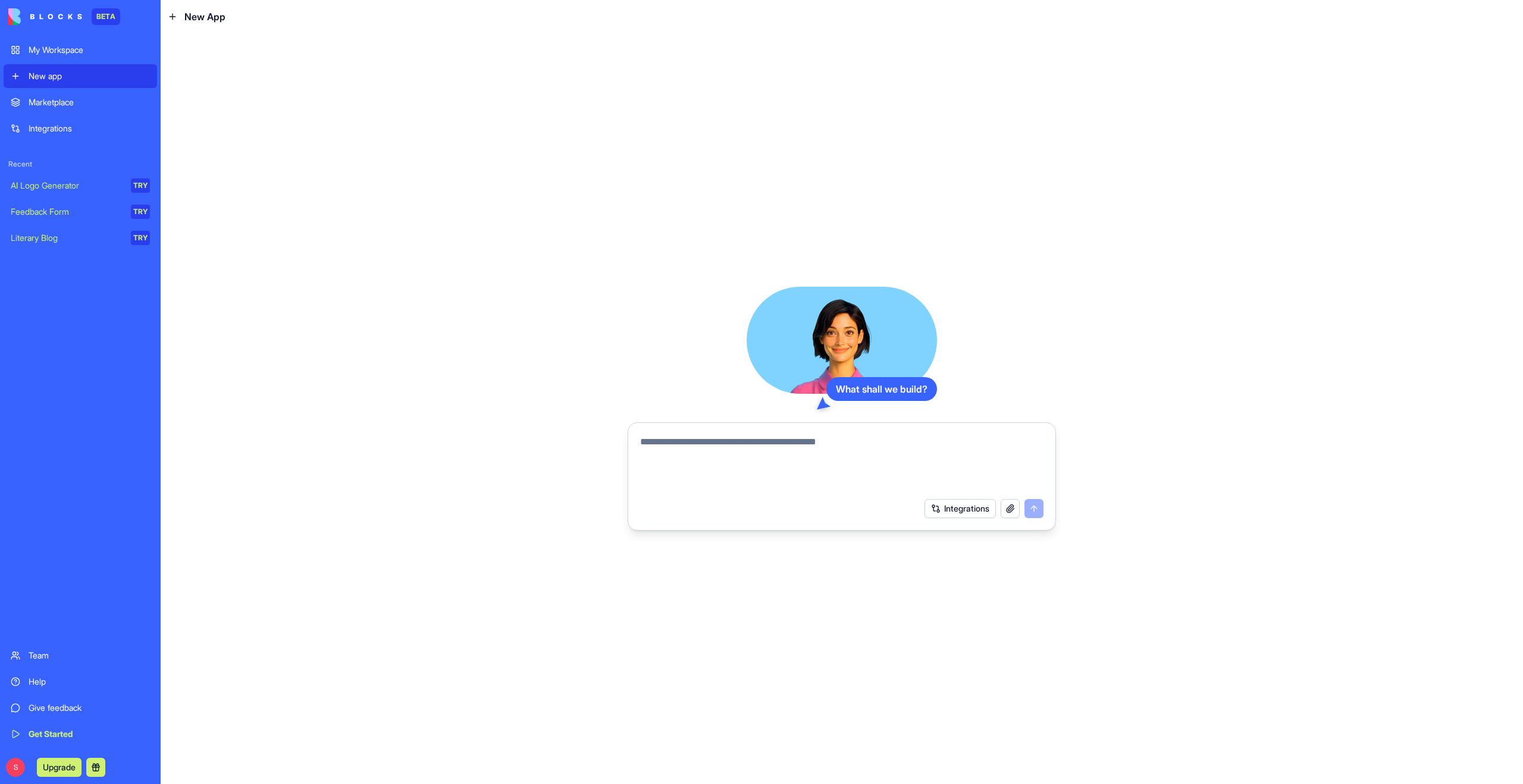
click at [97, 766] on button at bounding box center [95, 767] width 19 height 19
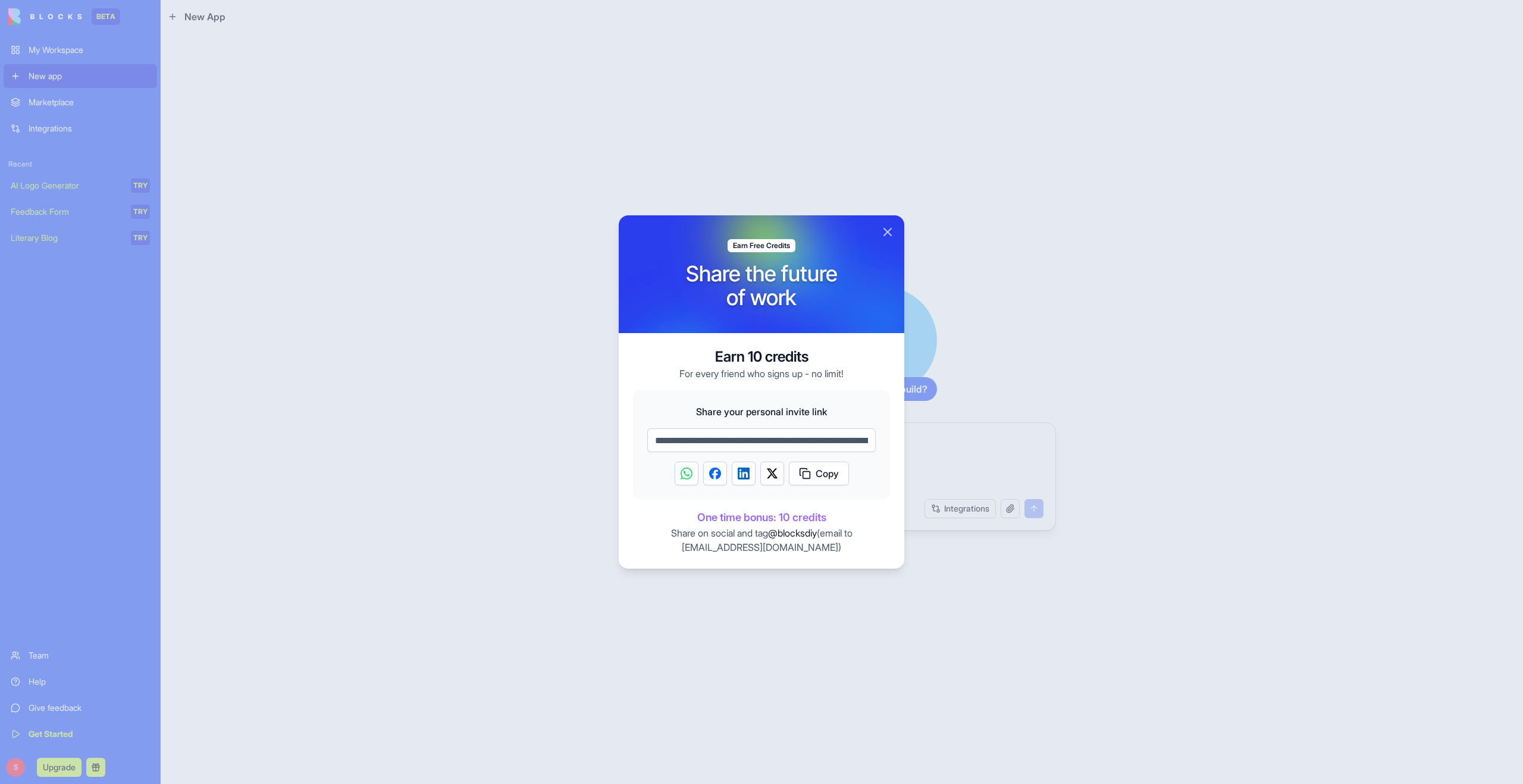
click at [741, 473] on img "Share on LinkedIn" at bounding box center [743, 473] width 12 height 12
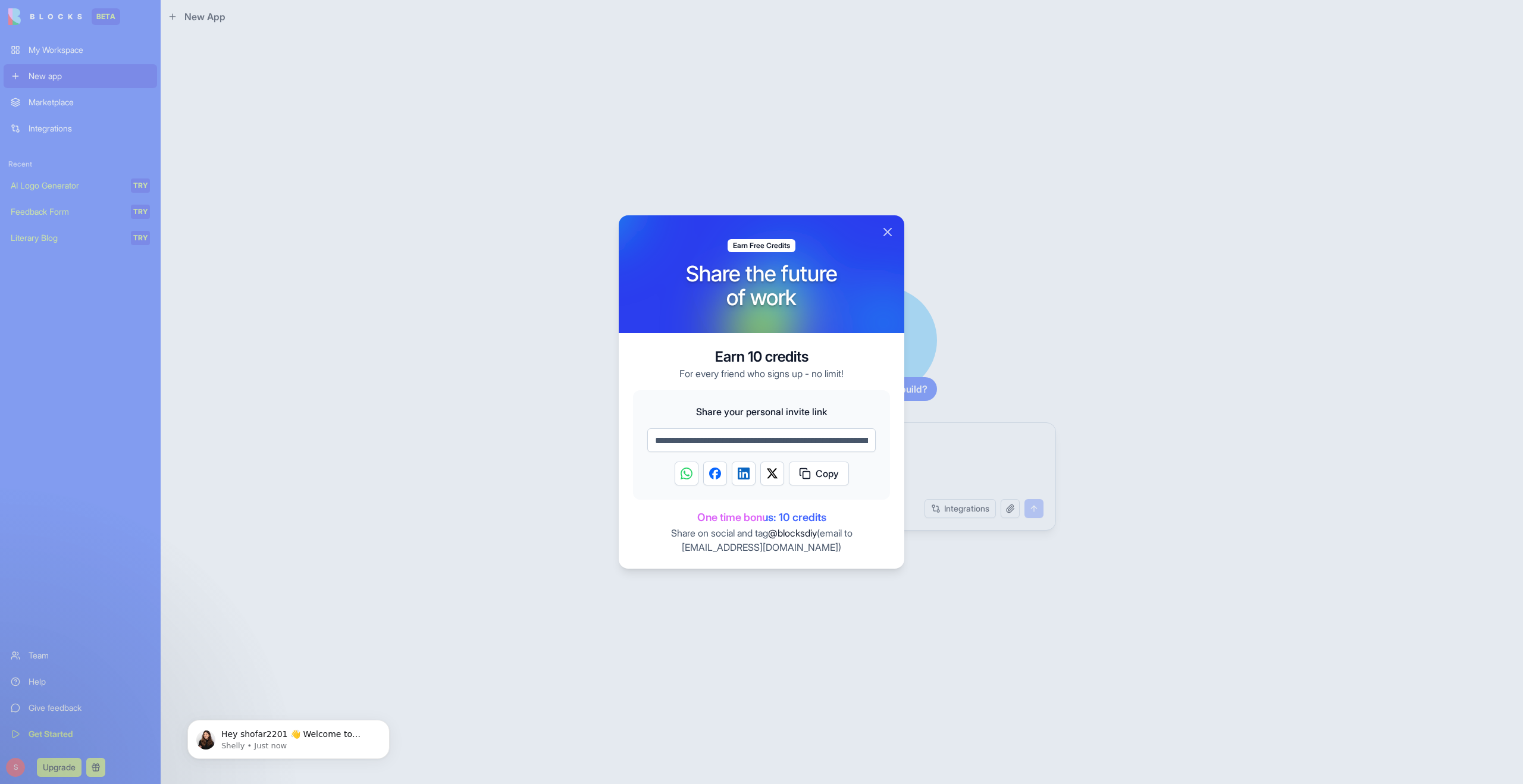
click at [768, 441] on input "**********" at bounding box center [761, 440] width 229 height 24
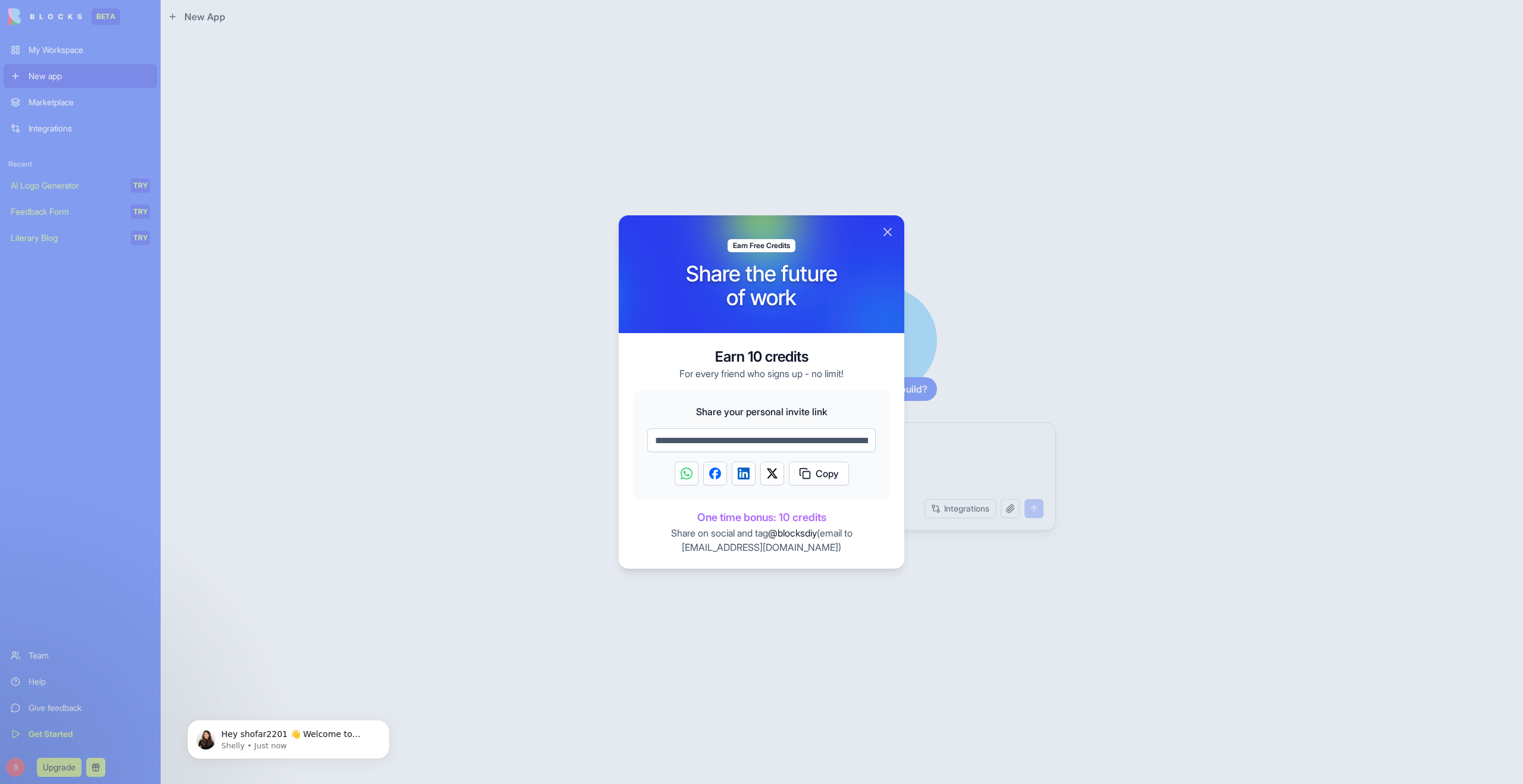
click at [604, 460] on div at bounding box center [761, 392] width 1523 height 784
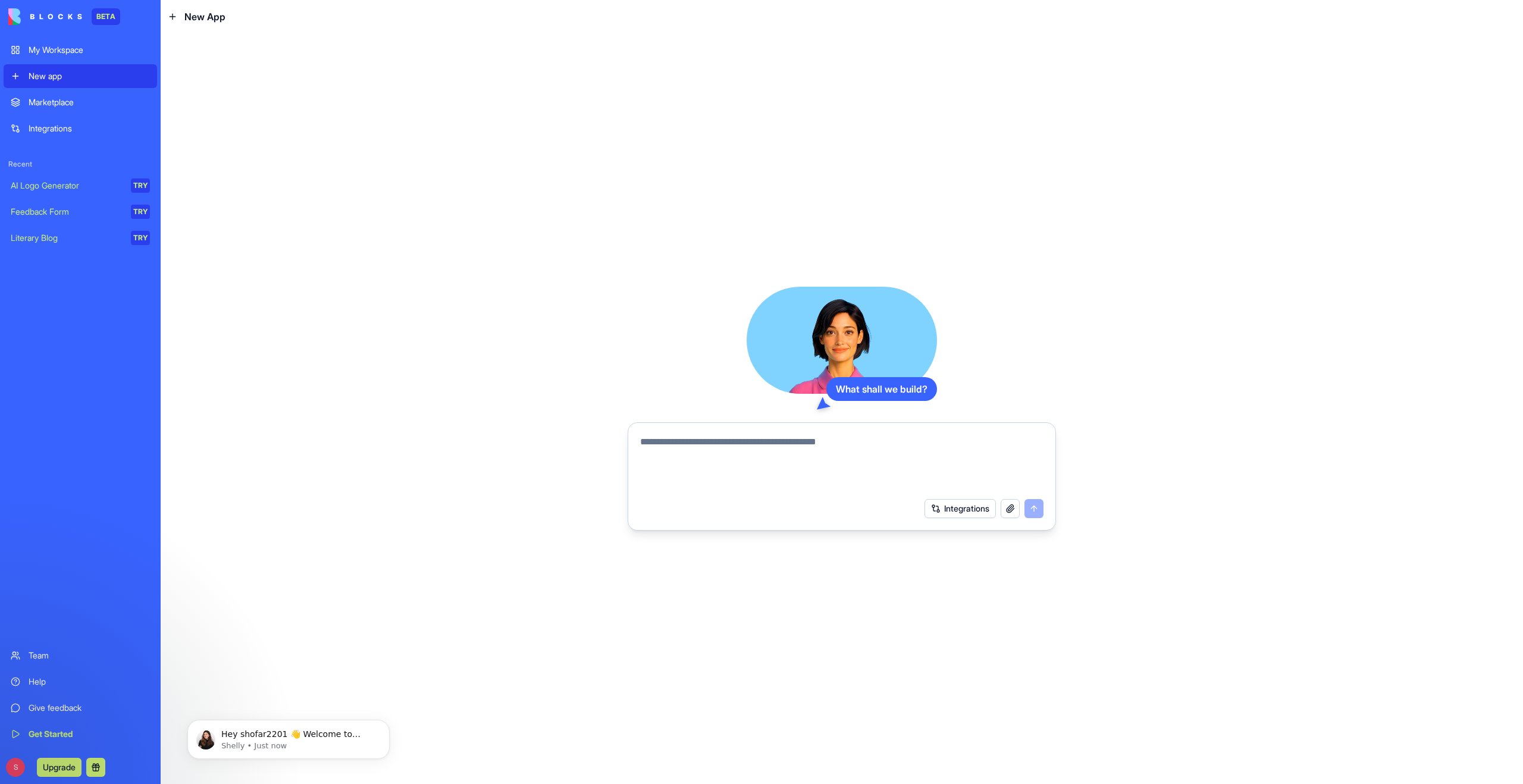
click at [96, 770] on button at bounding box center [95, 767] width 19 height 19
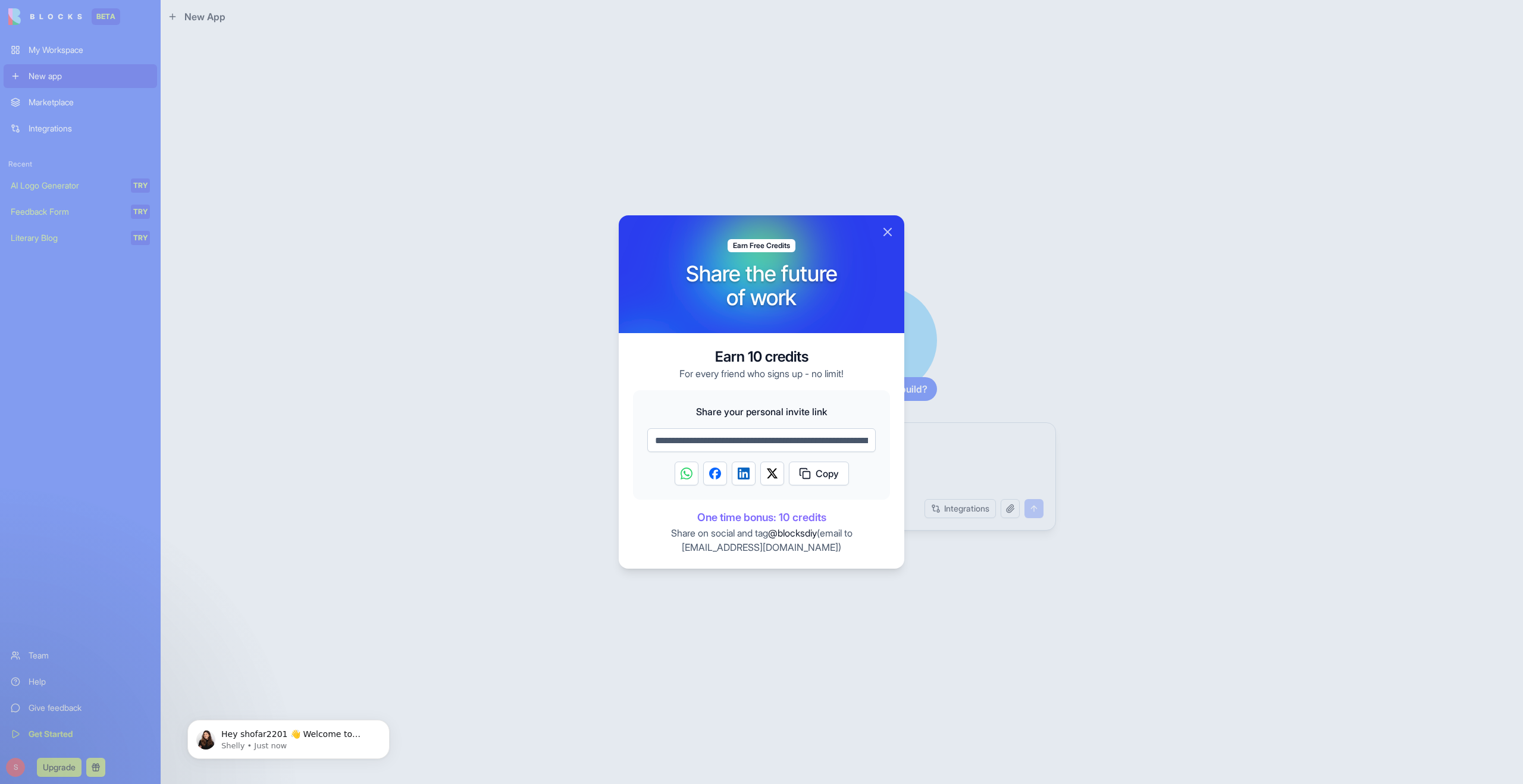
click at [744, 472] on img "Share on LinkedIn" at bounding box center [743, 473] width 12 height 12
click at [888, 229] on button "Close" at bounding box center [887, 232] width 14 height 14
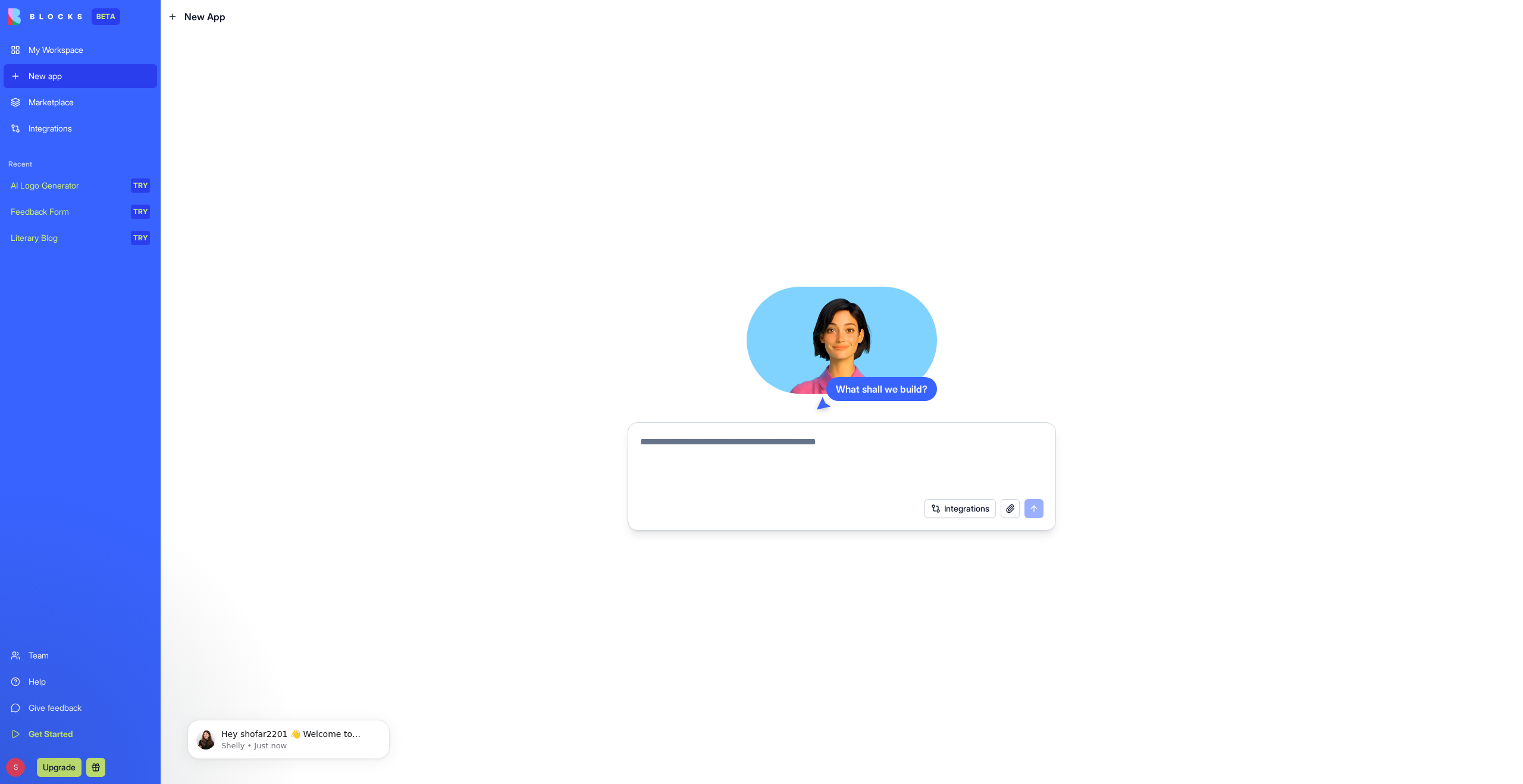
click at [79, 51] on div "My Workspace" at bounding box center [89, 50] width 121 height 12
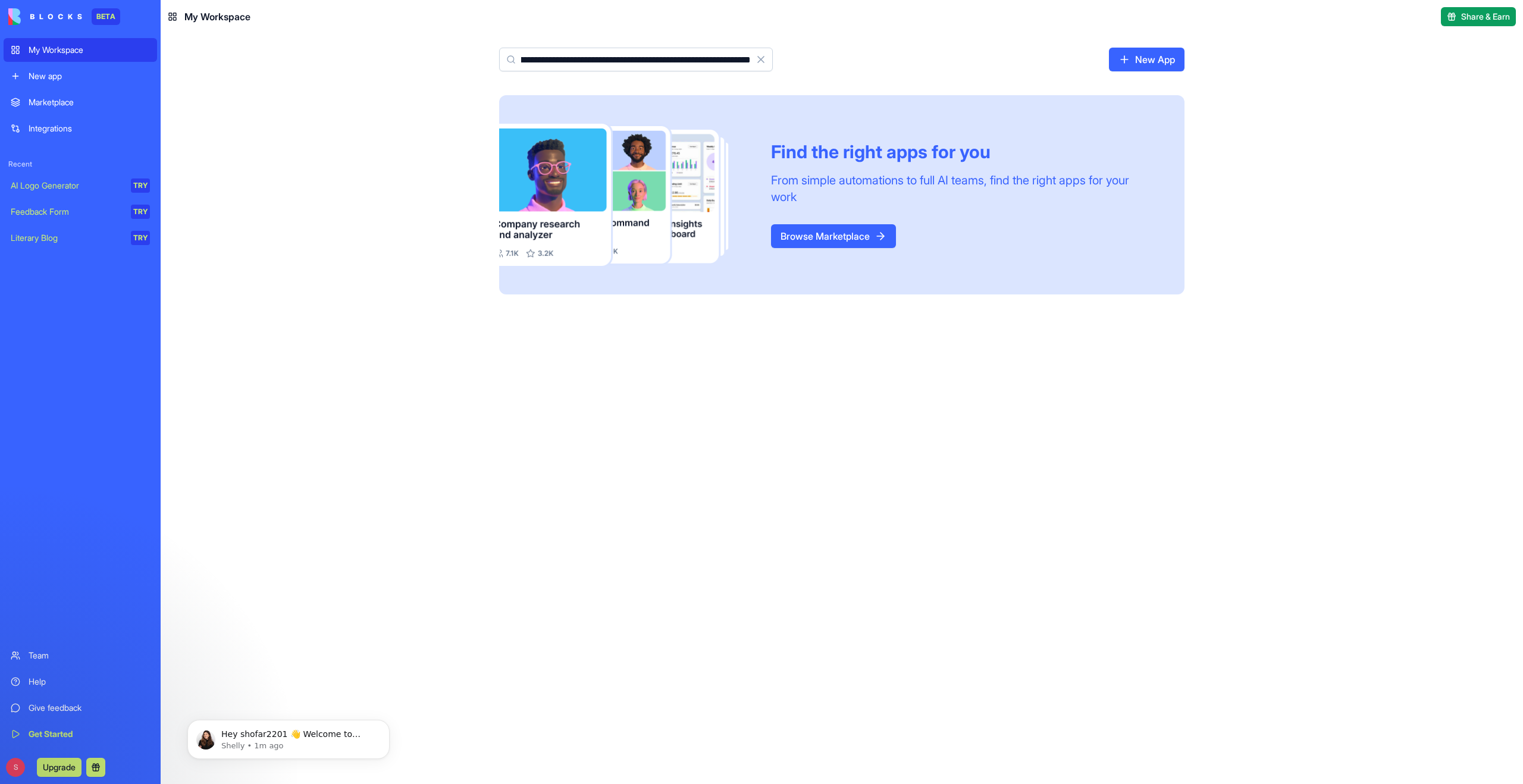
scroll to position [0, 98]
click at [730, 61] on input "**********" at bounding box center [635, 59] width 273 height 24
click at [743, 58] on input "**********" at bounding box center [635, 59] width 273 height 24
click at [744, 59] on input "**********" at bounding box center [635, 59] width 273 height 24
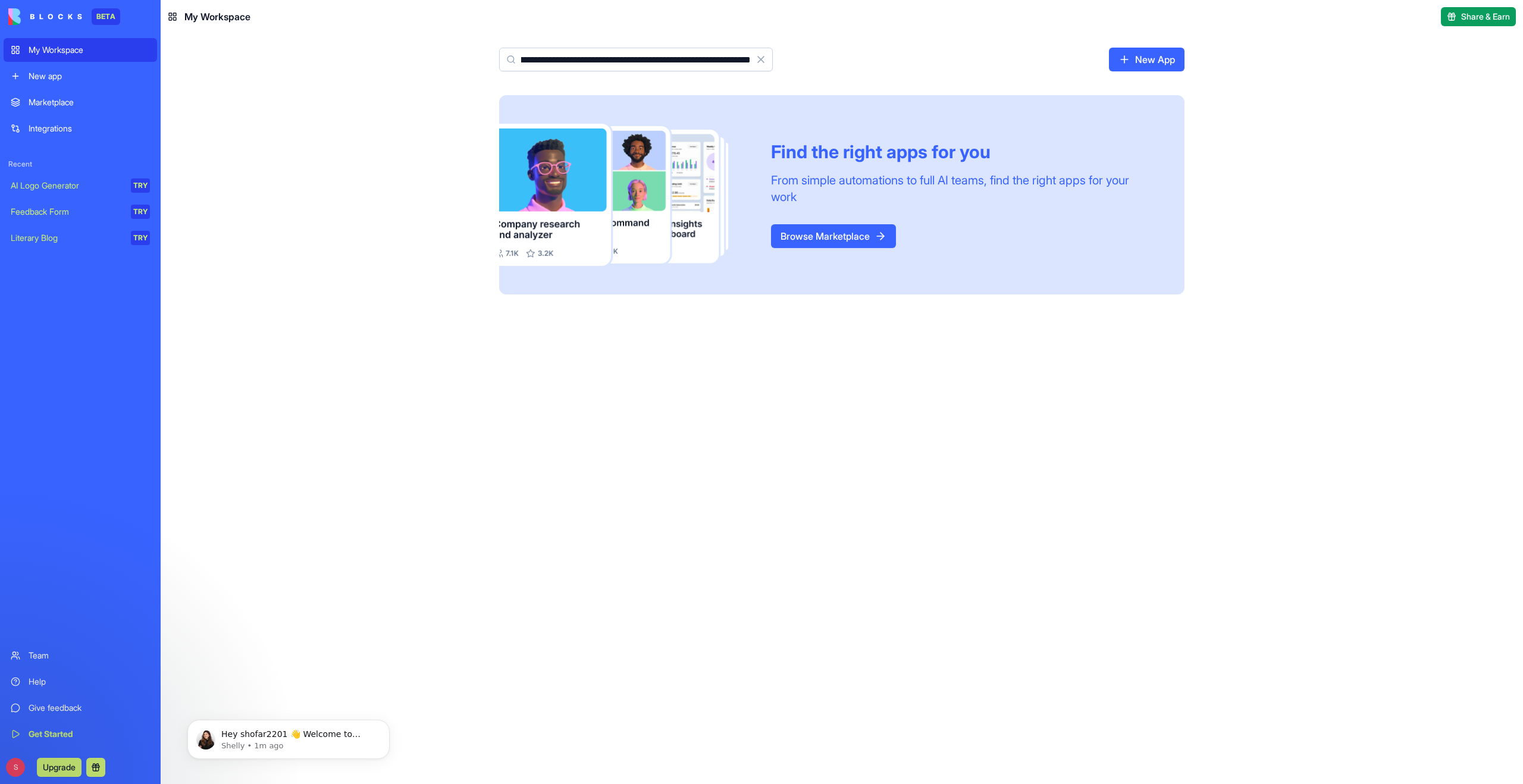
click at [727, 61] on input "**********" at bounding box center [635, 59] width 273 height 24
type input "**********"
click at [508, 60] on icon at bounding box center [511, 59] width 9 height 9
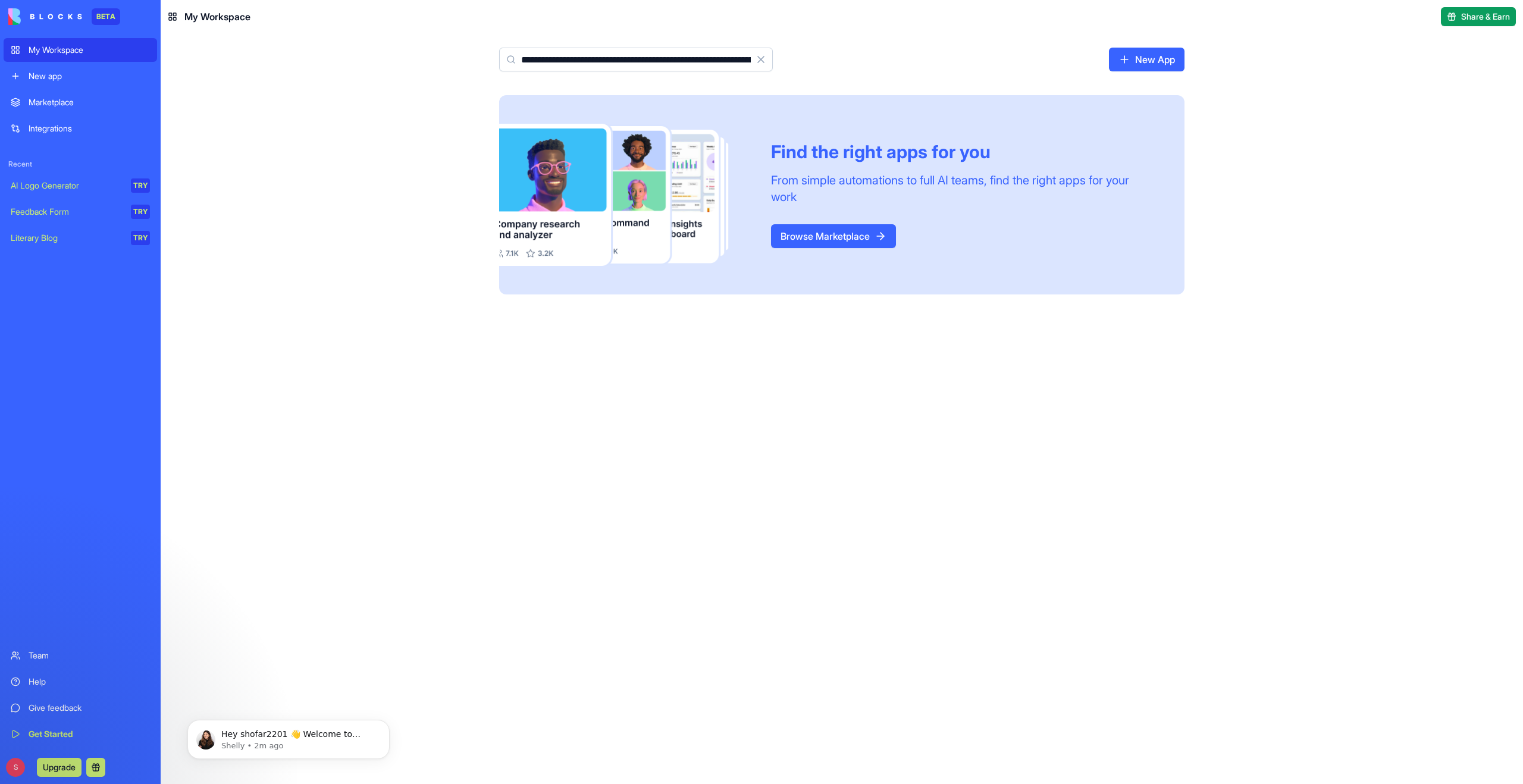
click at [513, 59] on icon at bounding box center [511, 59] width 9 height 9
drag, startPoint x: 690, startPoint y: 59, endPoint x: 755, endPoint y: 64, distance: 65.2
click at [756, 64] on div "**********" at bounding box center [635, 59] width 273 height 24
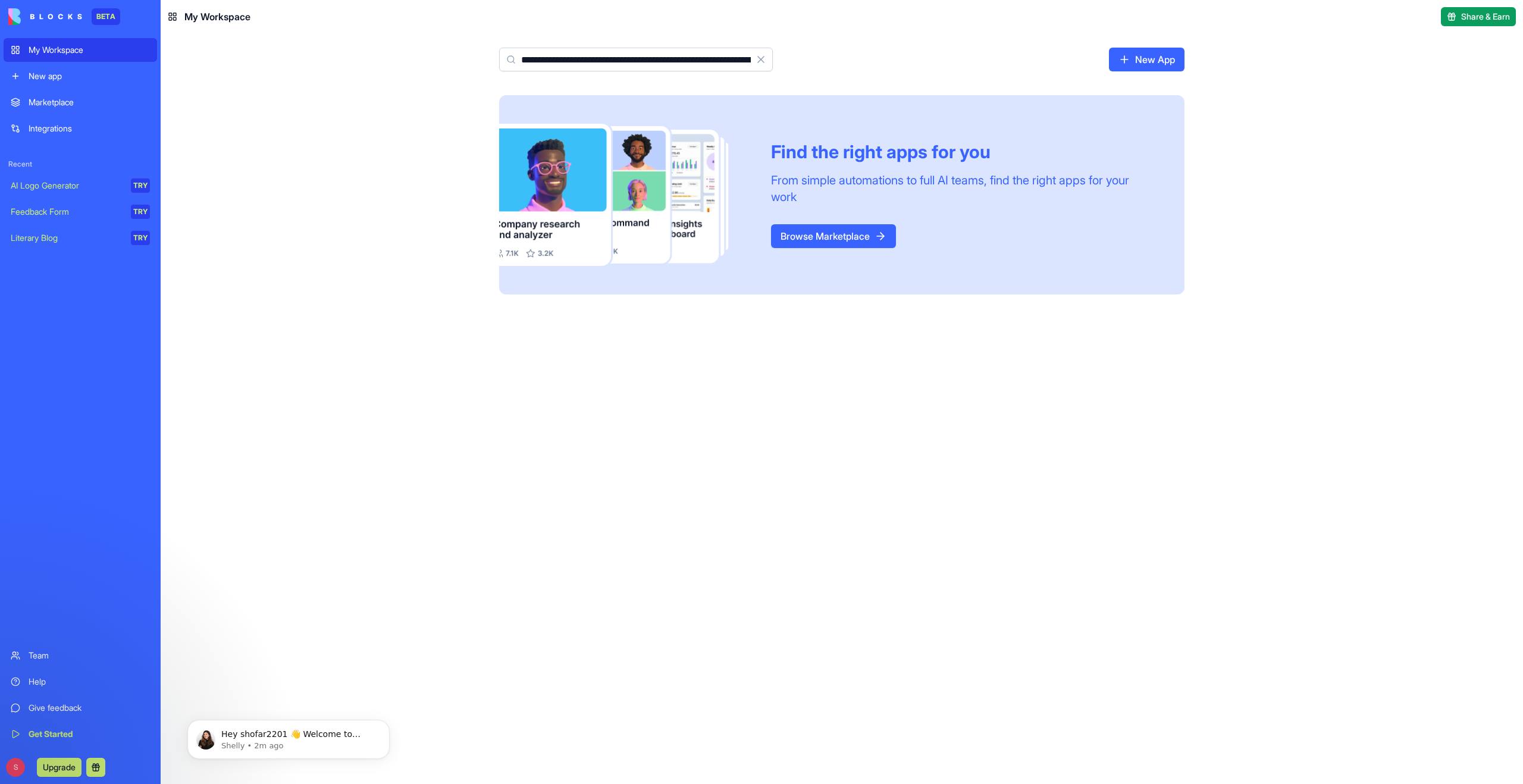
click at [752, 63] on button "Clear" at bounding box center [761, 59] width 24 height 24
click at [833, 234] on link "Browse Marketplace" at bounding box center [834, 236] width 125 height 24
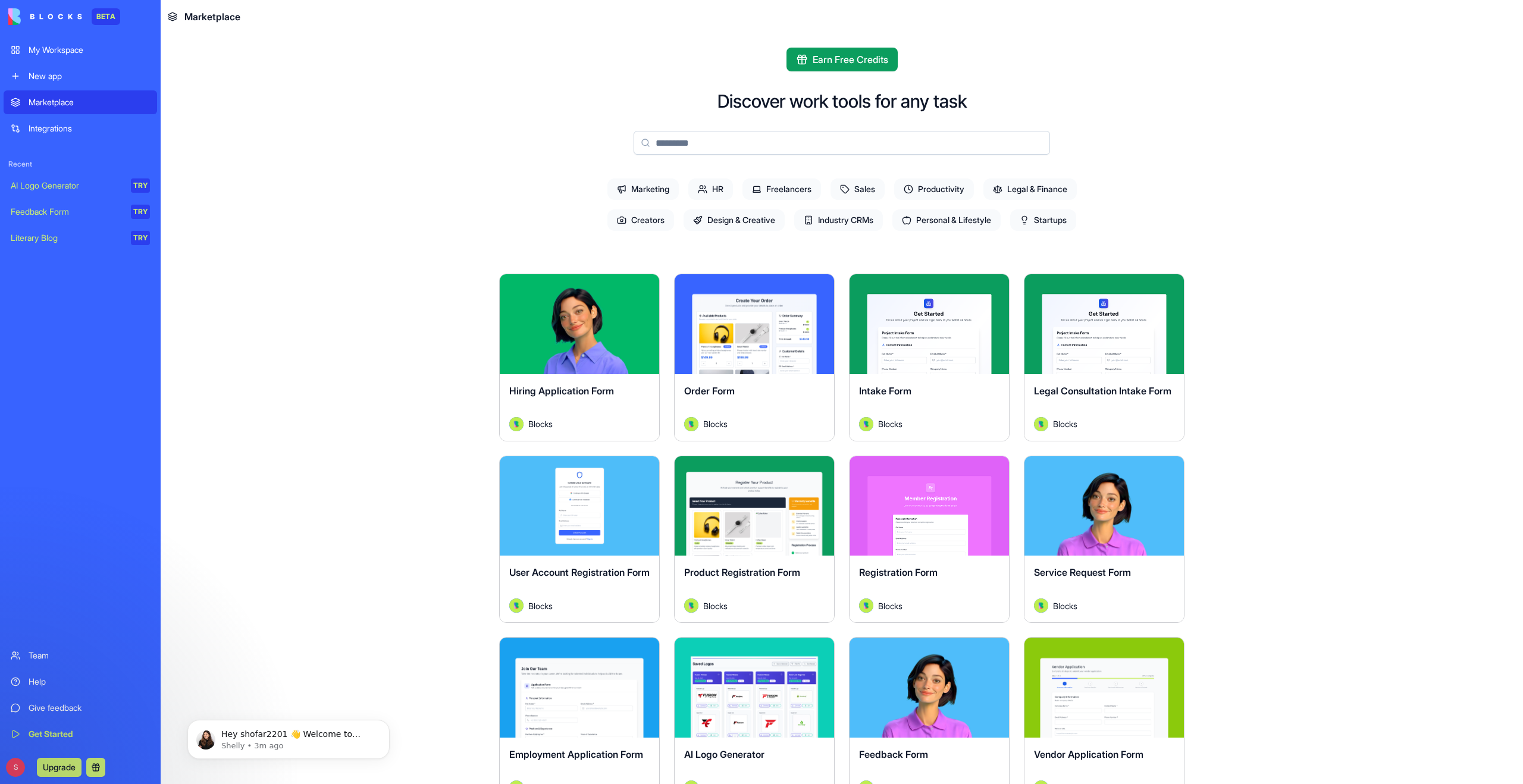
click at [774, 146] on input at bounding box center [842, 143] width 417 height 24
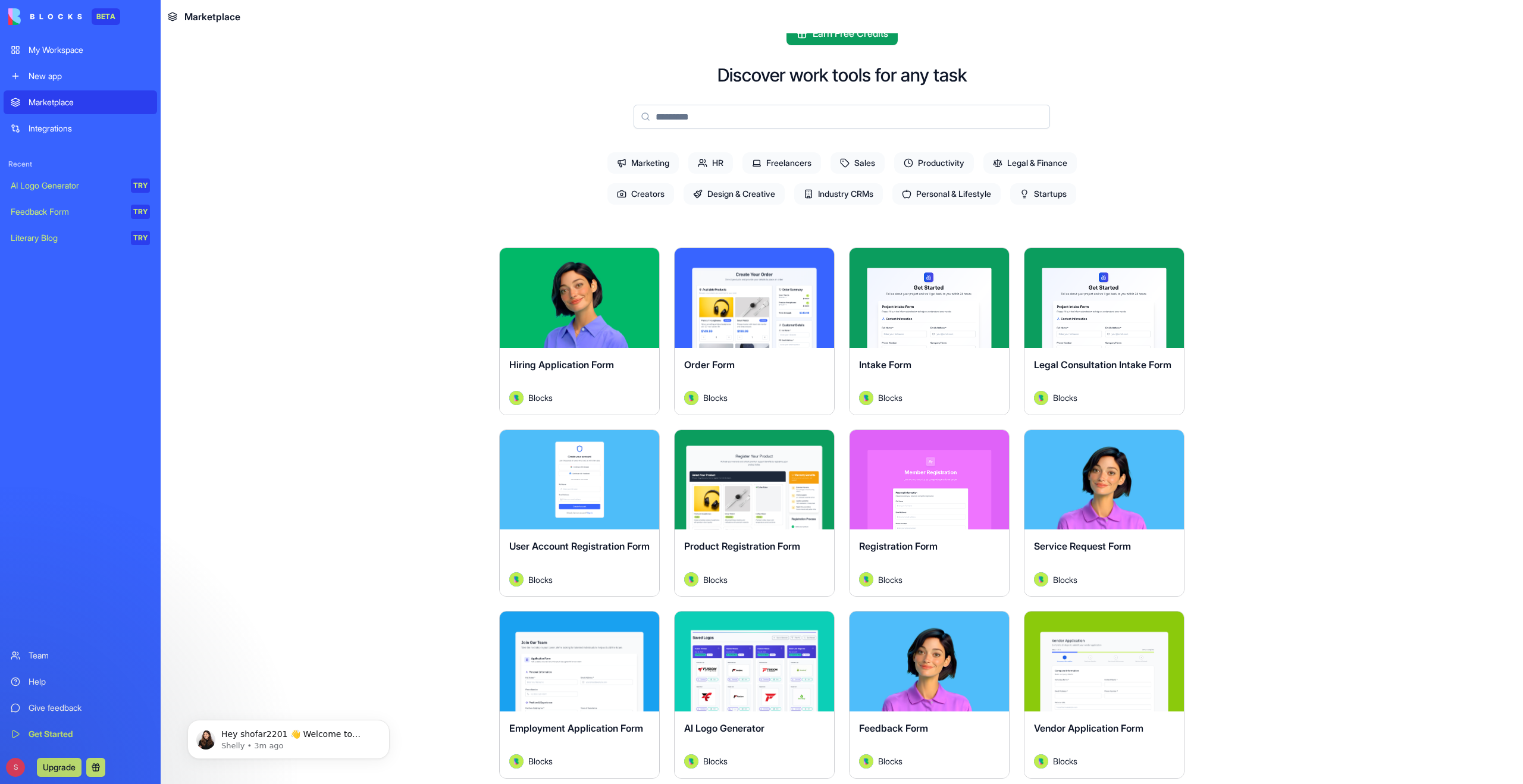
scroll to position [30, 0]
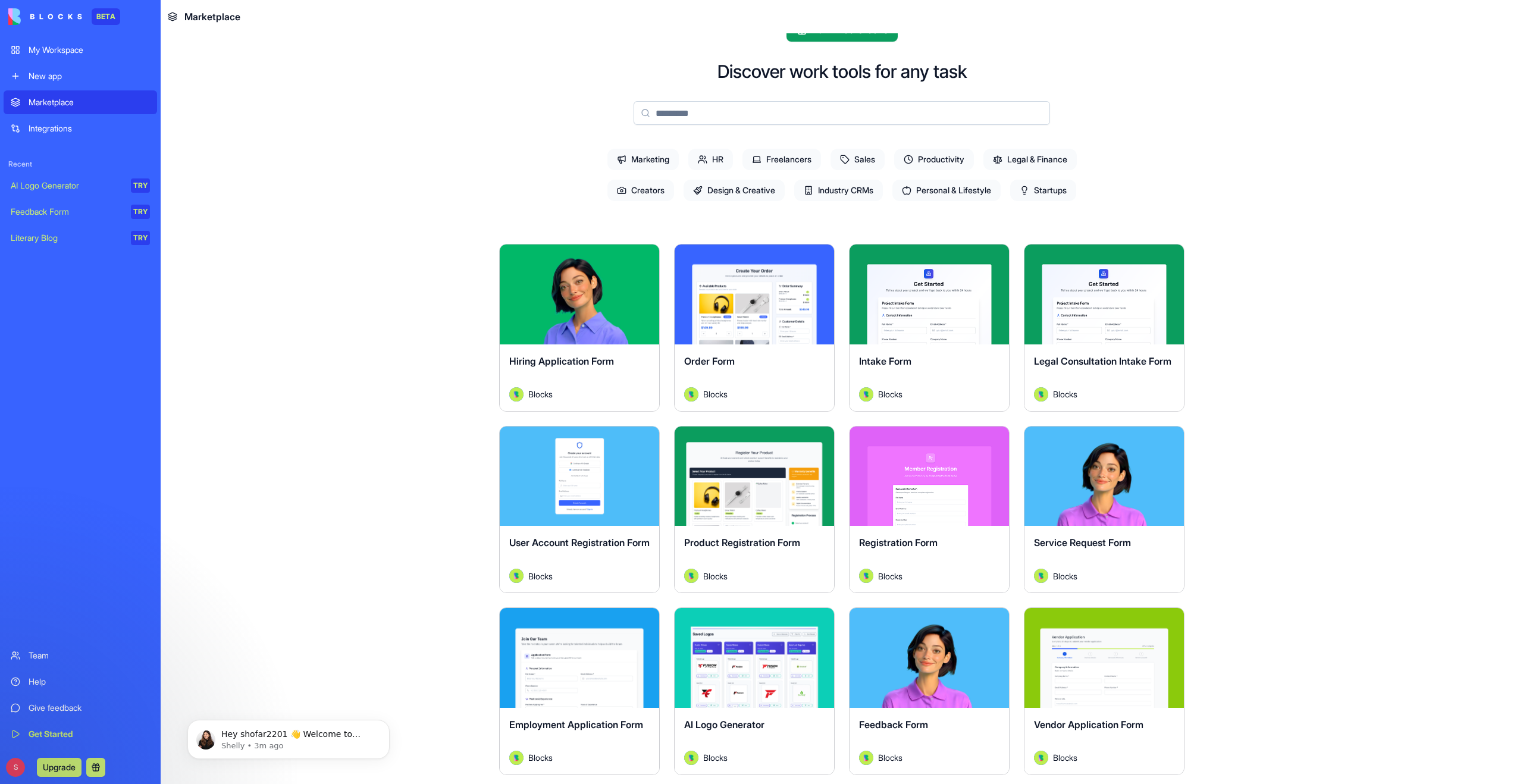
click at [59, 133] on div "Integrations" at bounding box center [89, 128] width 121 height 12
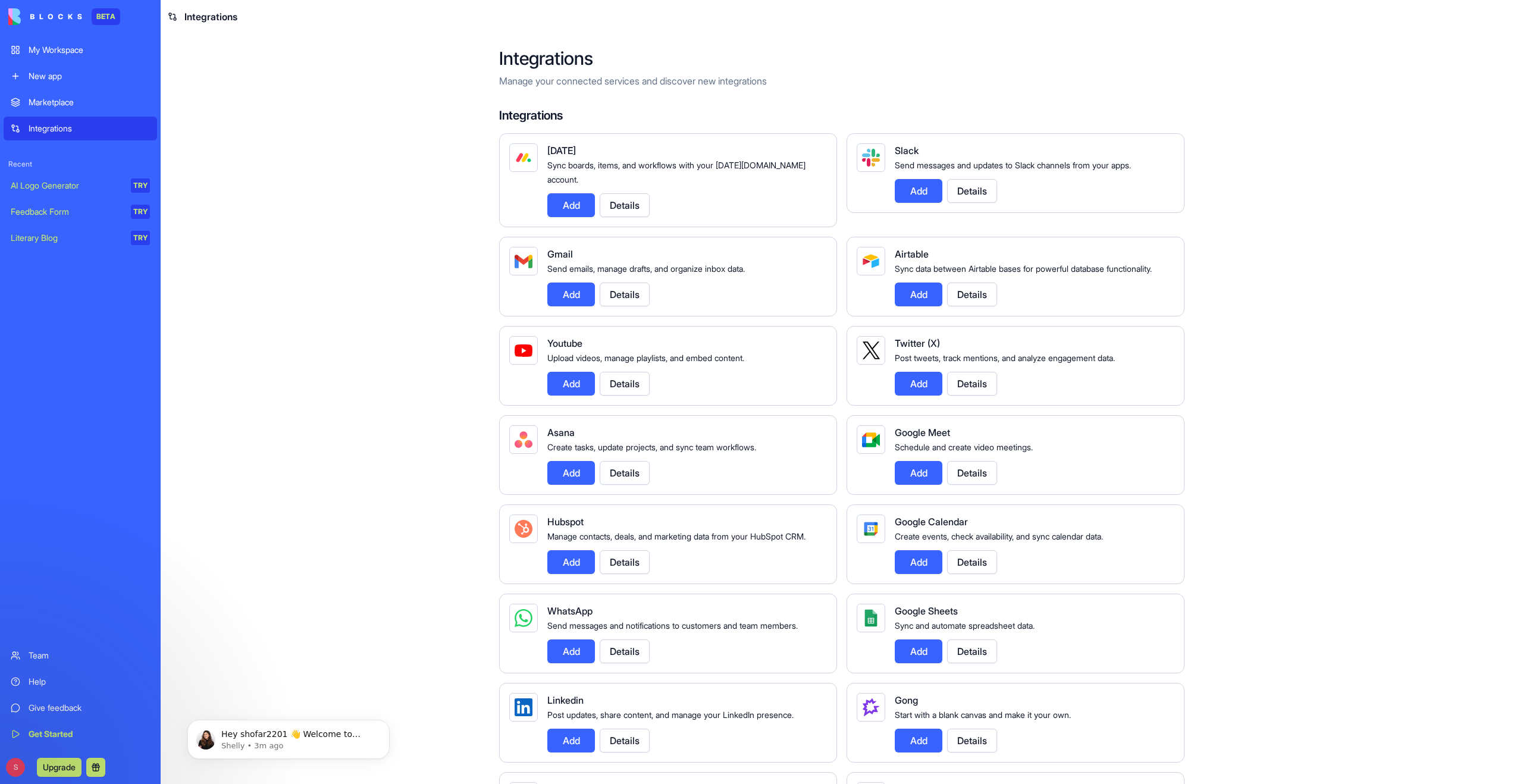
click at [926, 563] on button "Add" at bounding box center [918, 562] width 48 height 24
click at [916, 563] on button "Add" at bounding box center [918, 562] width 48 height 24
click at [979, 566] on button "Details" at bounding box center [972, 562] width 50 height 24
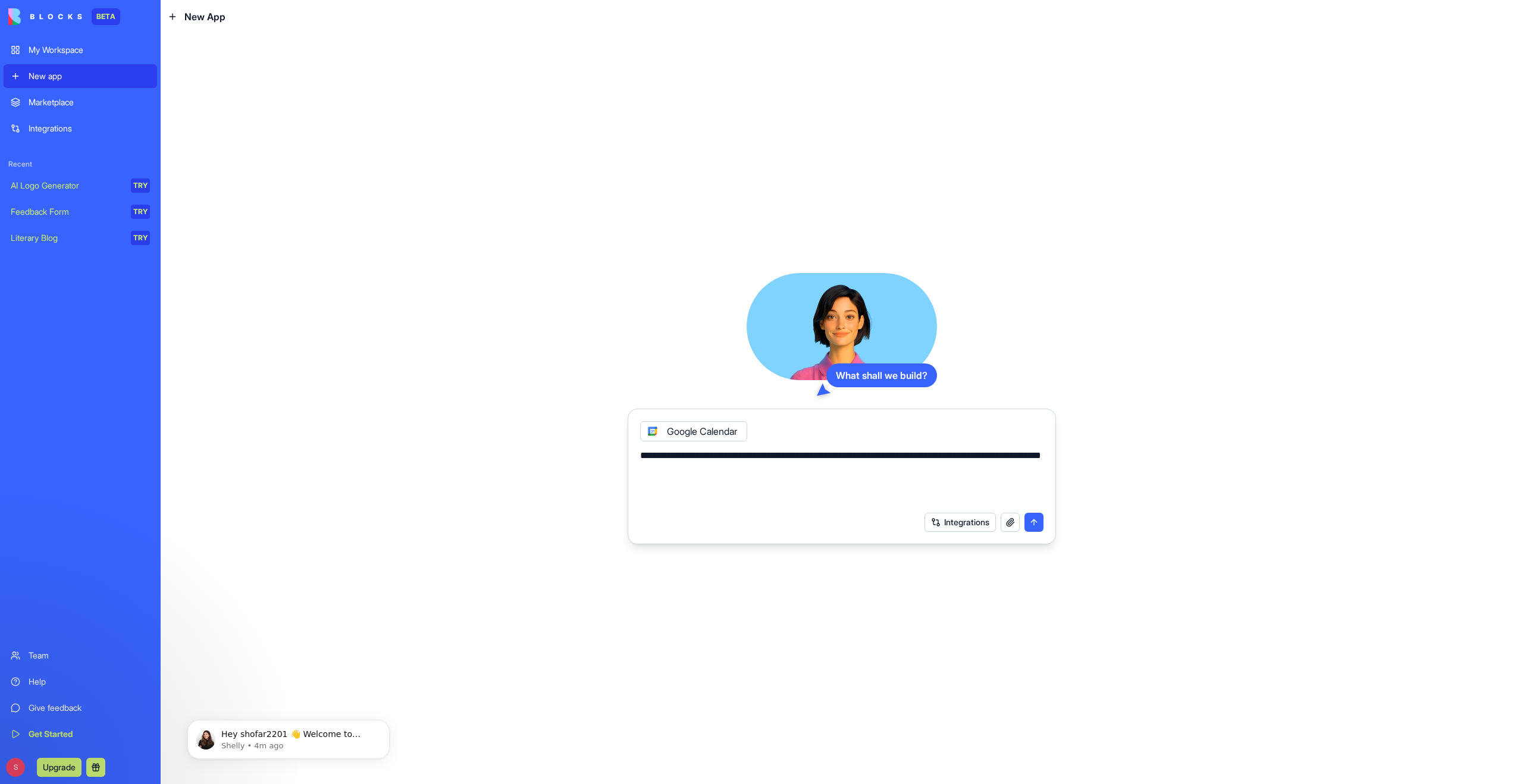
type textarea "**********"
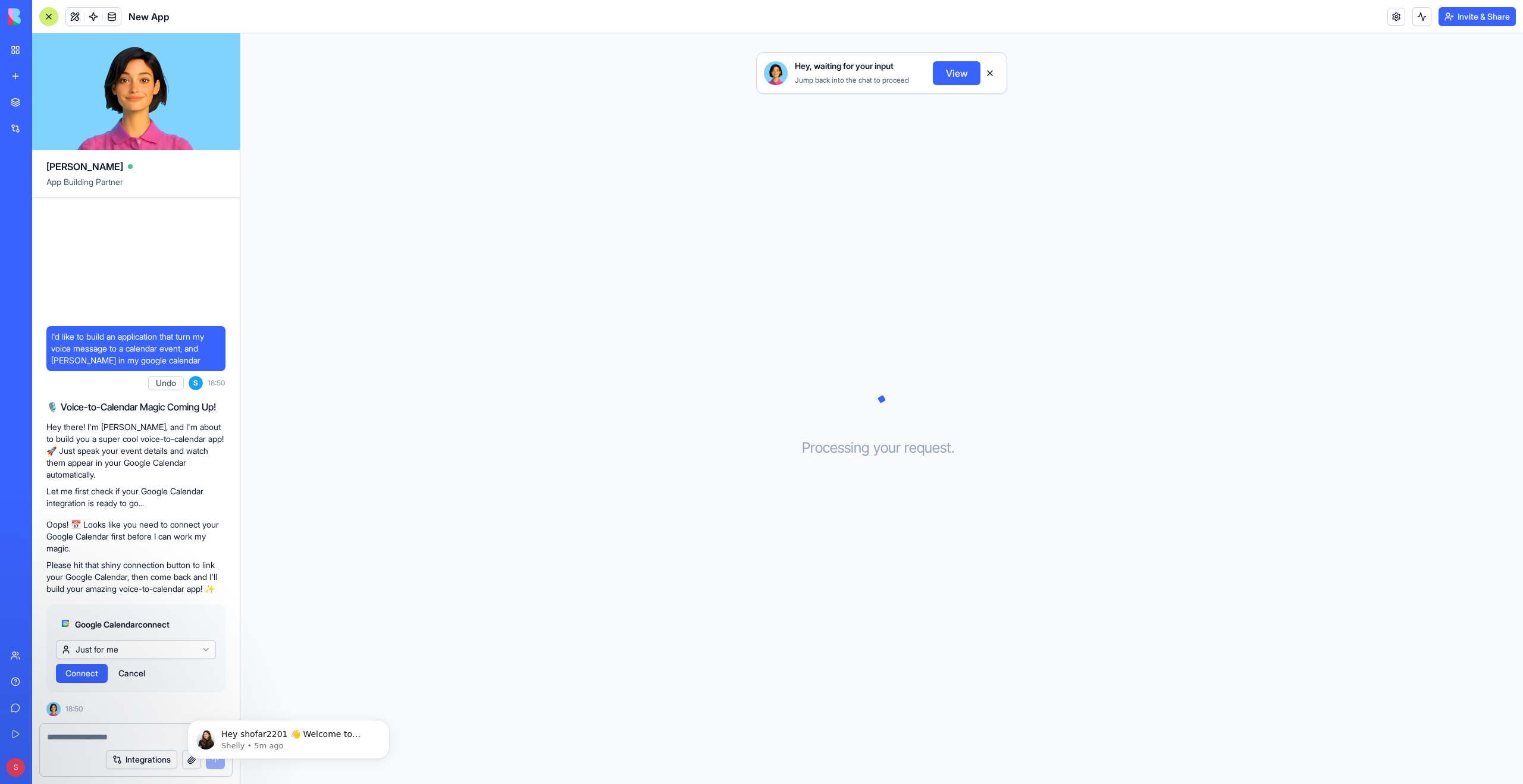
click at [85, 675] on span "Connect" at bounding box center [82, 673] width 33 height 12
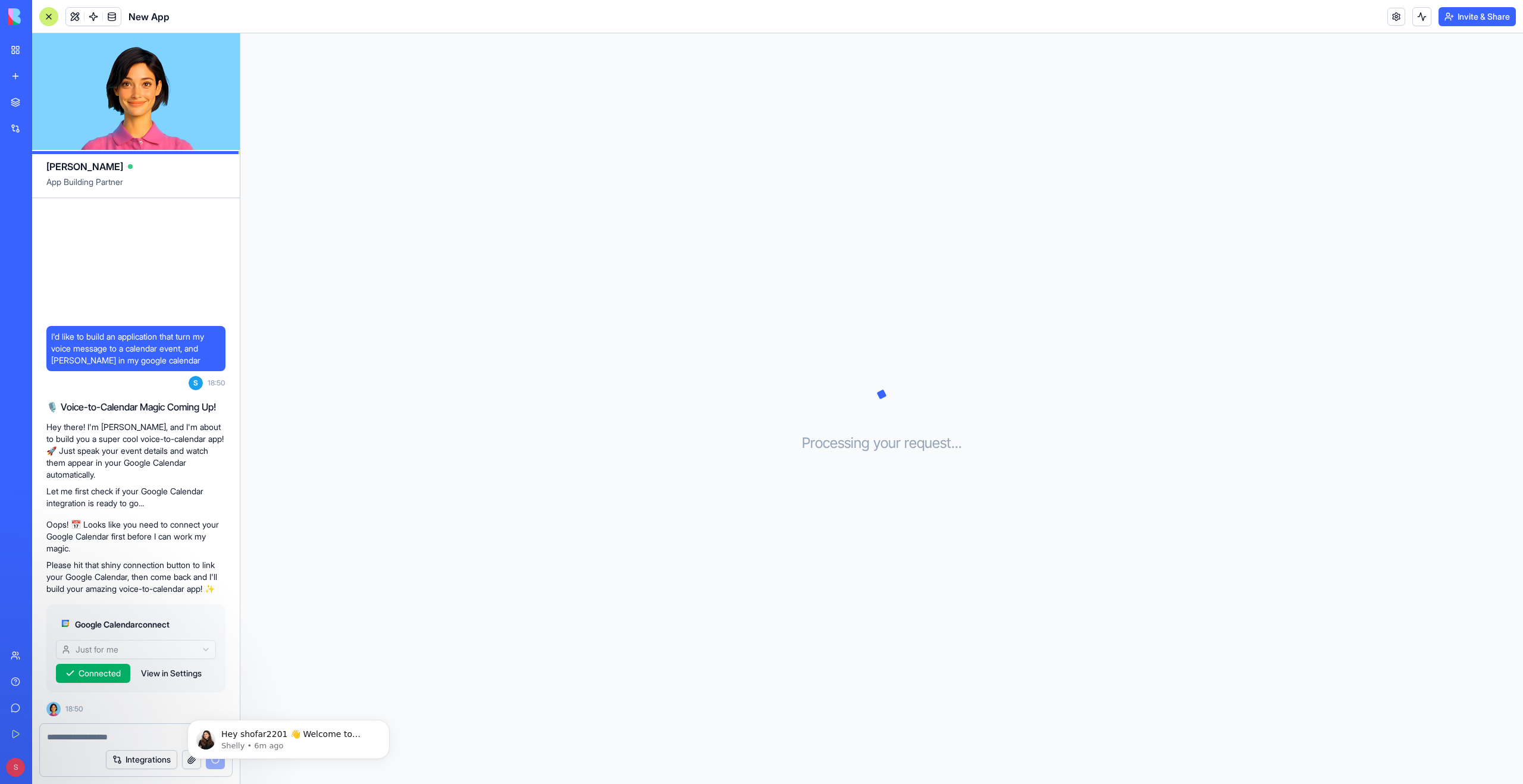
click at [177, 677] on button "View in Settings" at bounding box center [171, 673] width 73 height 19
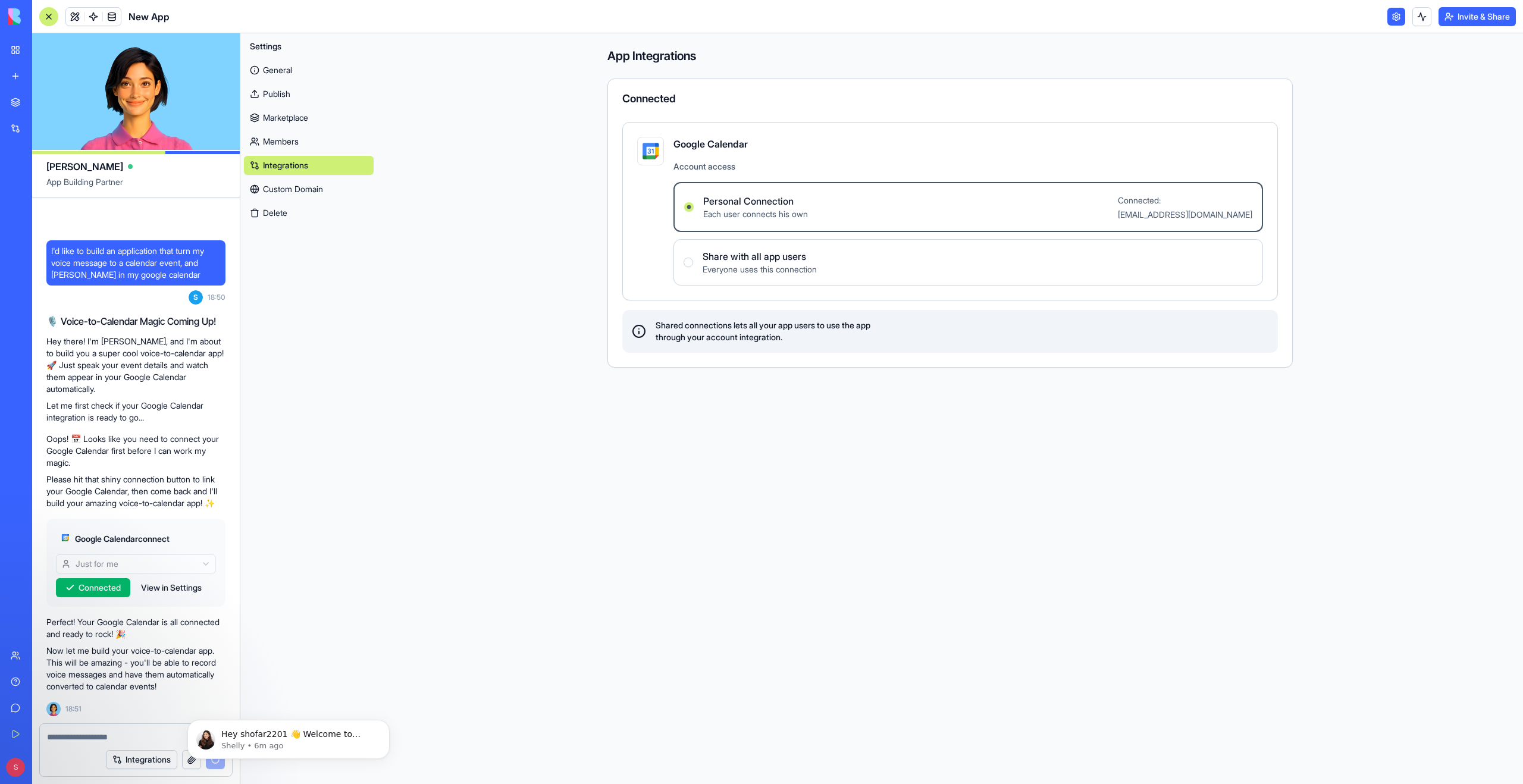
click at [174, 586] on button "View in Settings" at bounding box center [171, 588] width 73 height 19
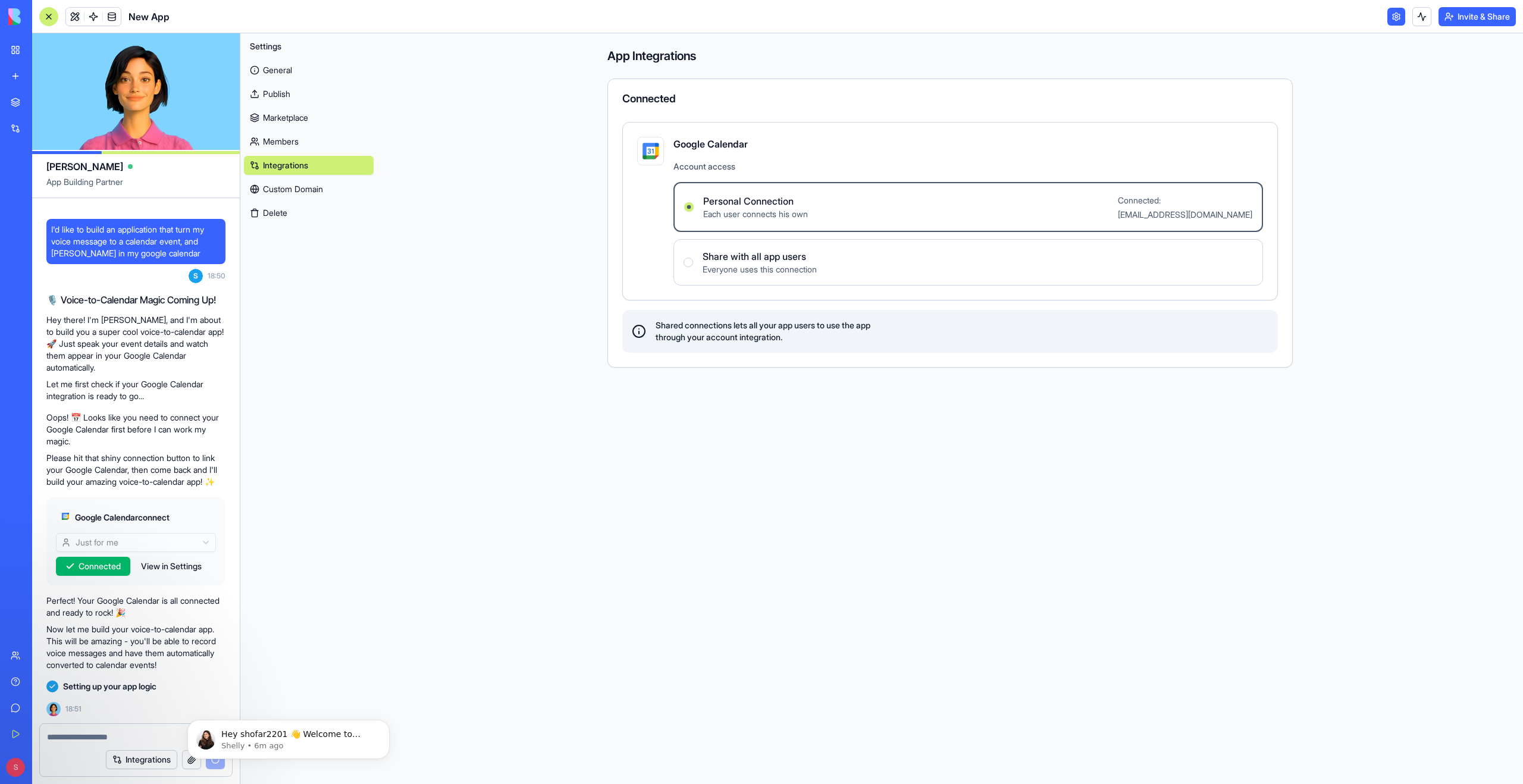
click at [126, 738] on textarea at bounding box center [136, 736] width 178 height 12
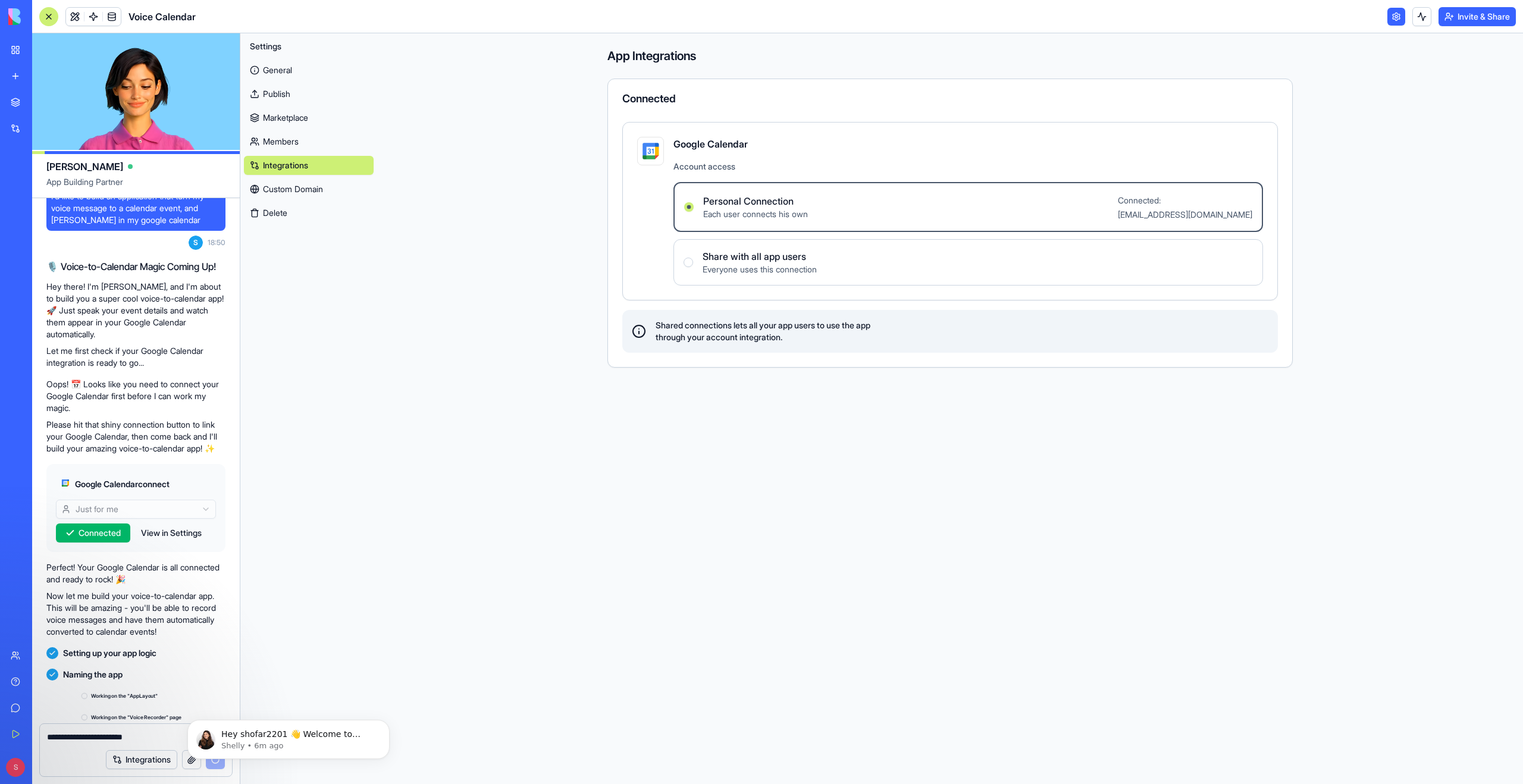
scroll to position [63, 0]
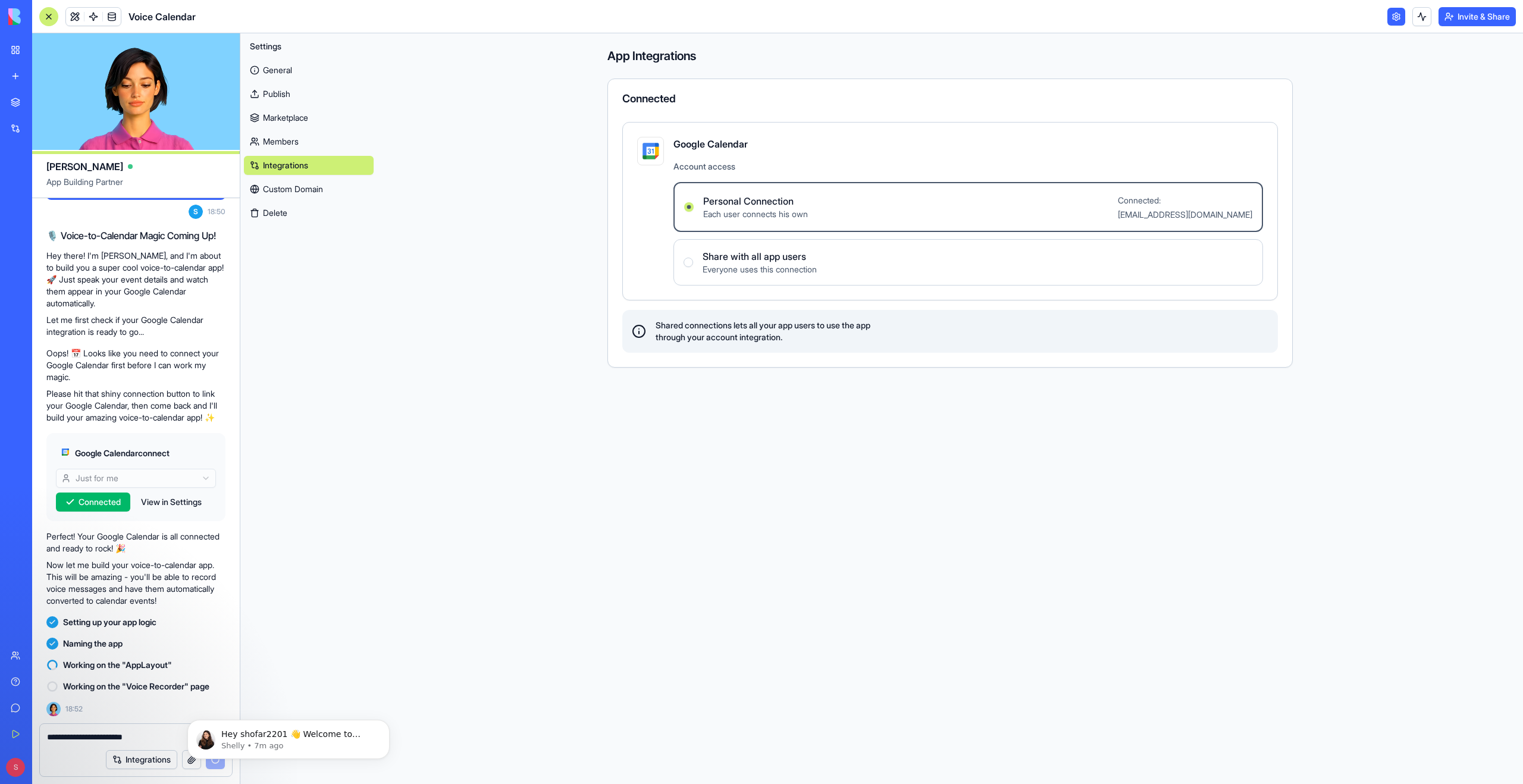
type textarea "**********"
click at [281, 70] on link "General" at bounding box center [308, 70] width 130 height 19
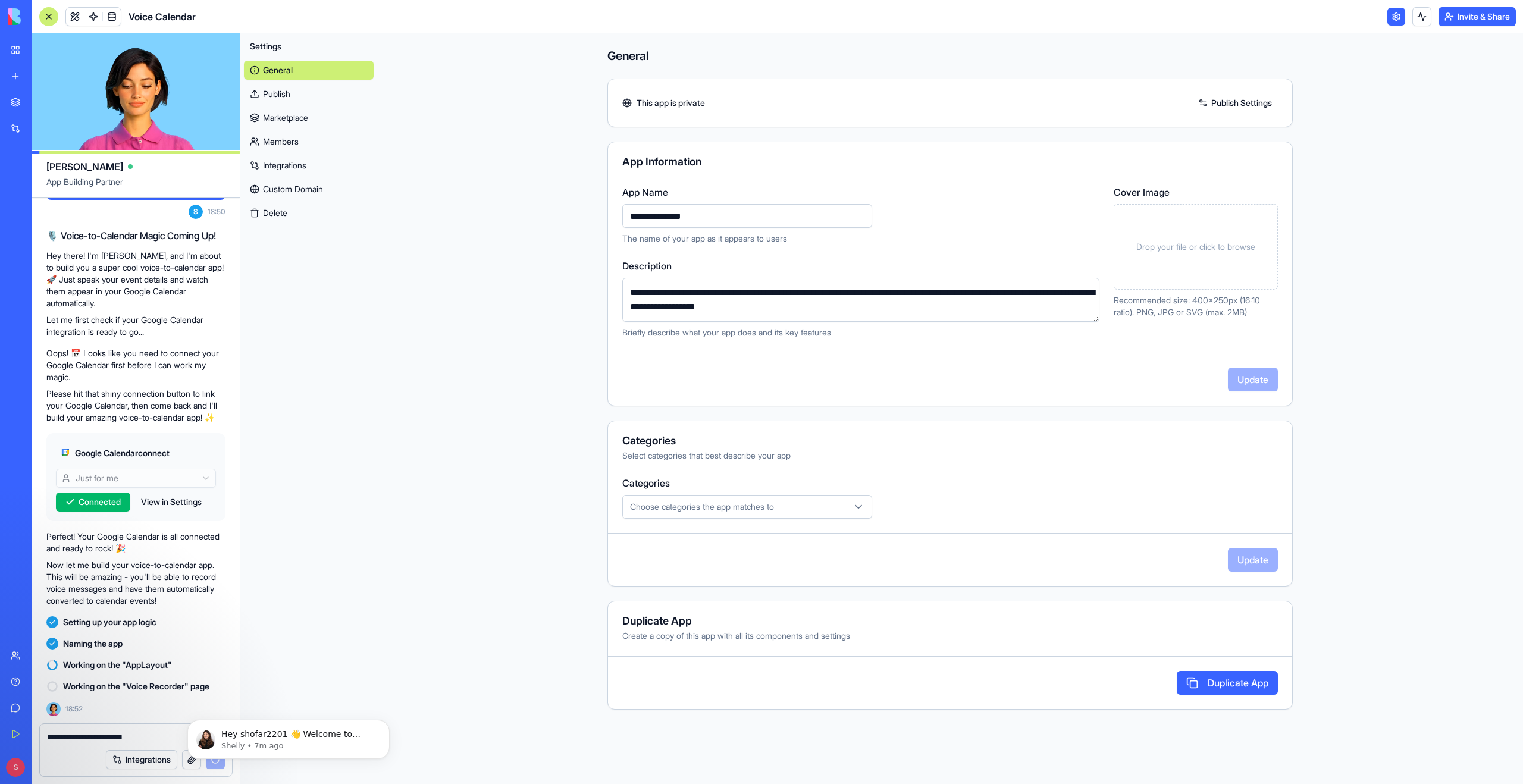
click at [659, 218] on input "**********" at bounding box center [747, 216] width 250 height 24
type input "**********"
click at [1200, 255] on div "Drop your file or click to browse" at bounding box center [1195, 247] width 164 height 86
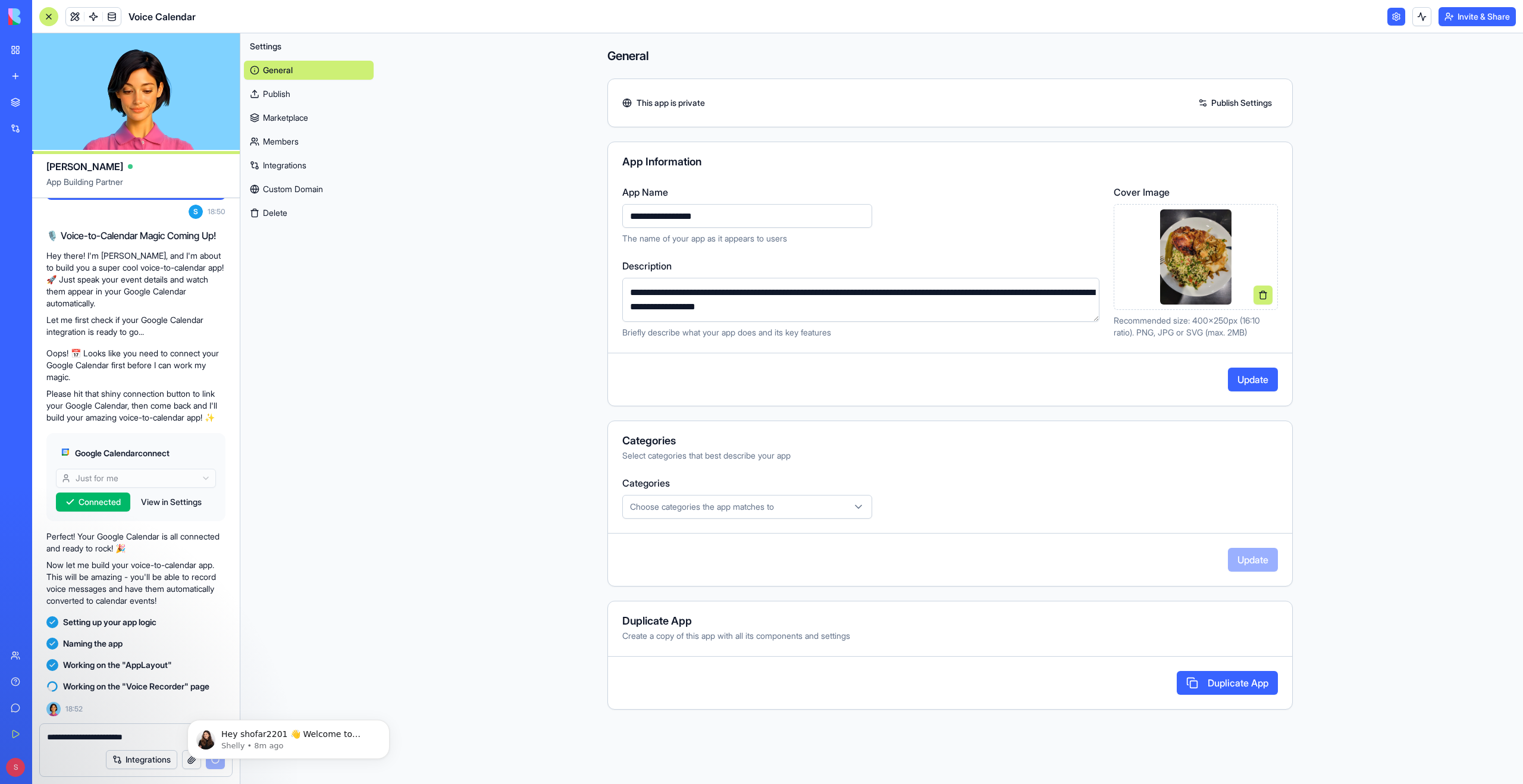
scroll to position [84, 0]
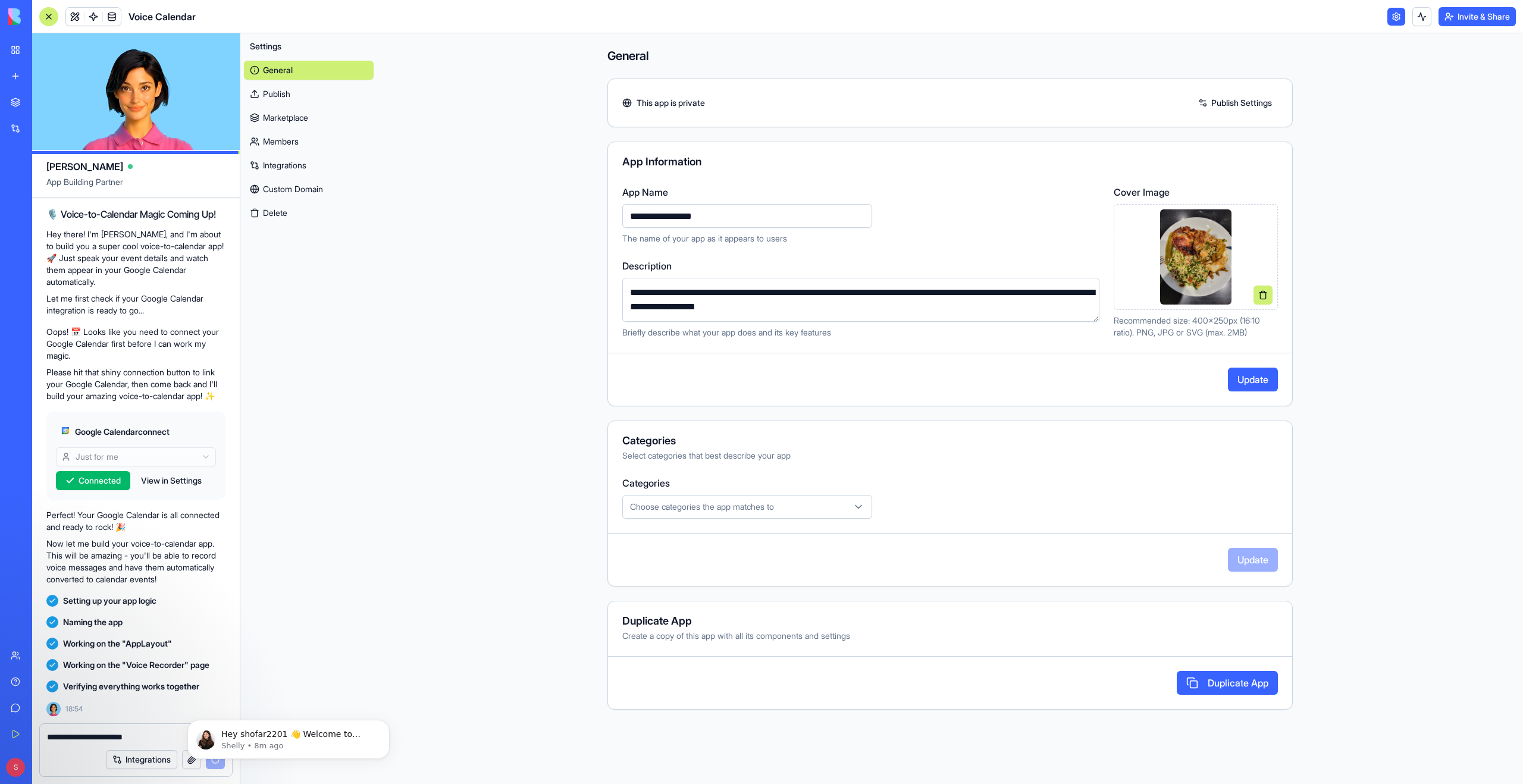
click at [862, 512] on icon "button" at bounding box center [858, 506] width 12 height 12
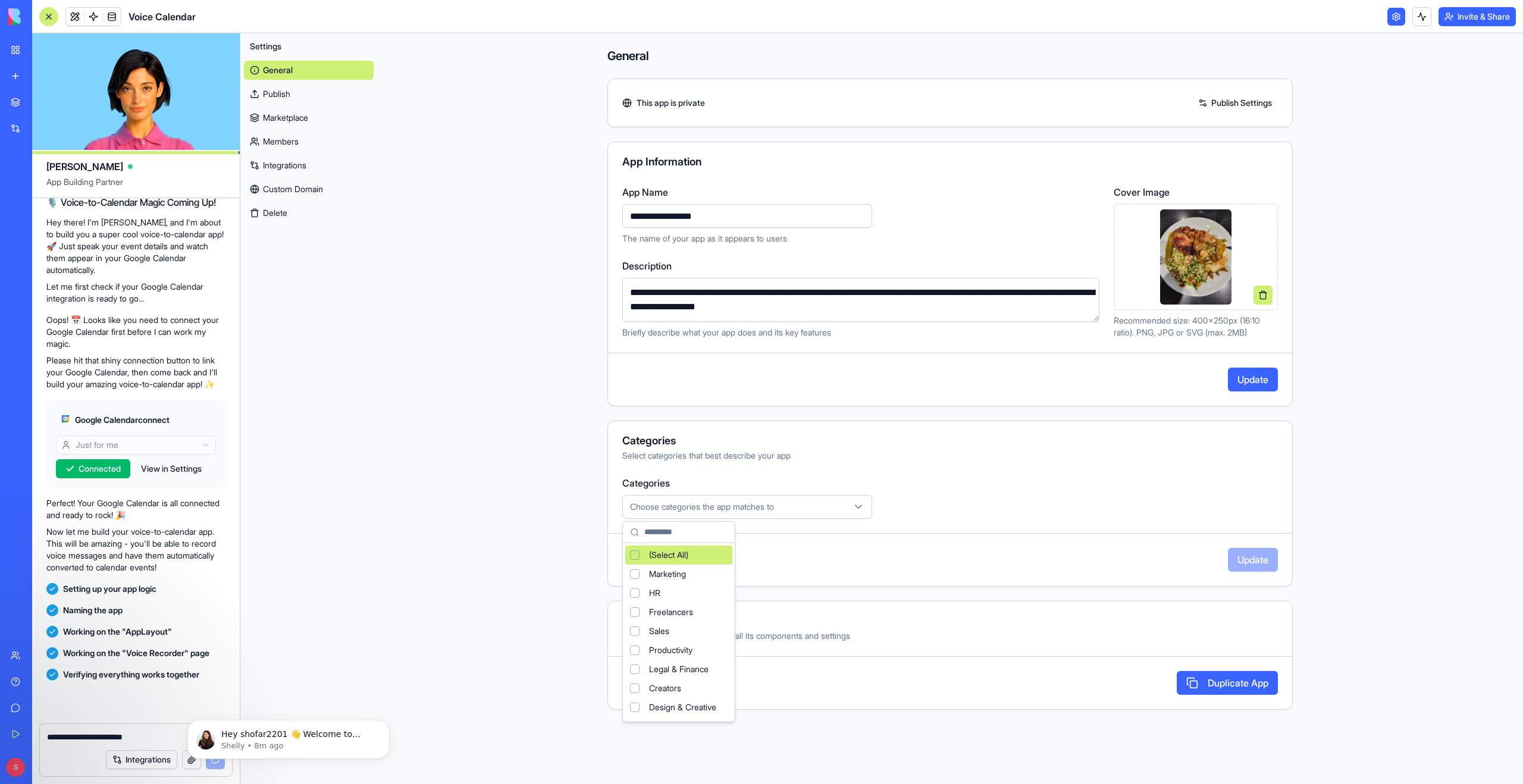
scroll to position [210, 0]
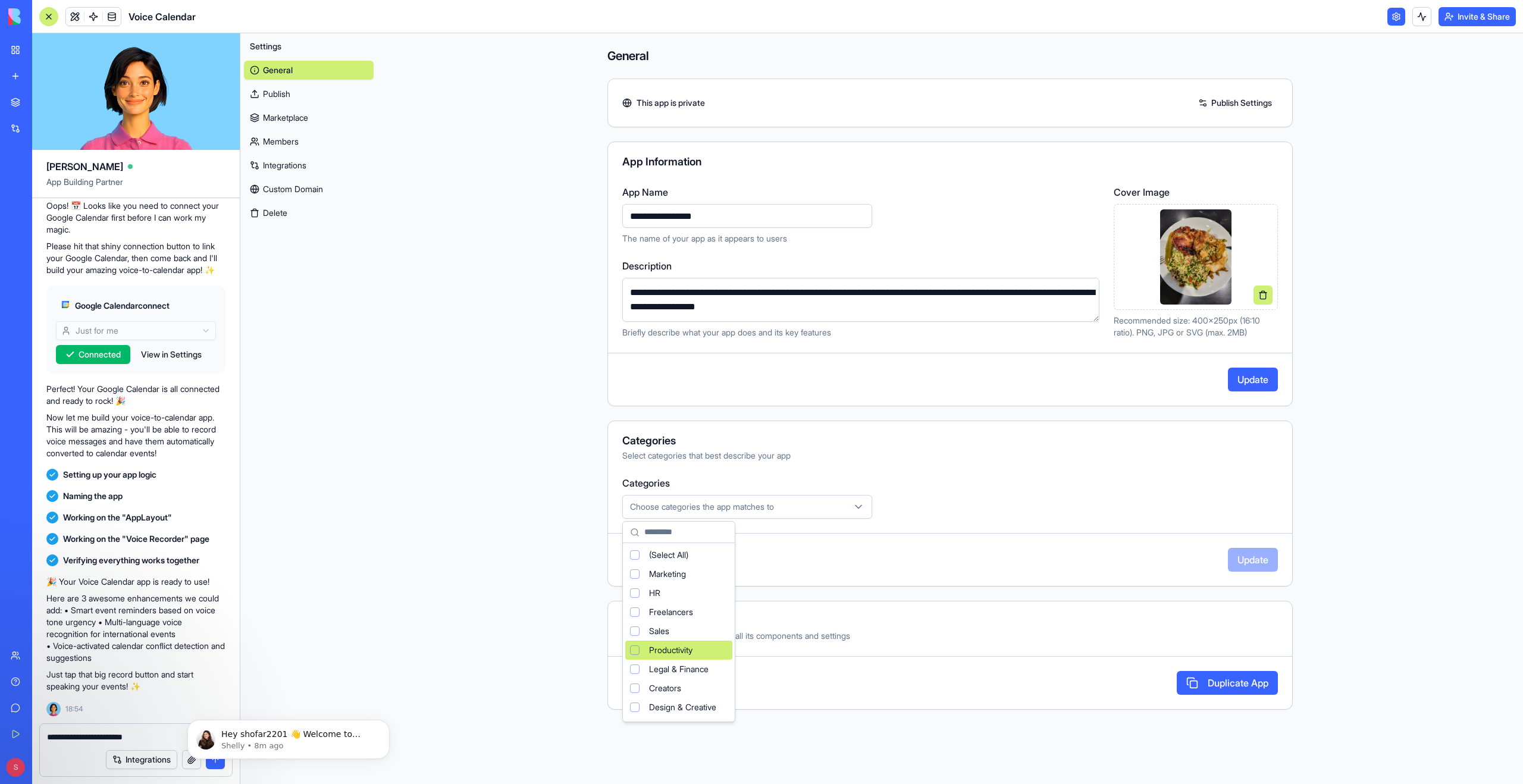
click at [635, 649] on div "Suggestions" at bounding box center [634, 650] width 9 height 9
click at [882, 723] on html "BETA My Workspace New app Marketplace Integrations Recent New App AI Logo Gener…" at bounding box center [761, 392] width 1523 height 784
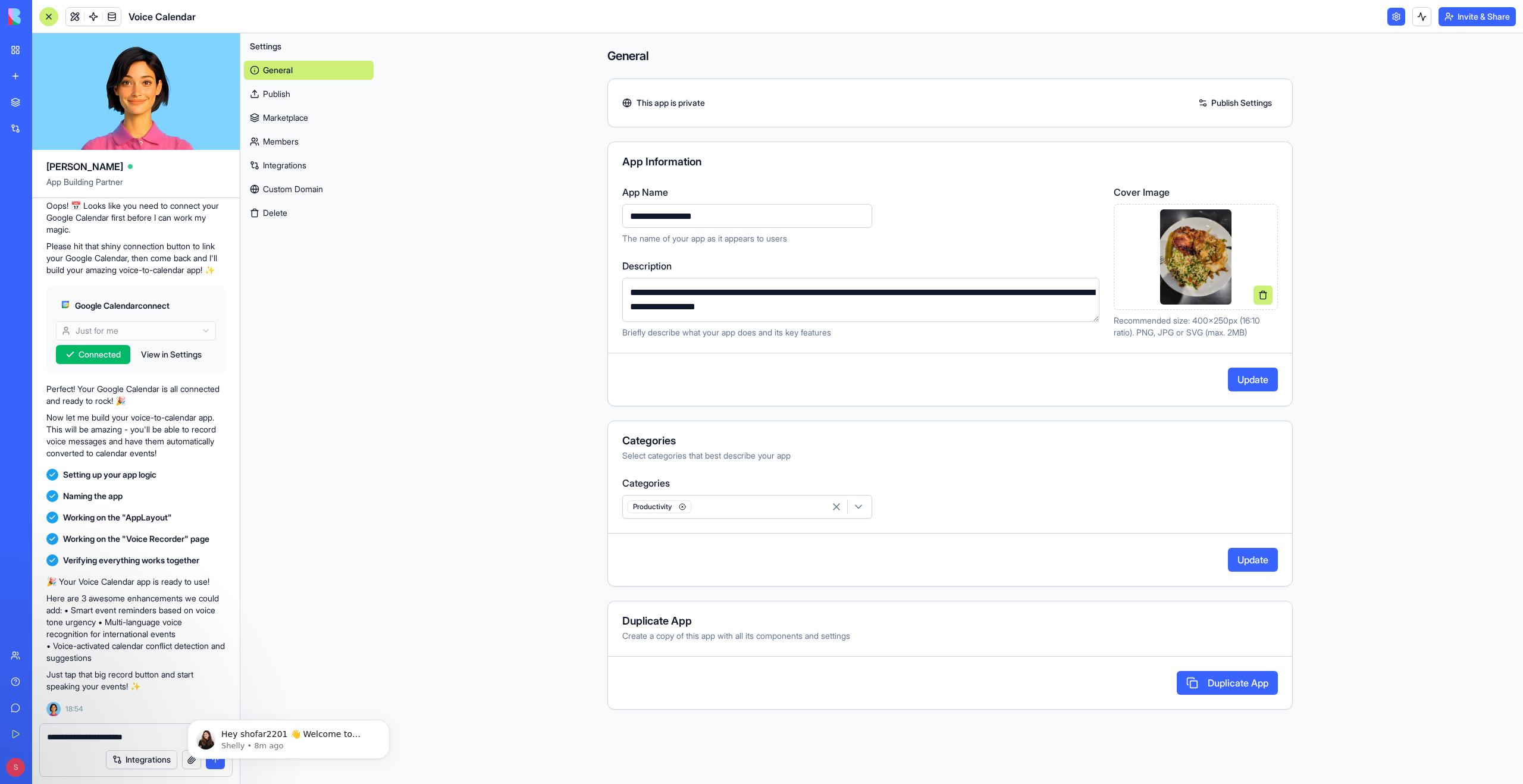
click at [1245, 558] on button "Update" at bounding box center [1253, 560] width 50 height 24
click at [280, 94] on link "Publish" at bounding box center [308, 94] width 130 height 19
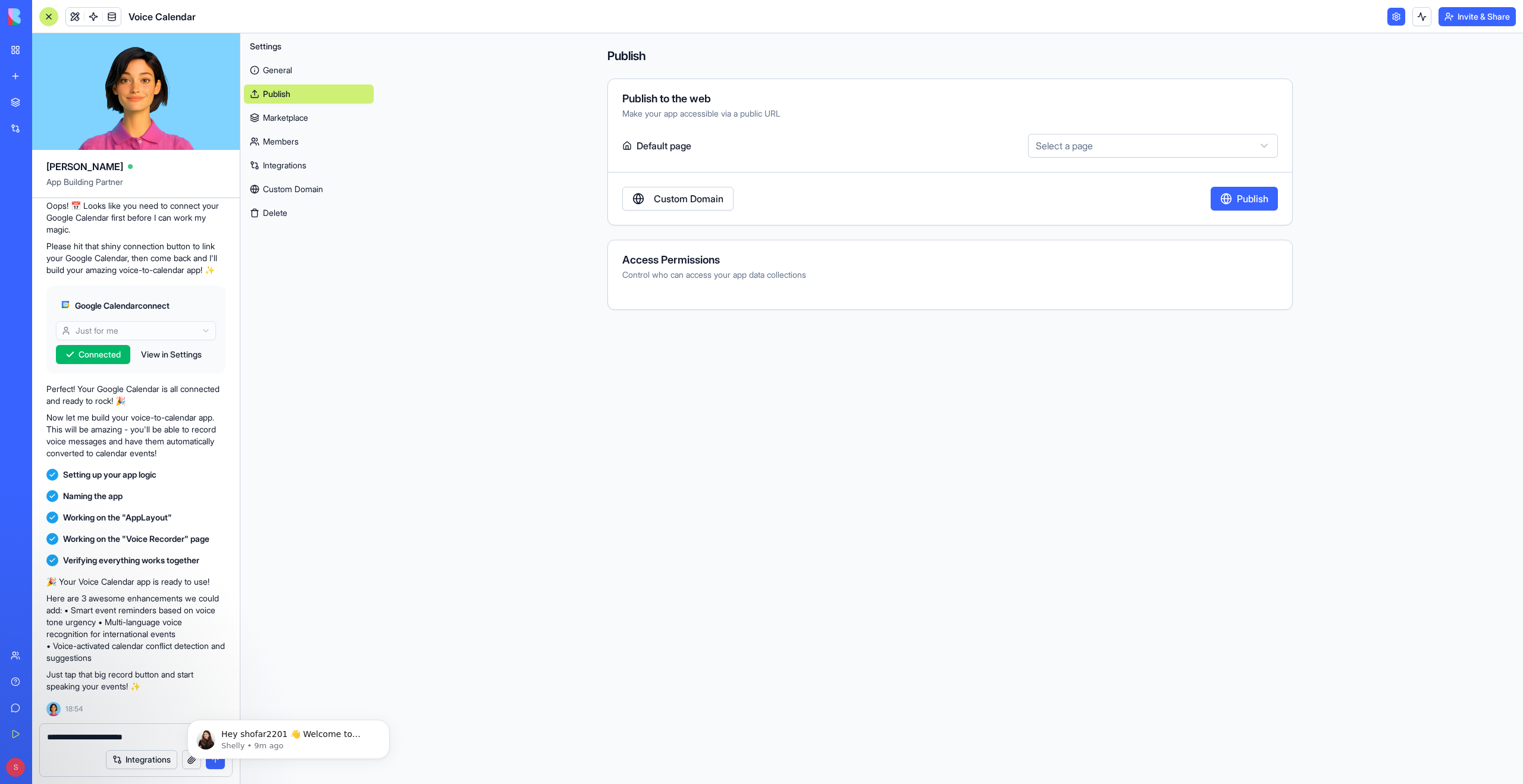
click at [299, 115] on link "Marketplace" at bounding box center [308, 118] width 130 height 19
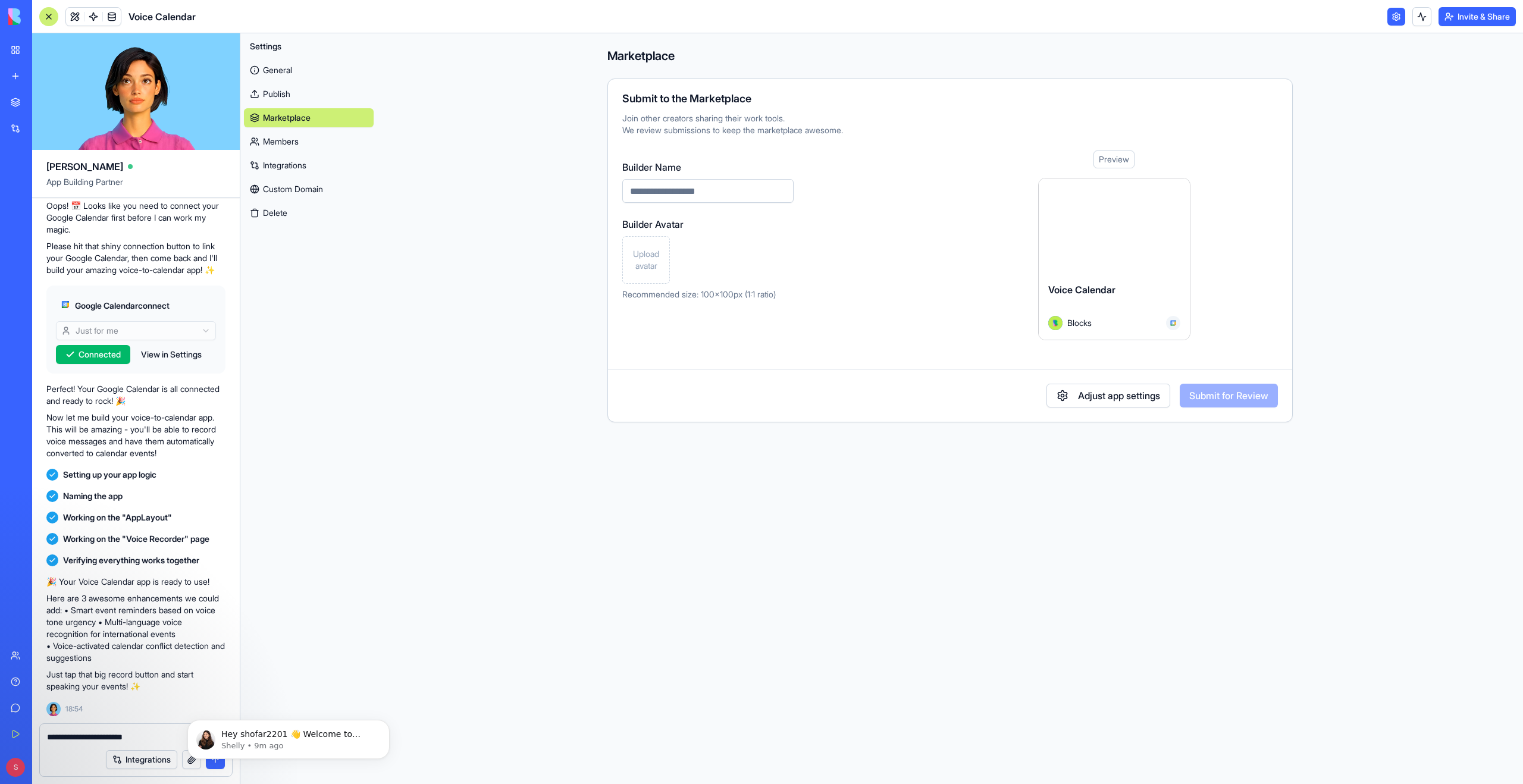
click at [293, 143] on link "Members" at bounding box center [308, 141] width 130 height 19
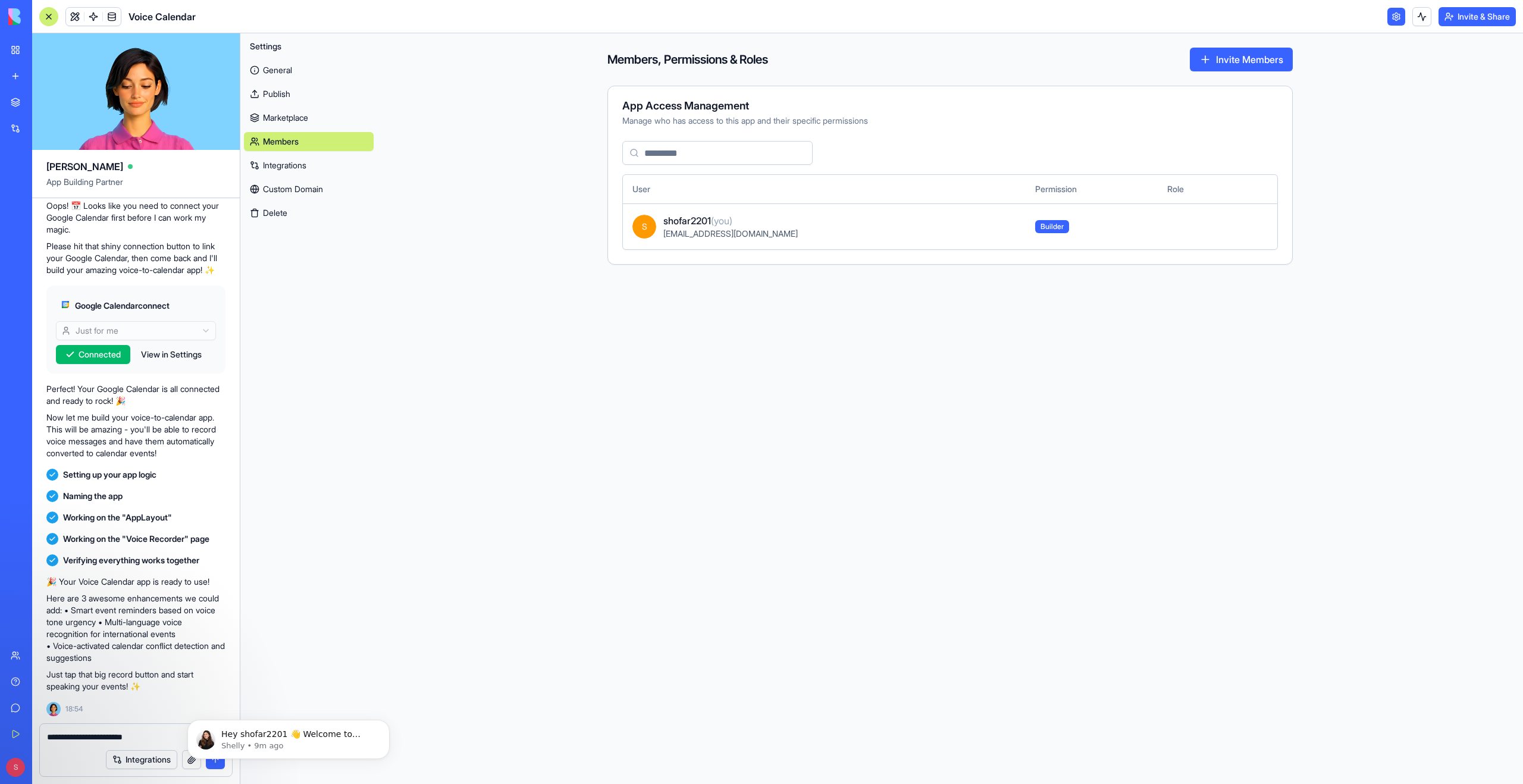
click at [299, 164] on link "Integrations" at bounding box center [308, 165] width 130 height 19
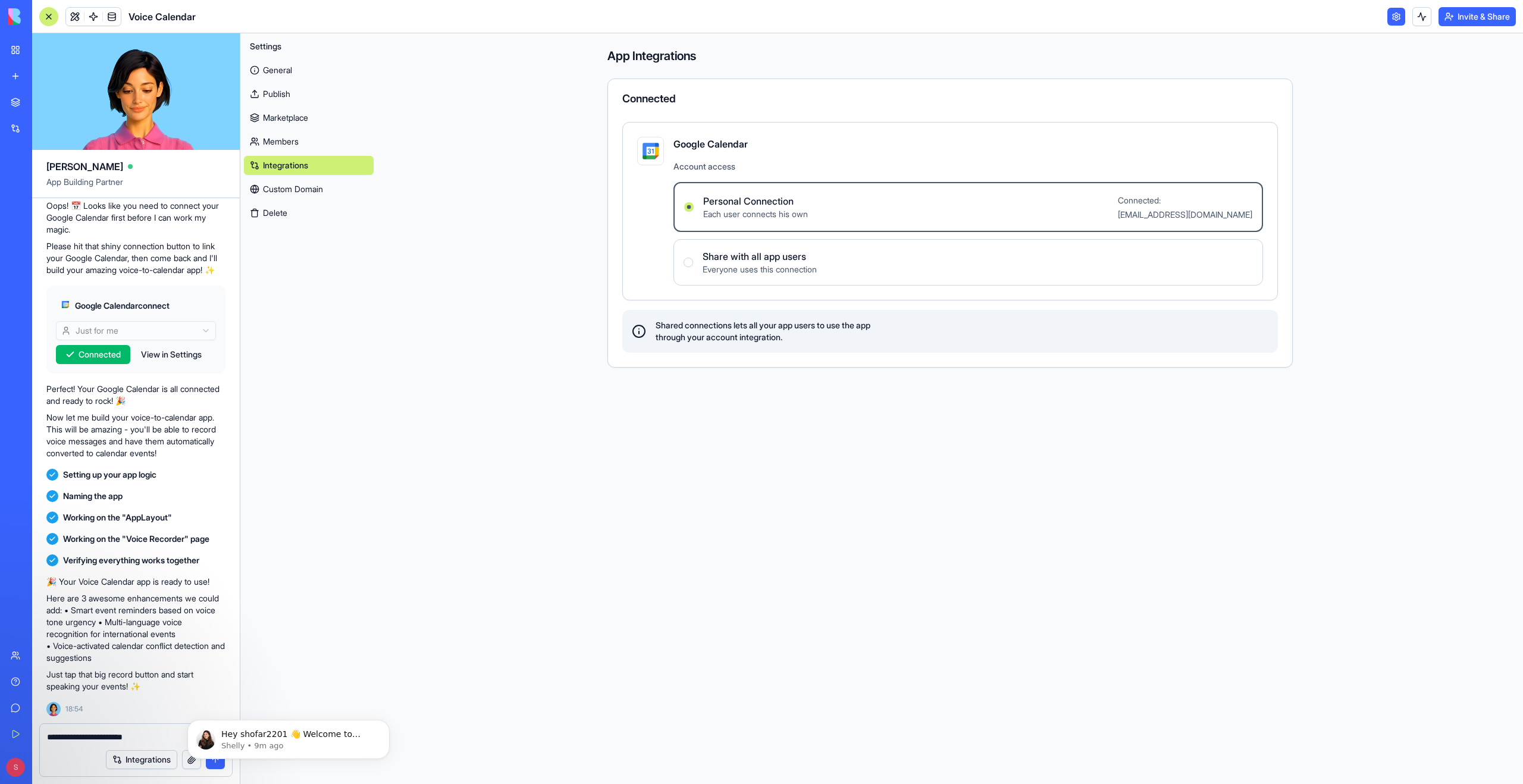
click at [299, 191] on link "Custom Domain" at bounding box center [308, 189] width 130 height 19
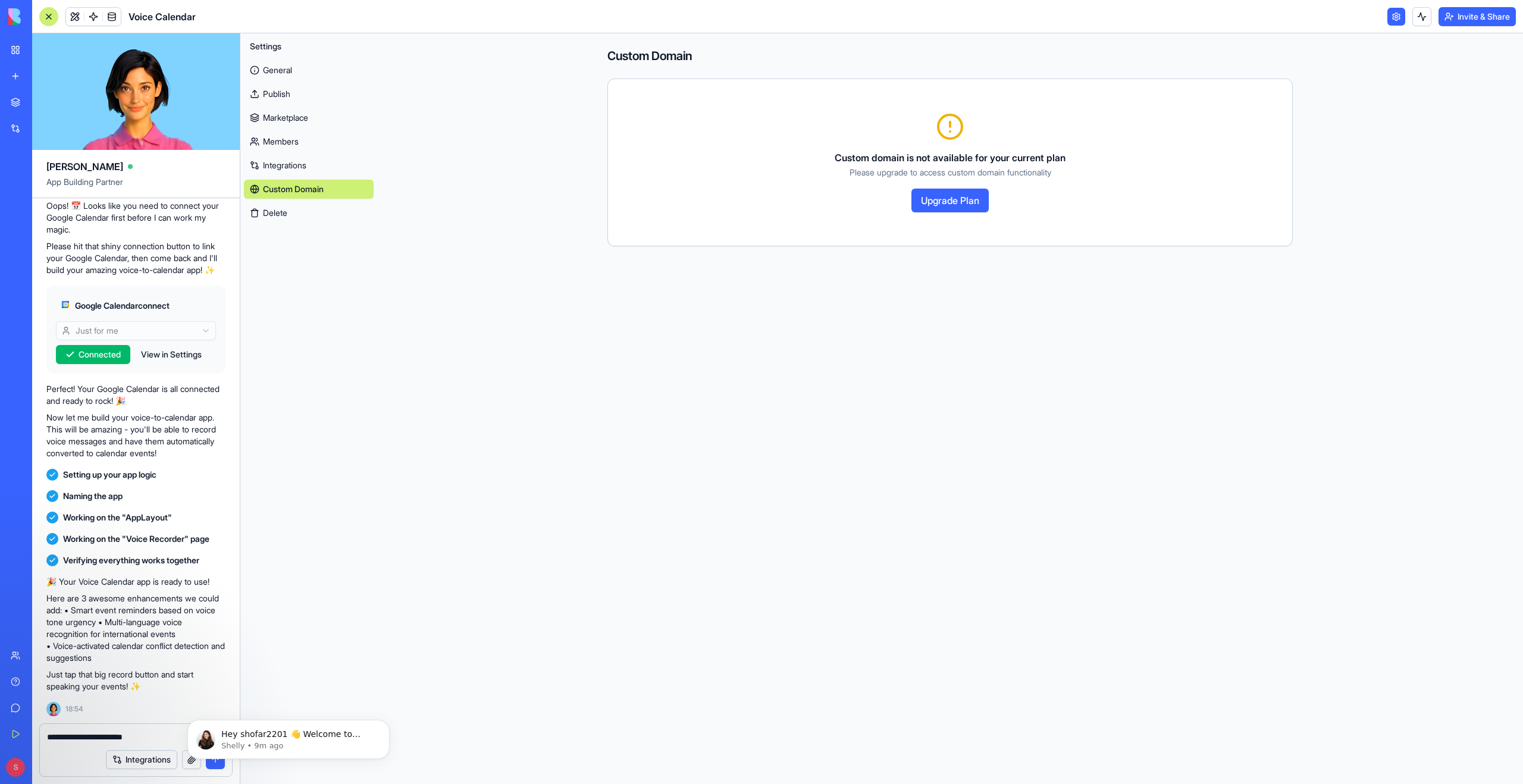
click at [264, 69] on link "General" at bounding box center [308, 70] width 130 height 19
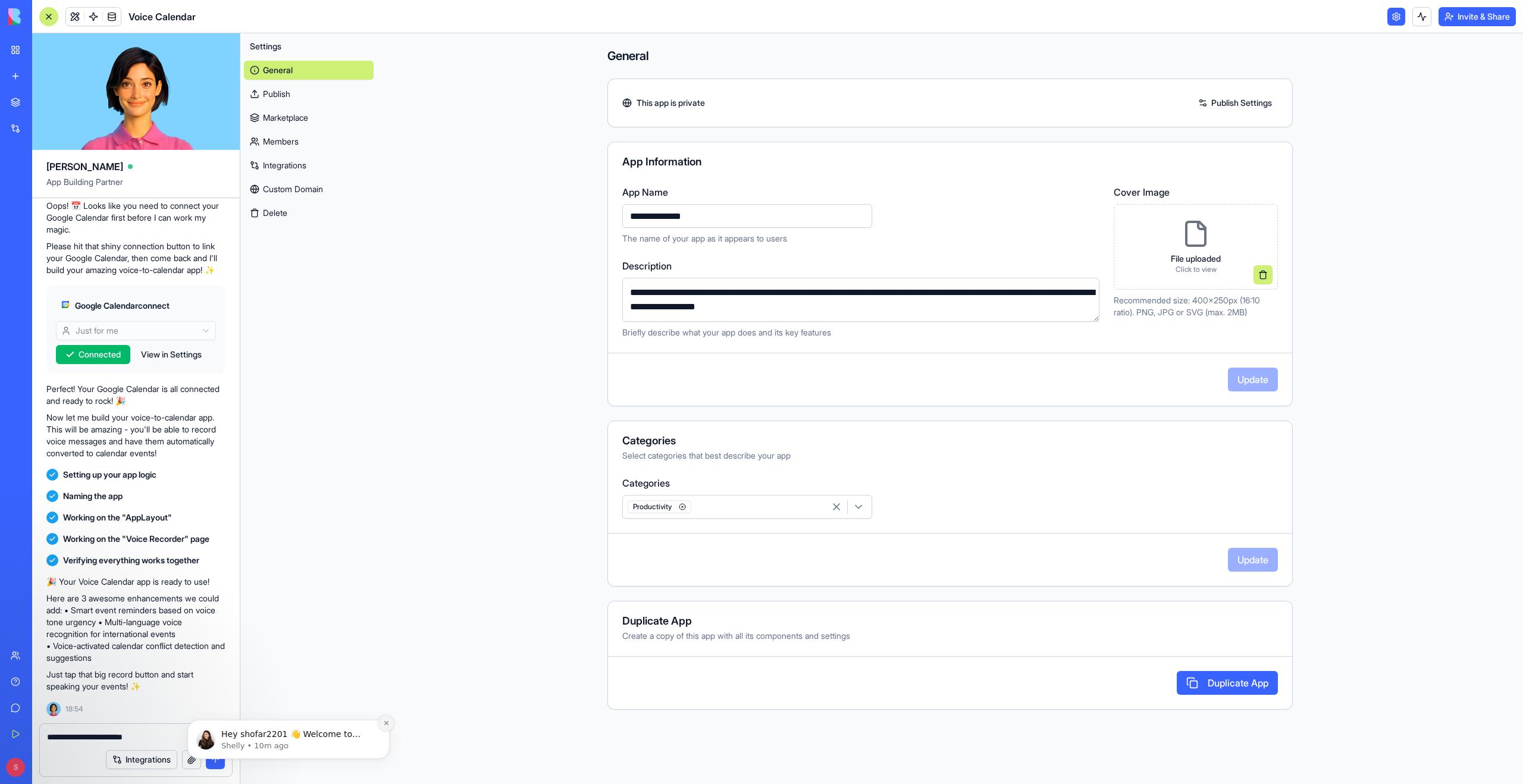
click at [386, 721] on icon "Dismiss notification" at bounding box center [386, 723] width 7 height 7
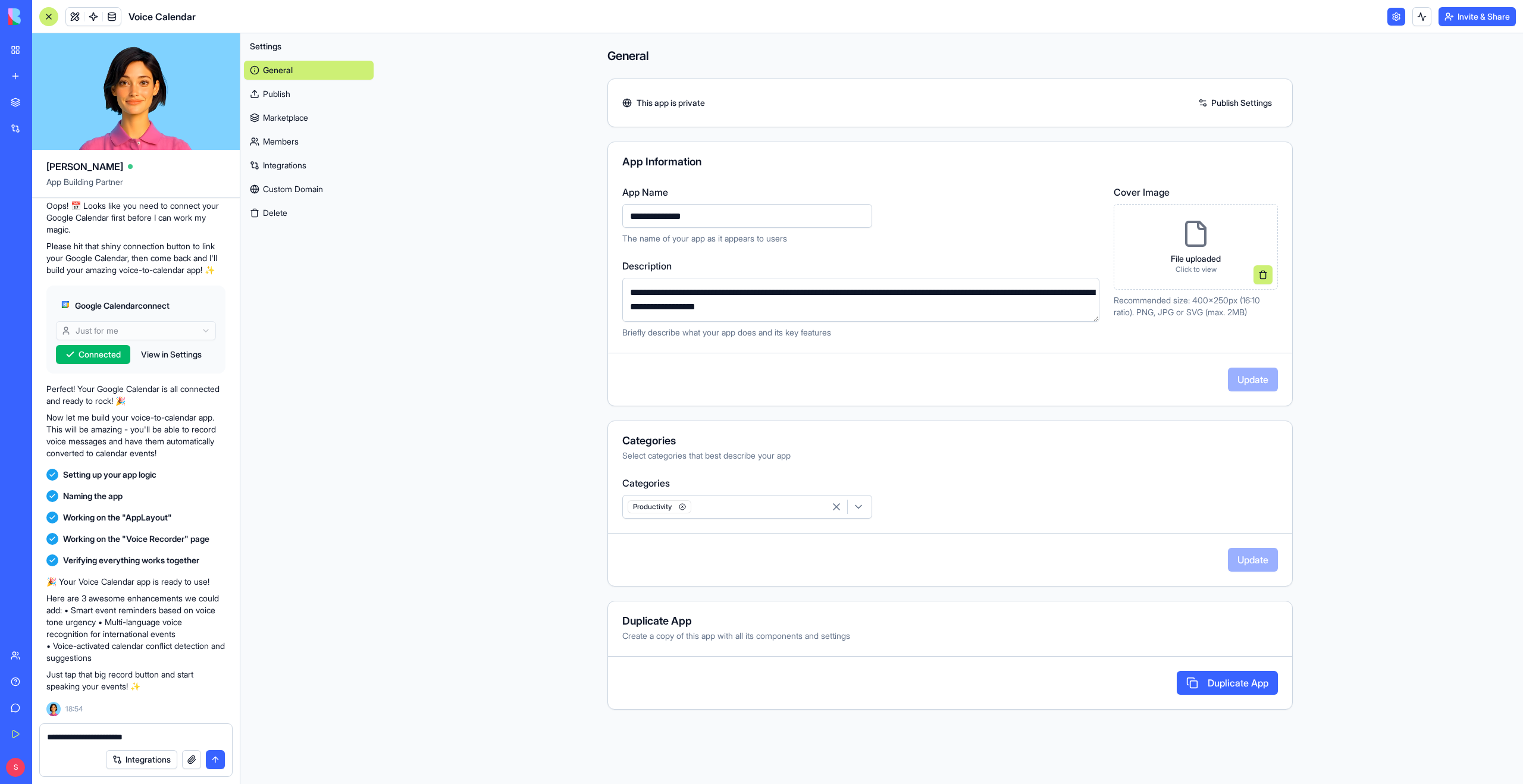
drag, startPoint x: 160, startPoint y: 734, endPoint x: 30, endPoint y: 741, distance: 130.2
click at [30, 741] on div "BETA My Workspace New app Marketplace Integrations Recent New App AI Logo Gener…" at bounding box center [761, 392] width 1523 height 784
click at [44, 183] on div "New App" at bounding box center [27, 185] width 33 height 12
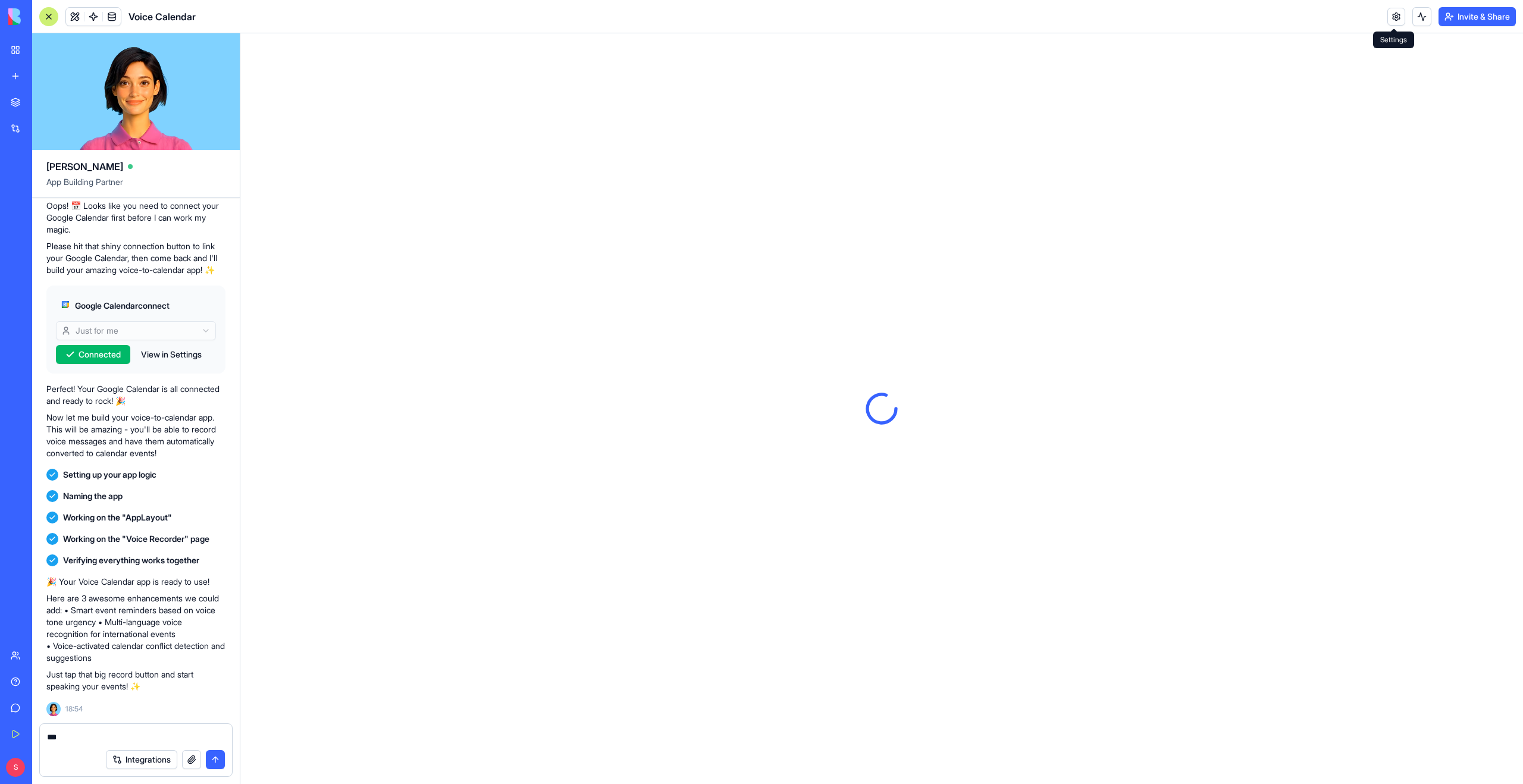
click at [140, 651] on p "Here are 3 awesome enhancements we could add: • Smart event reminders based on …" at bounding box center [136, 628] width 179 height 71
click at [146, 612] on p "Here are 3 awesome enhancements we could add: • Smart event reminders based on …" at bounding box center [136, 628] width 179 height 71
click at [17, 189] on div "New App" at bounding box center [27, 185] width 33 height 12
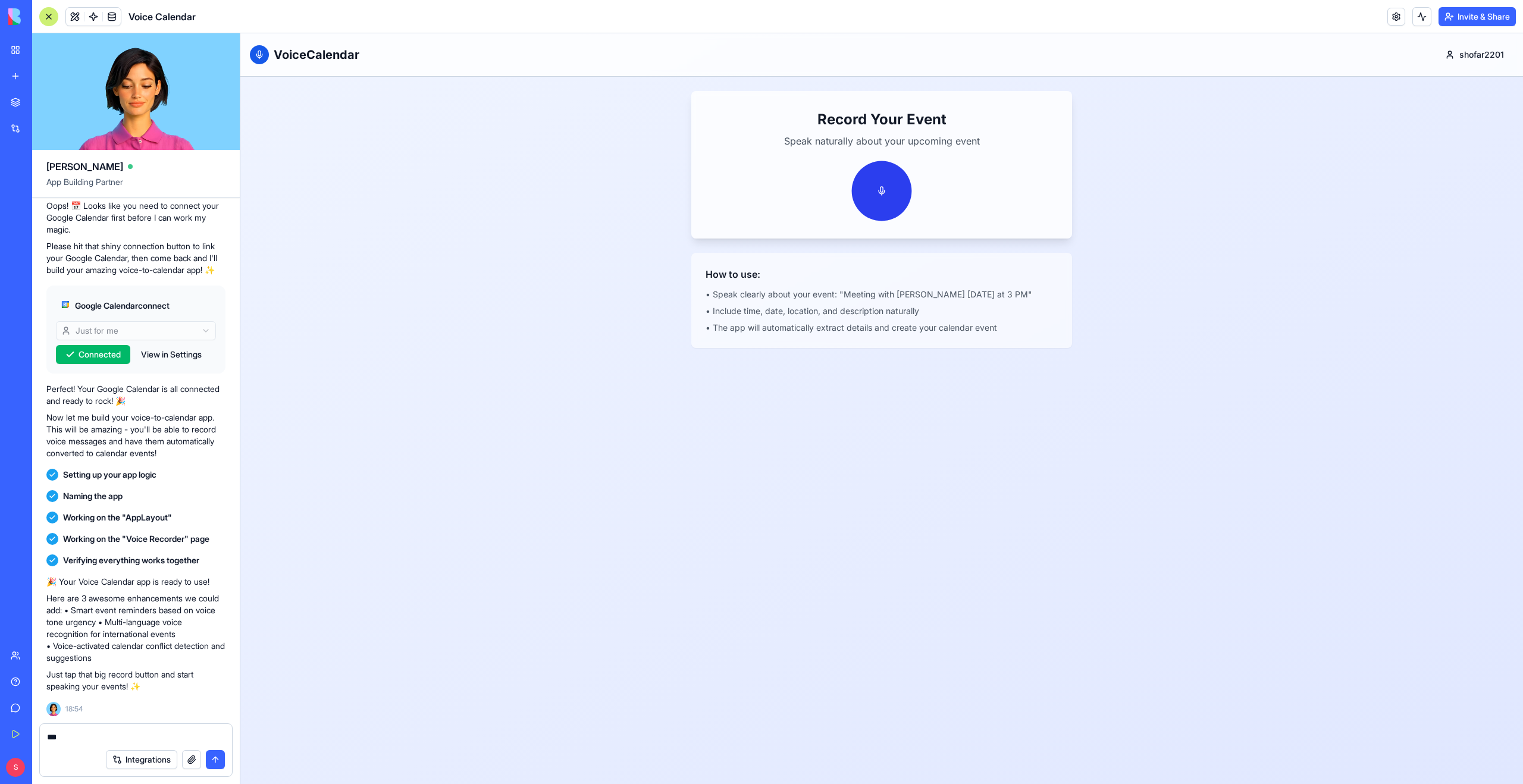
click at [883, 193] on button at bounding box center [881, 191] width 60 height 60
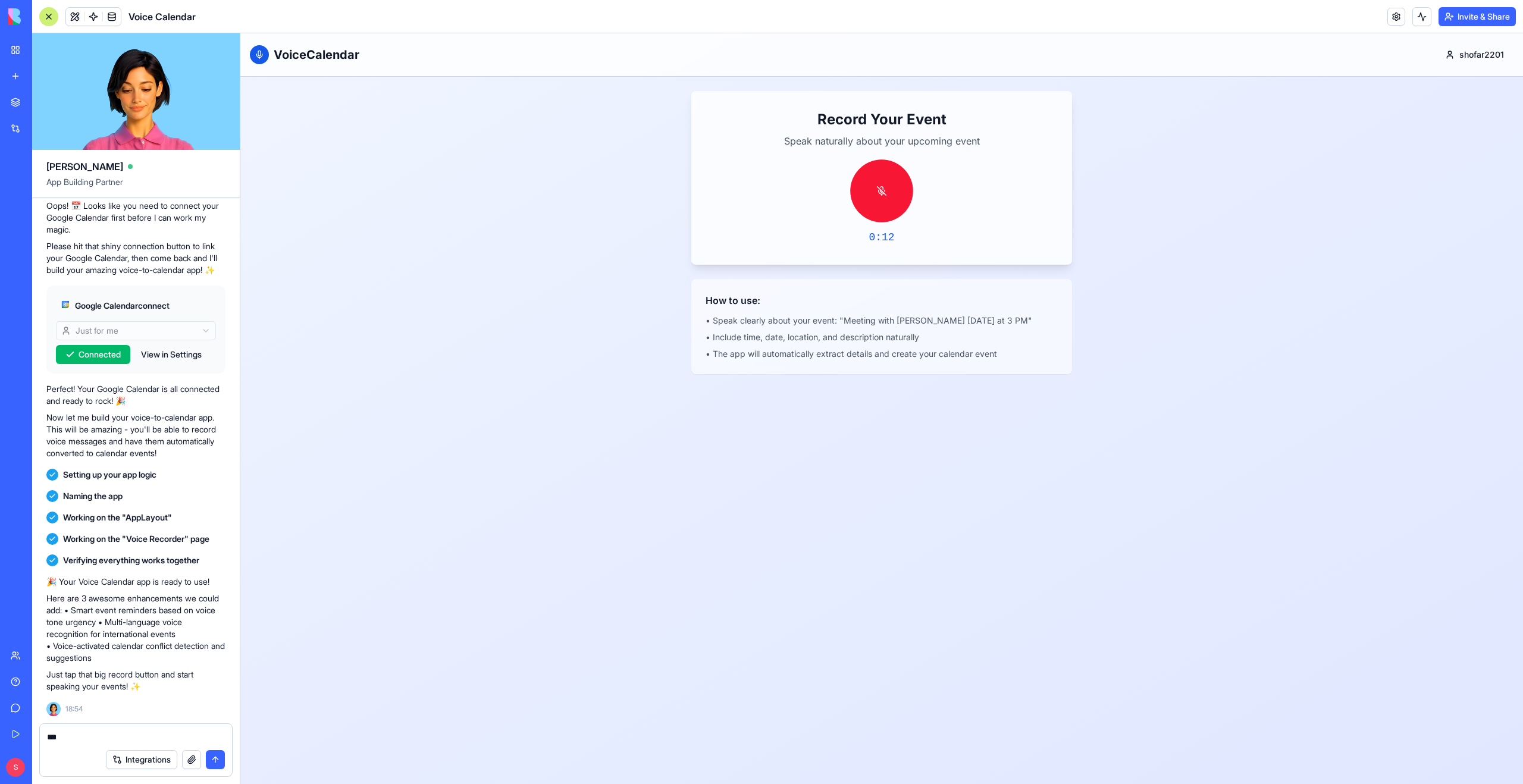
click at [874, 198] on button at bounding box center [881, 191] width 63 height 63
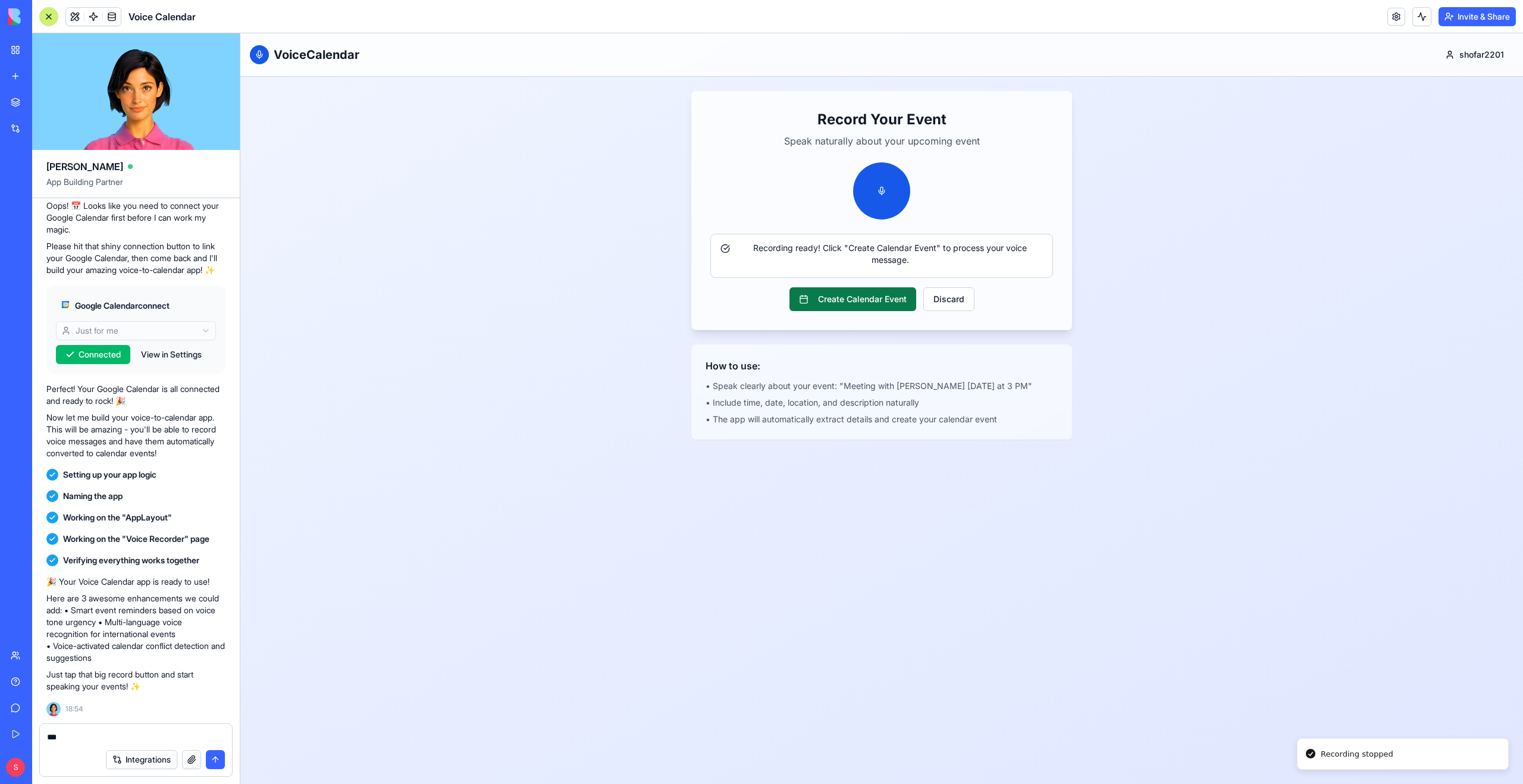
click at [847, 296] on button "Create Calendar Event" at bounding box center [852, 299] width 126 height 24
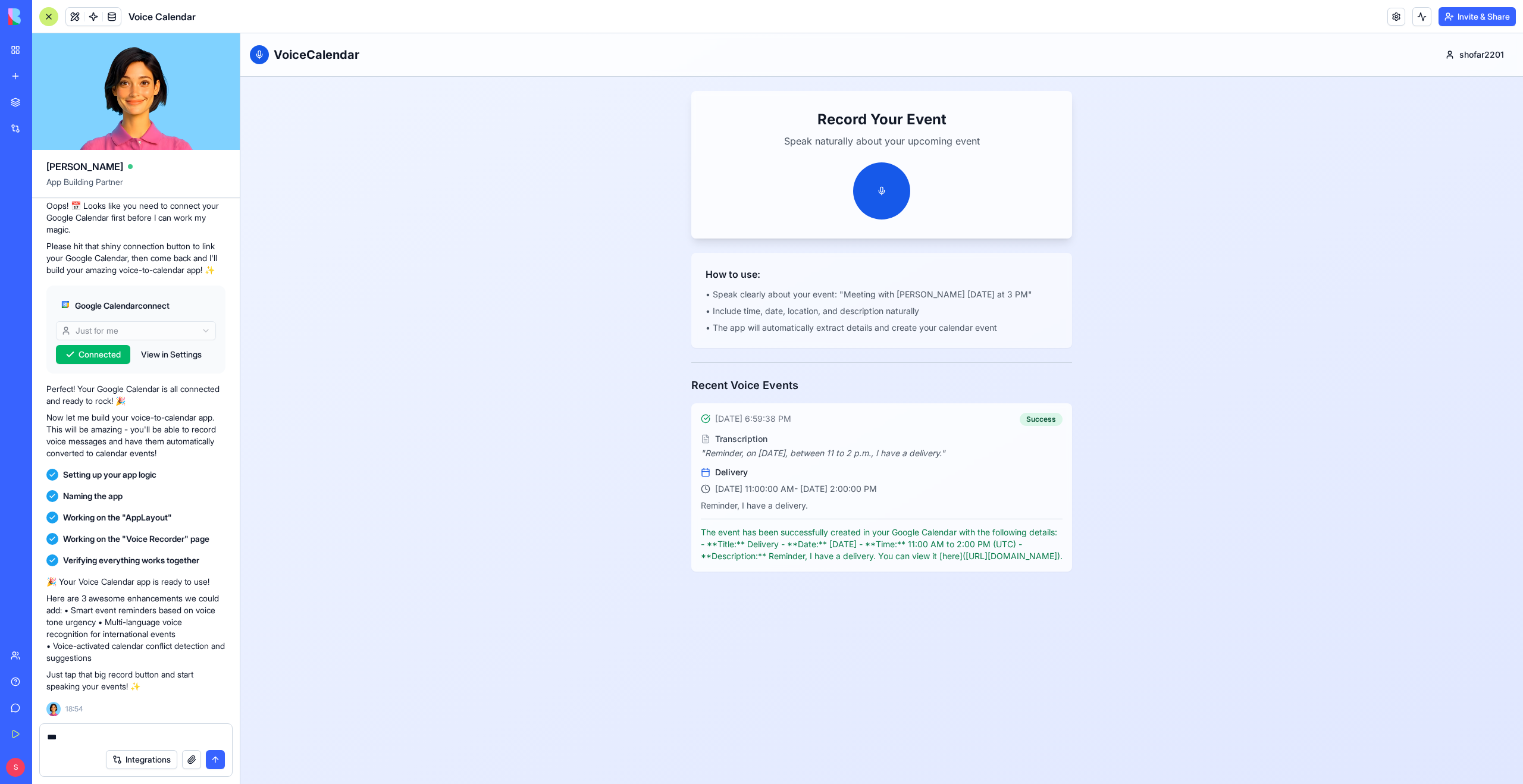
click at [87, 732] on textarea "***" at bounding box center [136, 736] width 178 height 12
type textarea "*"
click at [852, 452] on p "" Reminder, on [DATE], between 11 to 2 p.m., I have a delivery. "" at bounding box center [881, 453] width 361 height 12
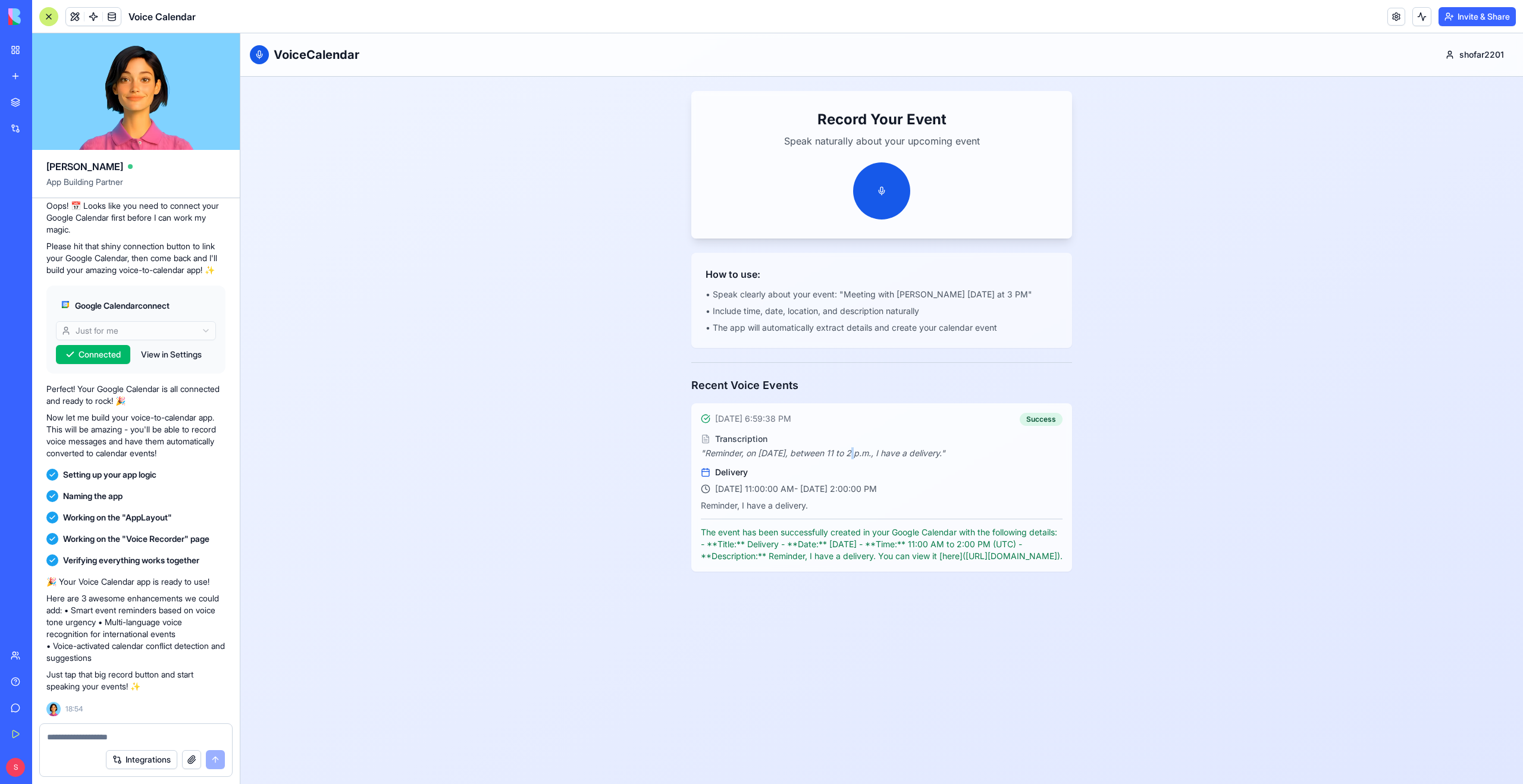
click at [852, 452] on p "" Reminder, on [DATE], between 11 to 2 p.m., I have a delivery. "" at bounding box center [881, 453] width 361 height 12
click at [702, 473] on rect at bounding box center [705, 473] width 7 height 7
drag, startPoint x: 705, startPoint y: 569, endPoint x: 891, endPoint y: 589, distance: 187.1
click at [891, 571] on div "[DATE] 6:59:38 PM Success Transcription " Reminder, on [DATE], between 11 to 2 …" at bounding box center [881, 488] width 381 height 169
copy p "[URL][DOMAIN_NAME])."
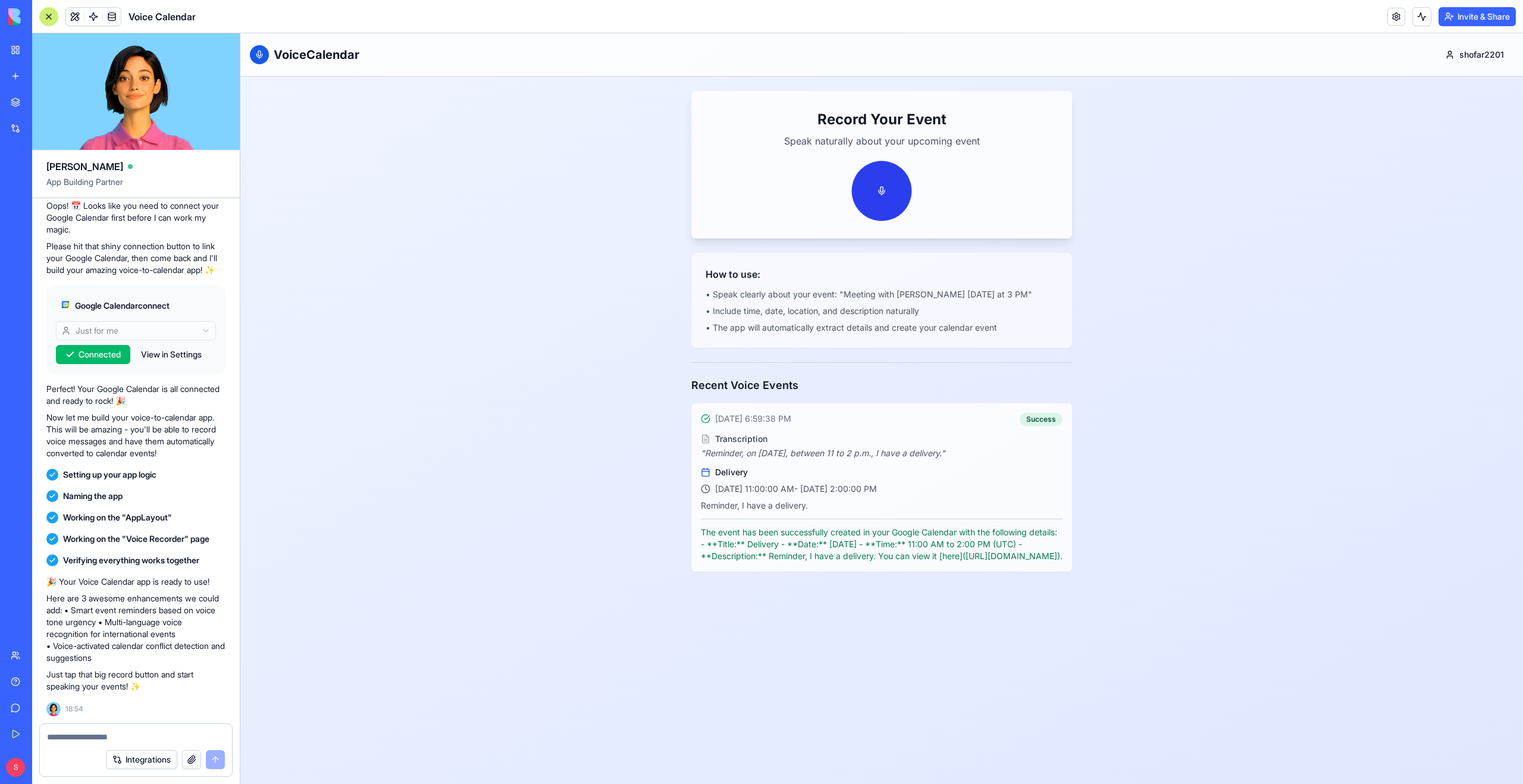
click at [875, 192] on button at bounding box center [881, 191] width 60 height 60
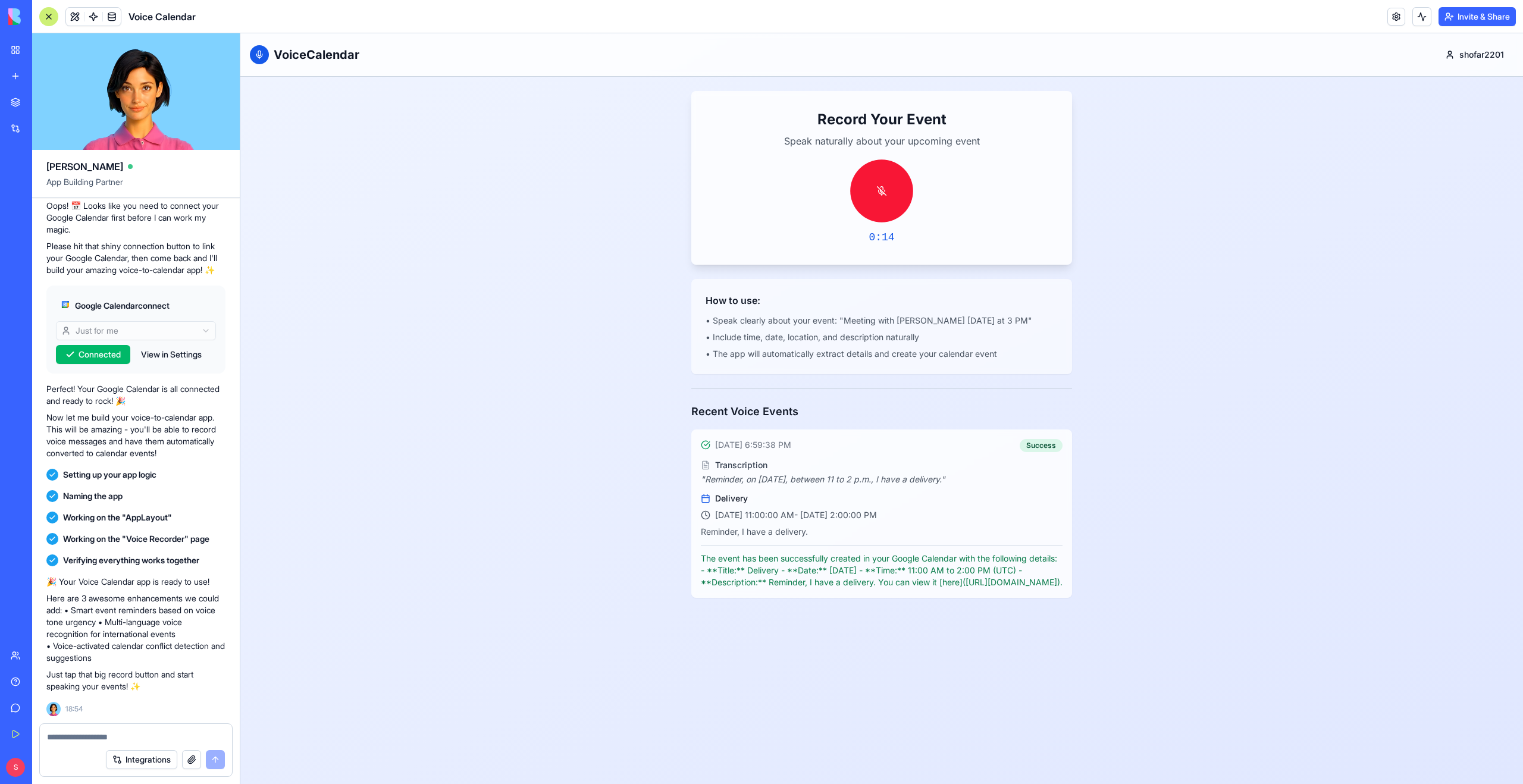
click at [880, 192] on button at bounding box center [881, 191] width 63 height 63
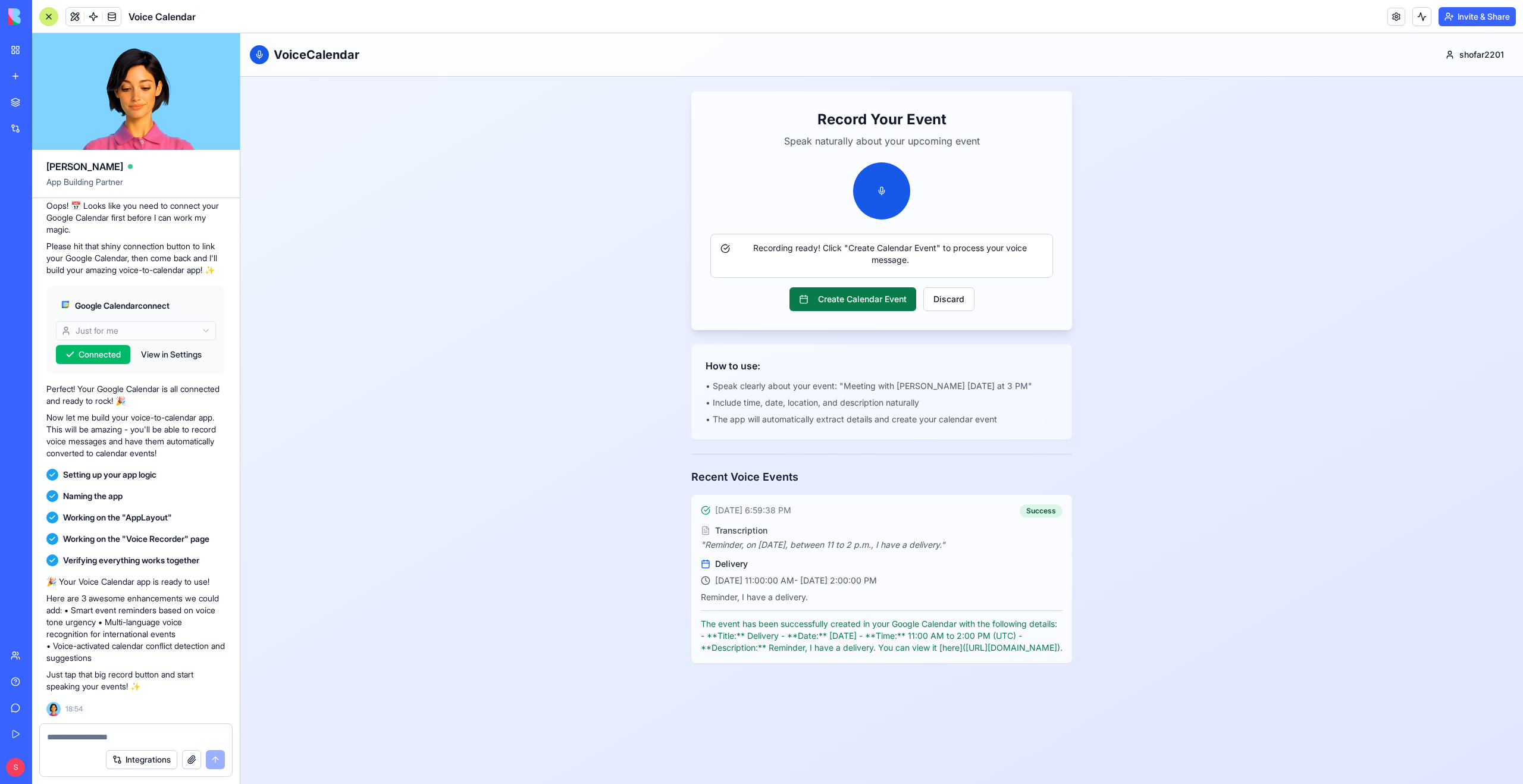
click at [860, 300] on button "Create Calendar Event" at bounding box center [852, 299] width 126 height 24
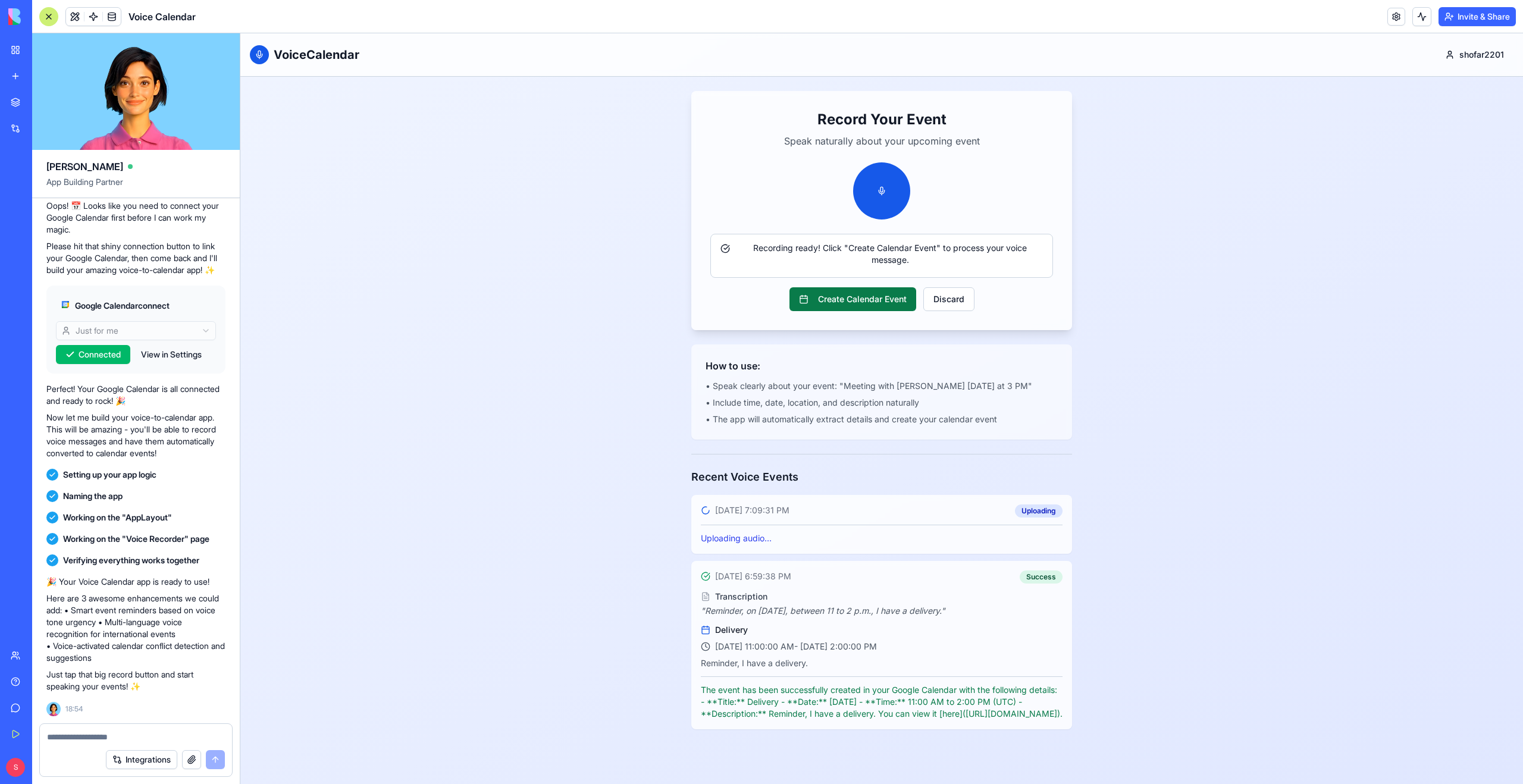
click at [849, 302] on button "Create Calendar Event" at bounding box center [852, 299] width 126 height 24
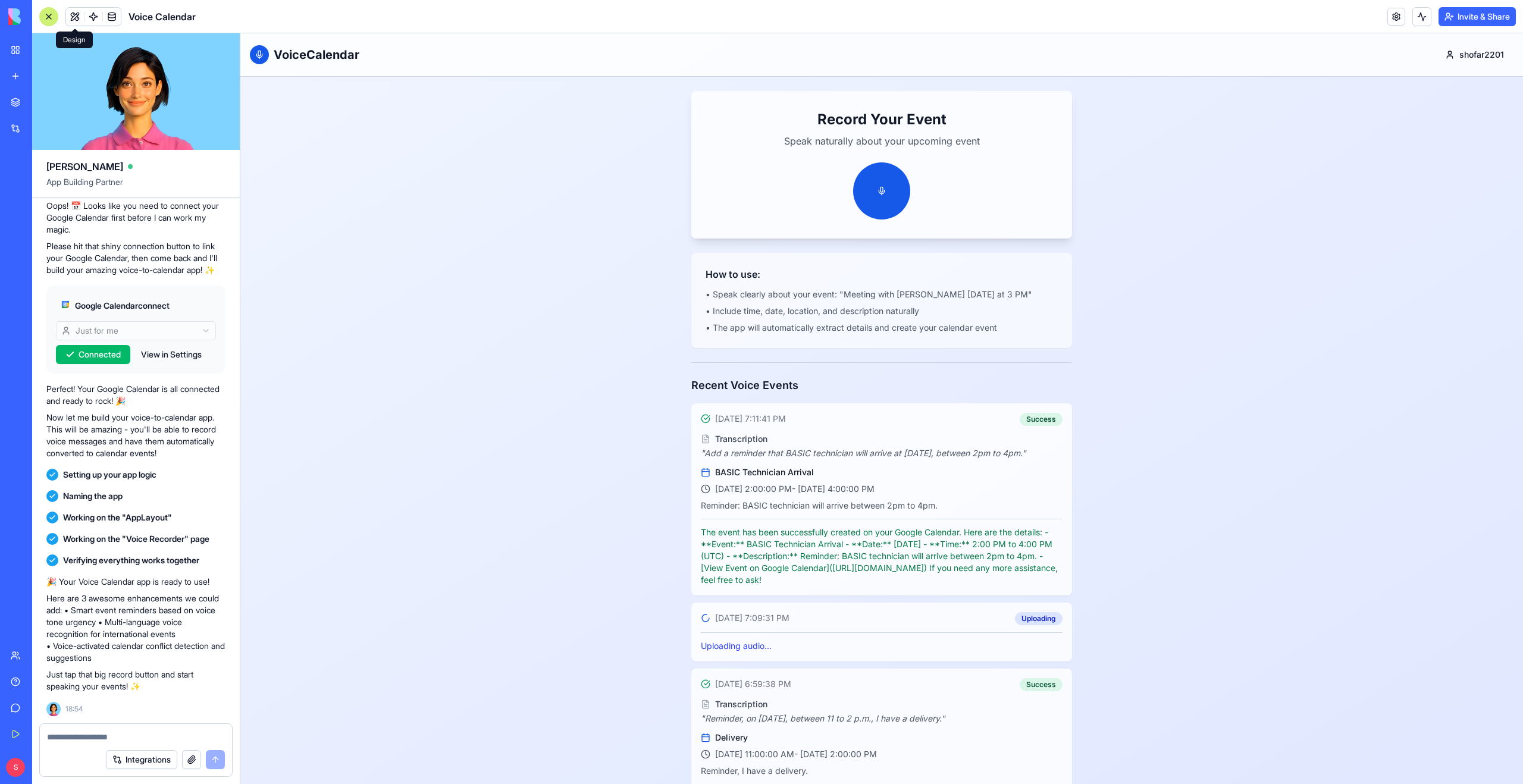
click at [76, 15] on button at bounding box center [75, 16] width 18 height 18
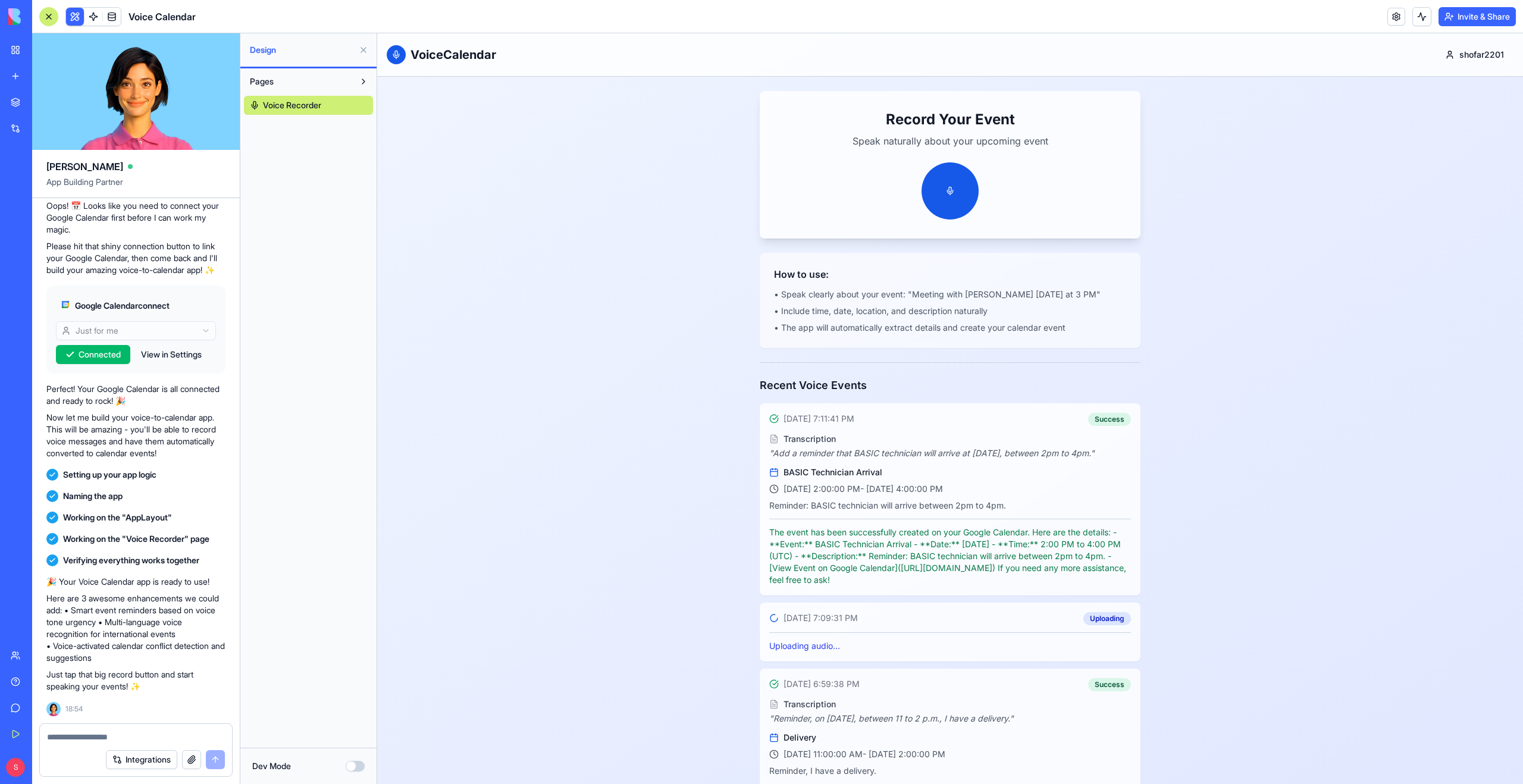
click at [296, 80] on button "Pages" at bounding box center [299, 81] width 110 height 19
click at [341, 75] on button "Pages" at bounding box center [299, 81] width 110 height 19
click at [333, 104] on link "Voice Recorder" at bounding box center [308, 105] width 129 height 19
click at [93, 19] on span at bounding box center [94, 17] width 33 height 33
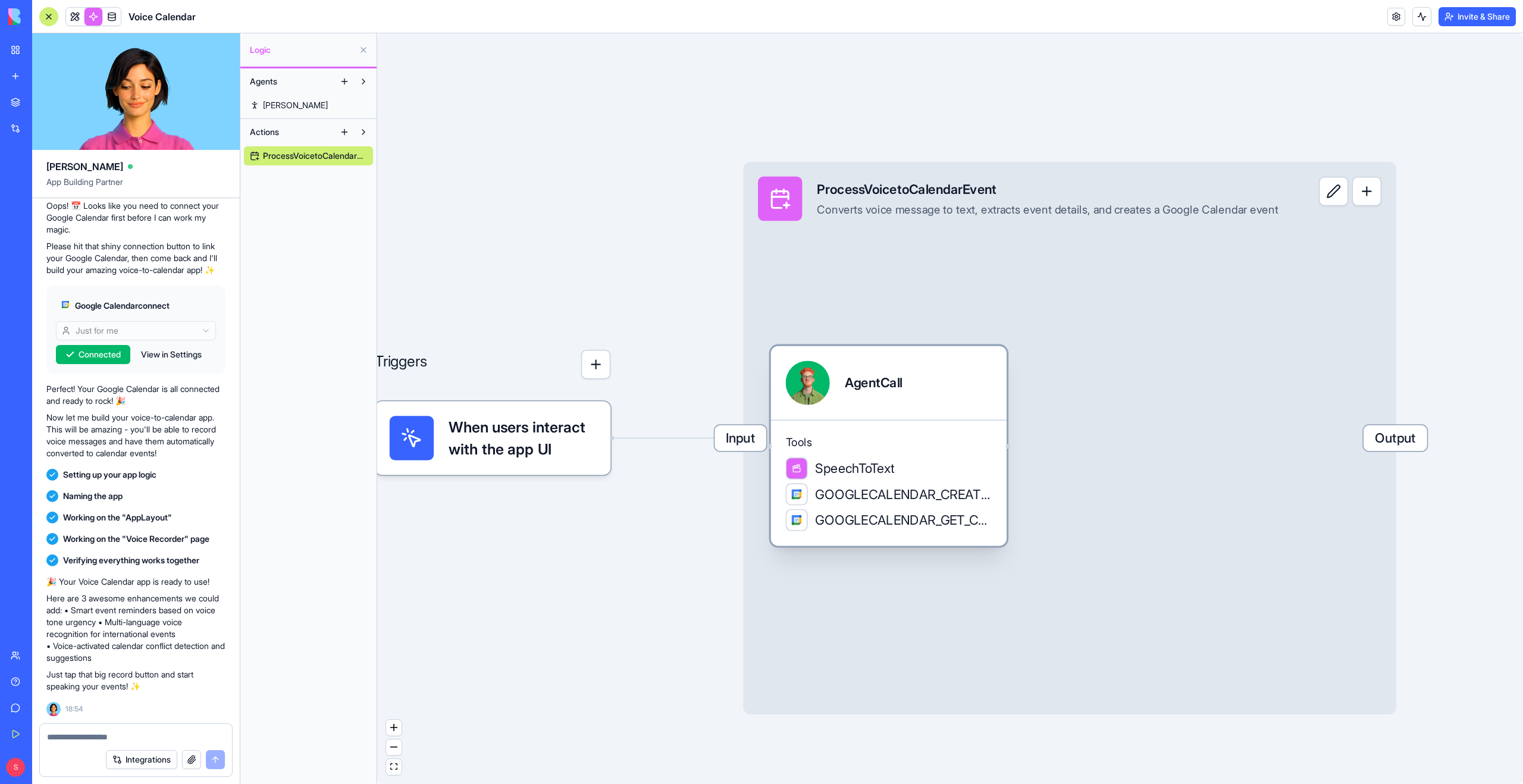
click at [869, 520] on span "GOOGLECALENDAR_GET_CURRENT_DATE_TIME" at bounding box center [903, 520] width 177 height 19
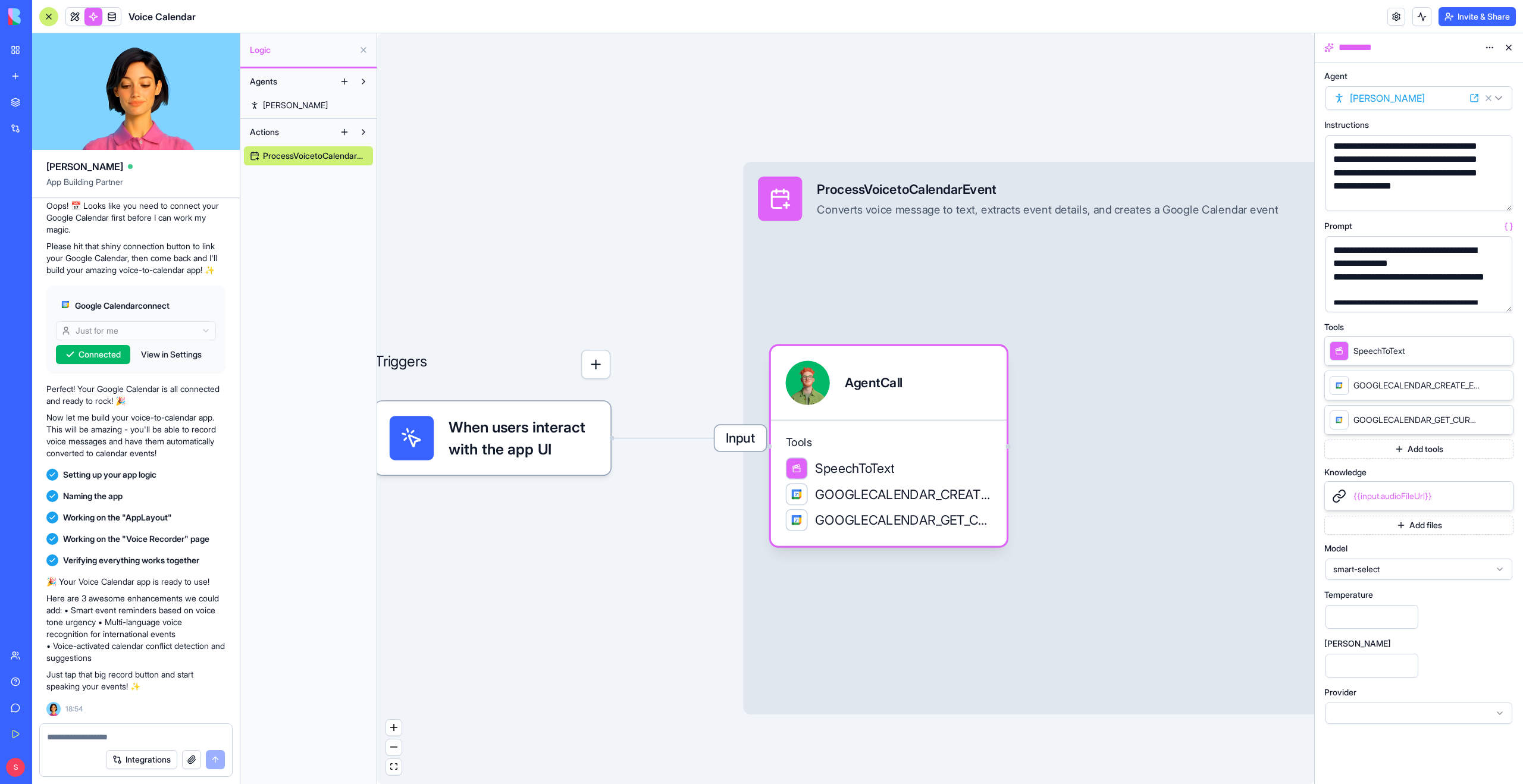
scroll to position [33, 0]
click at [1437, 419] on span "GOOGLECALENDAR_GET_CURRENT_DATE_TIME" at bounding box center [1416, 420] width 126 height 12
click at [1462, 411] on div "GOOGLECALENDAR_GET_CURRENT_DATE_TIME" at bounding box center [1405, 420] width 150 height 19
click at [1452, 426] on div "GOOGLECALENDAR_GET_CURRENT_DATE_TIME" at bounding box center [1405, 420] width 150 height 19
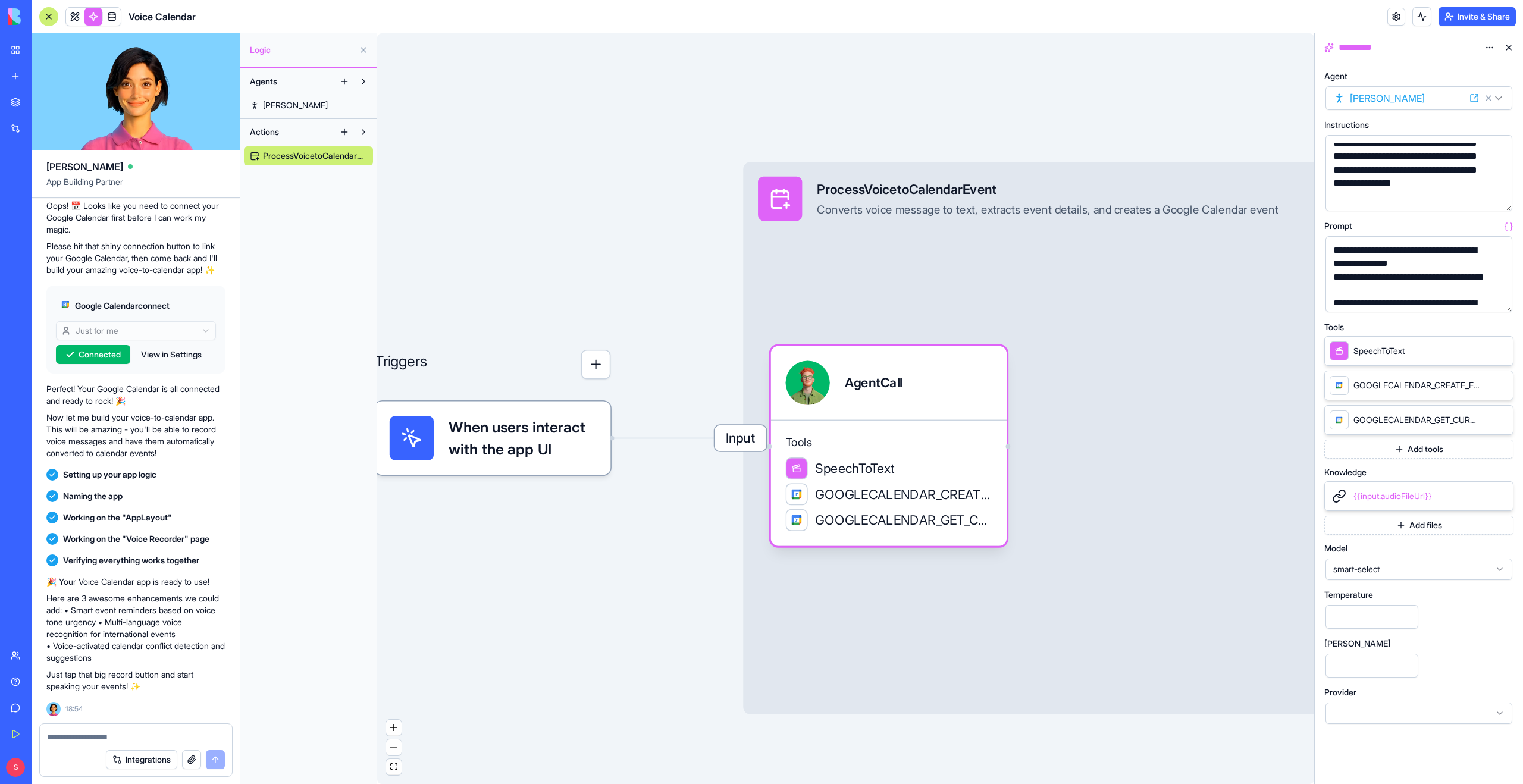
click at [1445, 414] on span "GOOGLECALENDAR_GET_CURRENT_DATE_TIME" at bounding box center [1416, 420] width 126 height 12
click at [1446, 417] on span "GOOGLECALENDAR_GET_CURRENT_DATE_TIME" at bounding box center [1416, 420] width 126 height 12
click at [1410, 448] on button "Add tools" at bounding box center [1418, 449] width 189 height 19
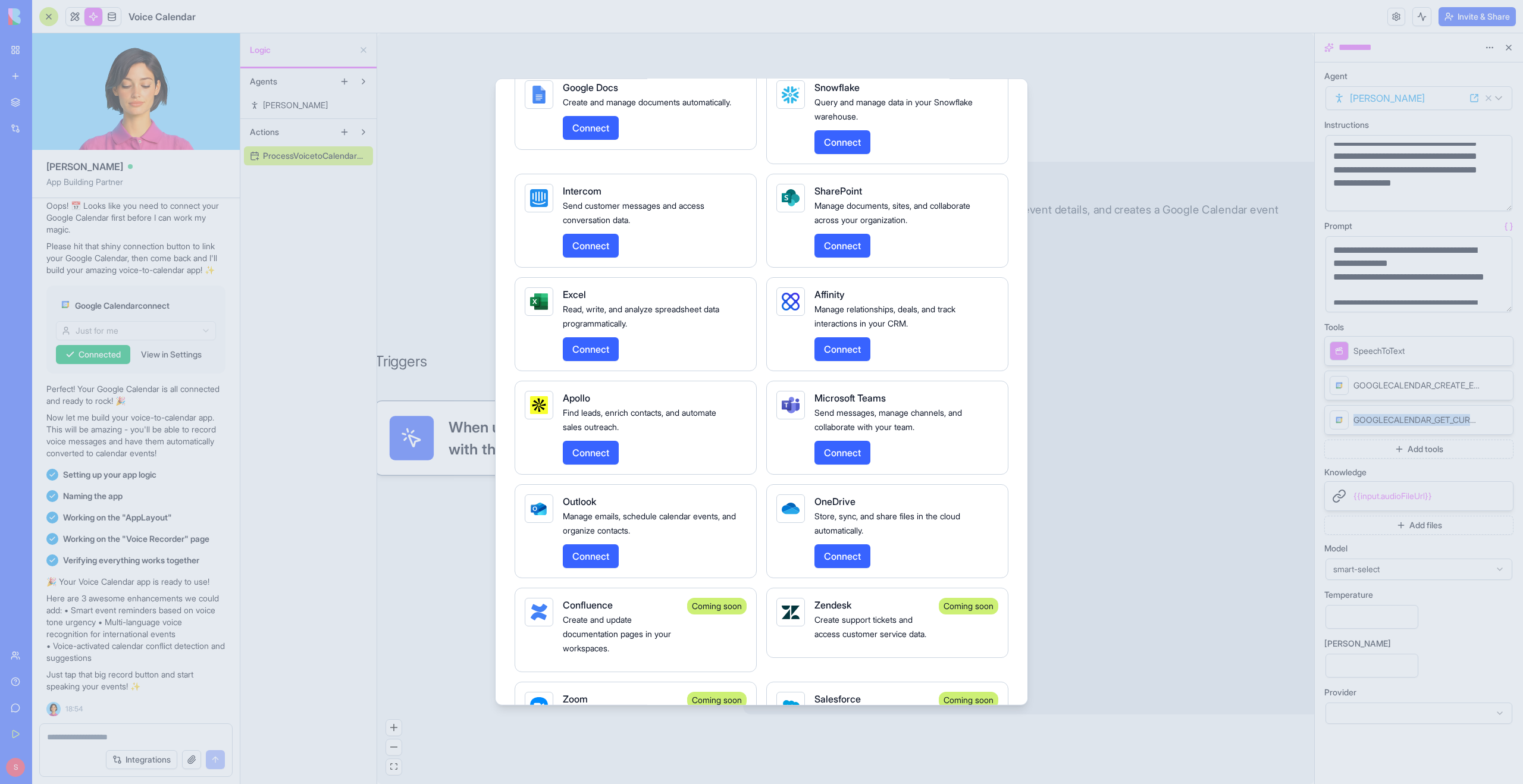
scroll to position [2121, 0]
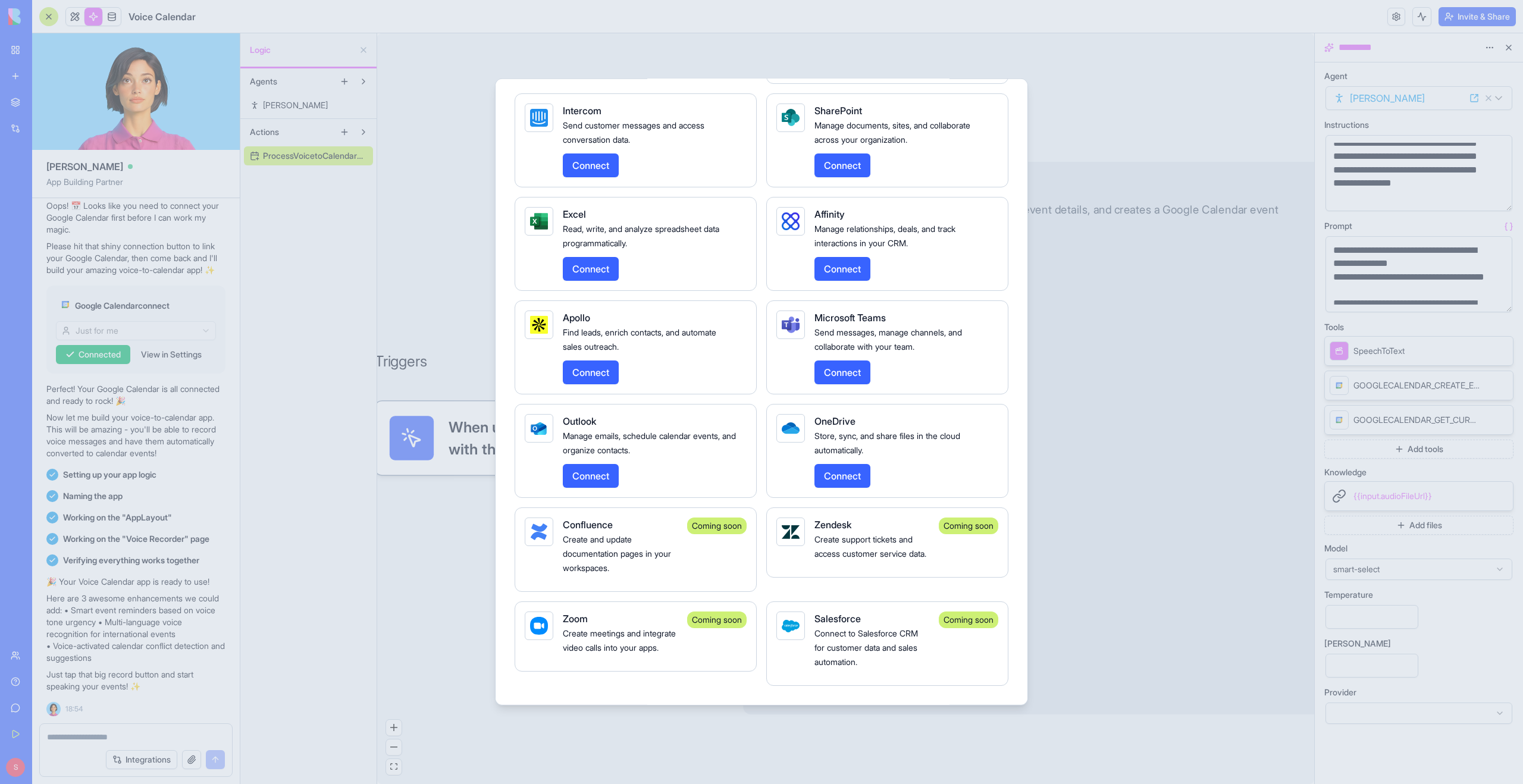
click at [1133, 364] on div at bounding box center [761, 392] width 1523 height 784
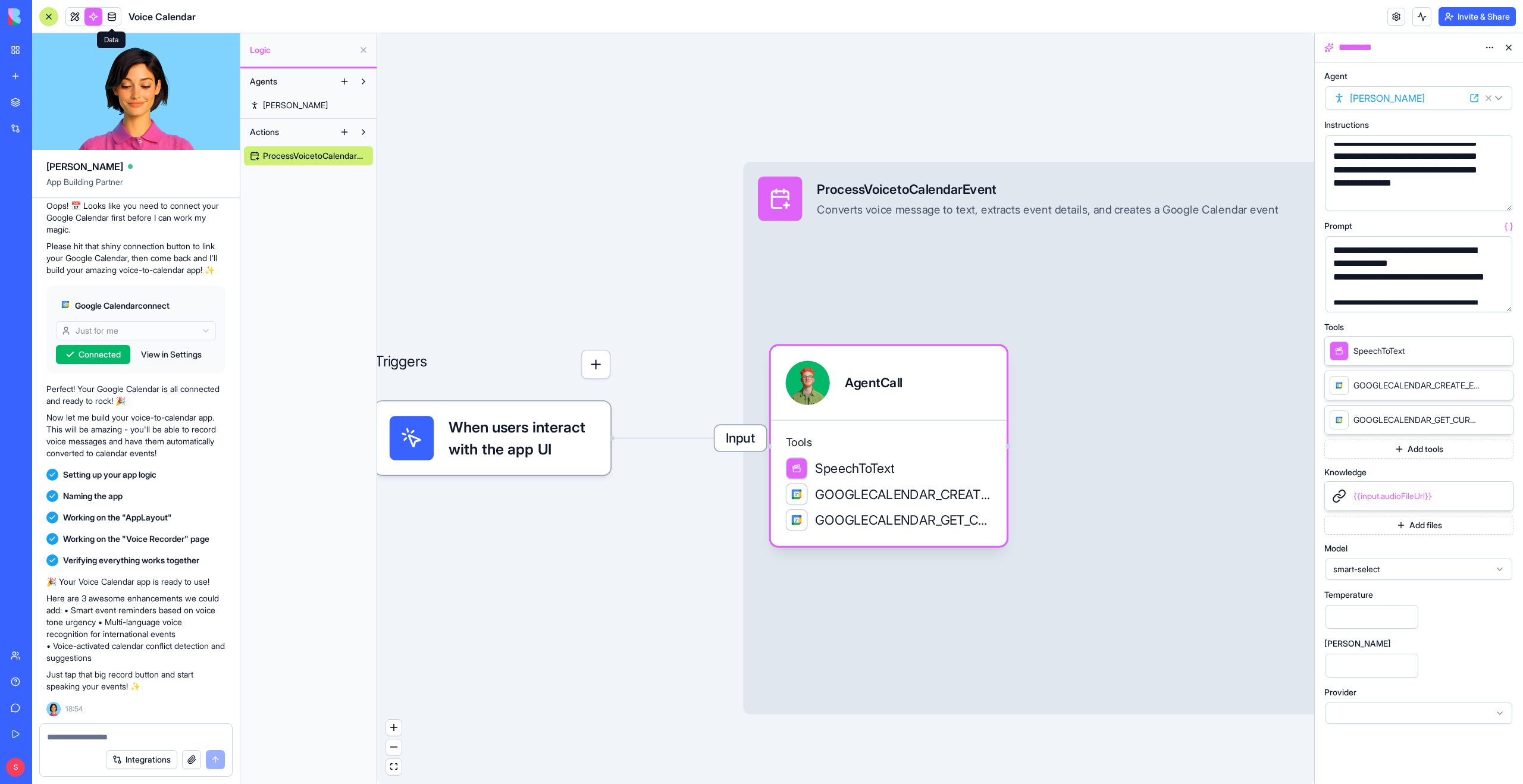
click at [110, 15] on span at bounding box center [112, 17] width 33 height 33
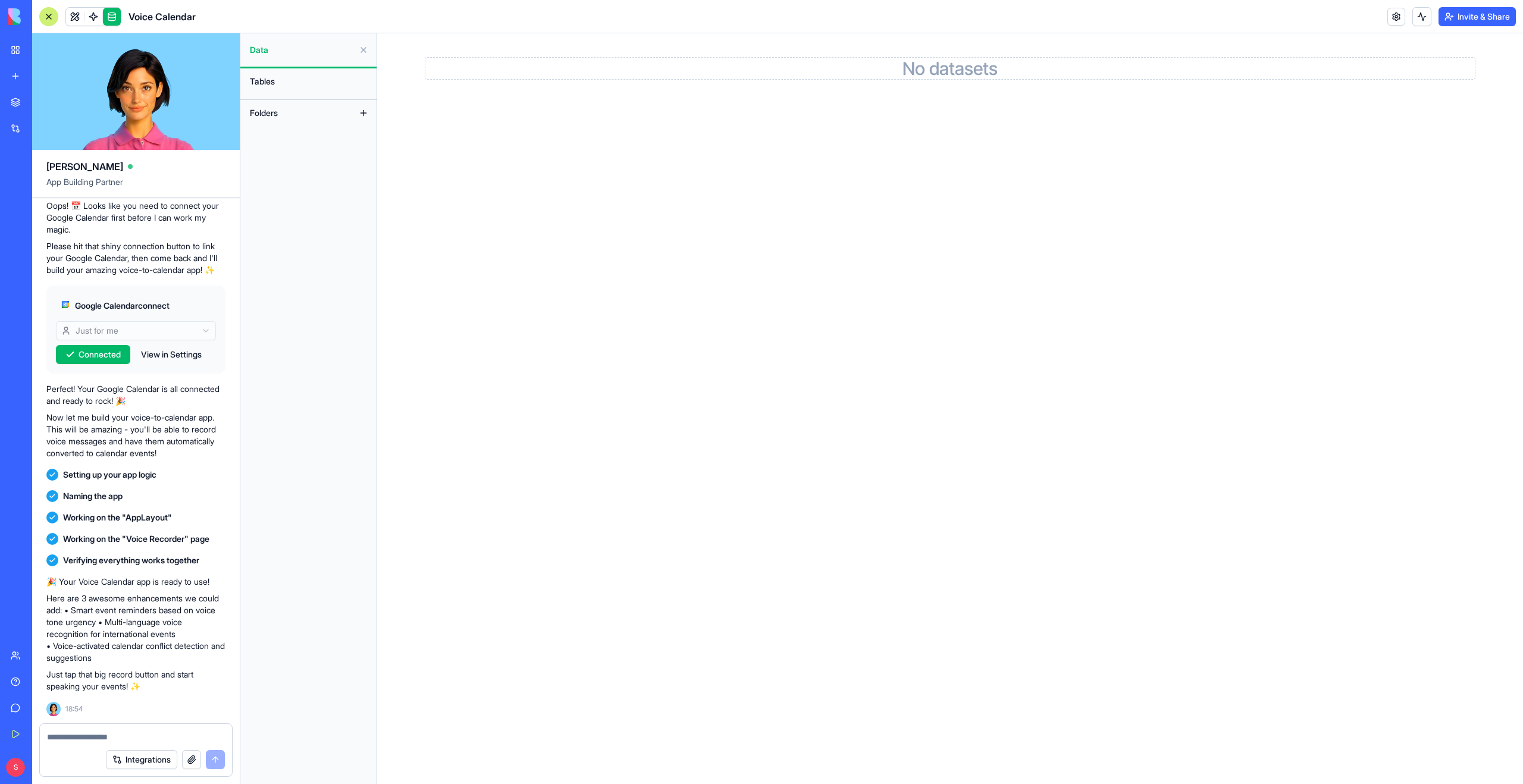
click at [362, 114] on button at bounding box center [363, 113] width 19 height 19
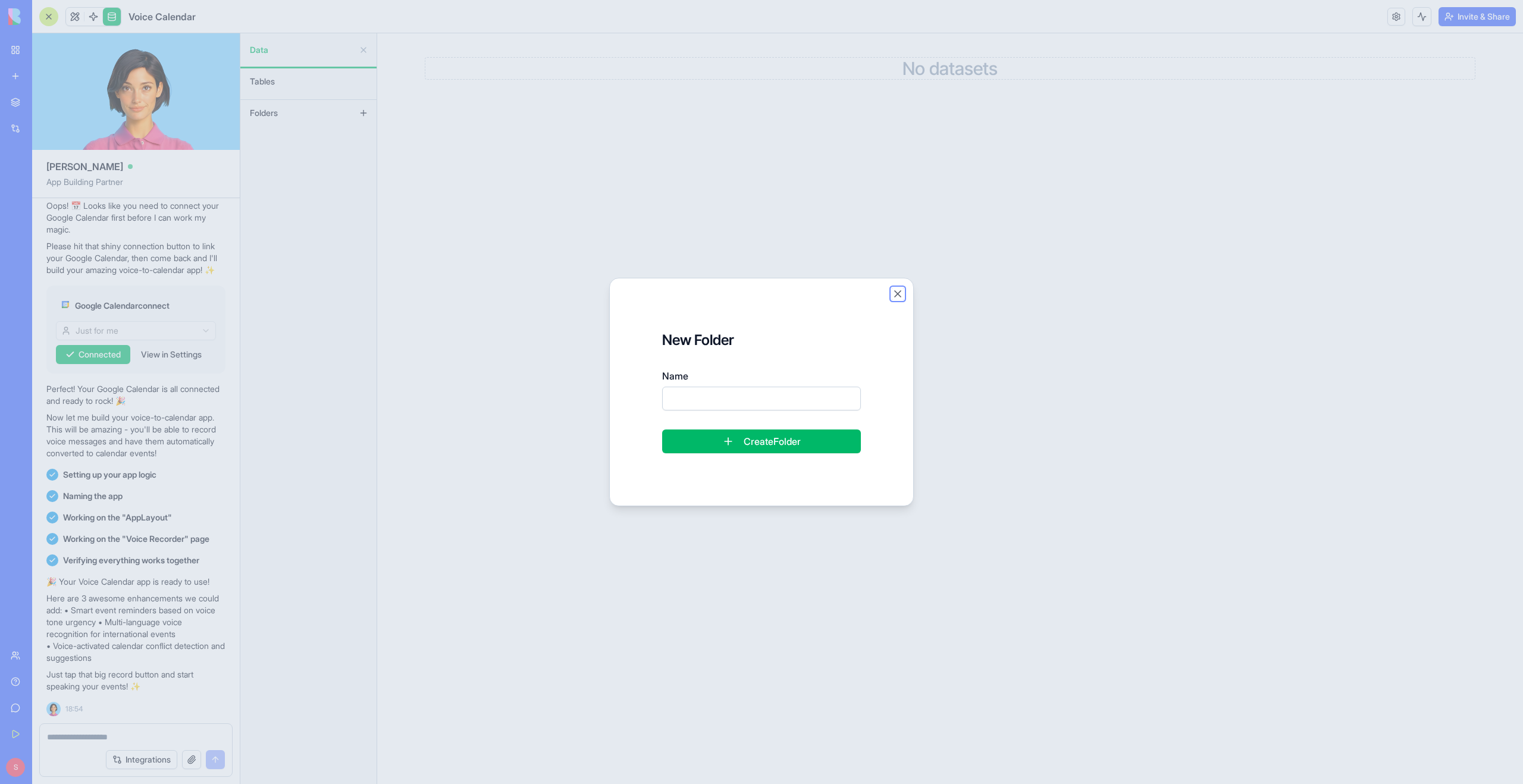
click at [895, 293] on button "Close" at bounding box center [898, 293] width 12 height 12
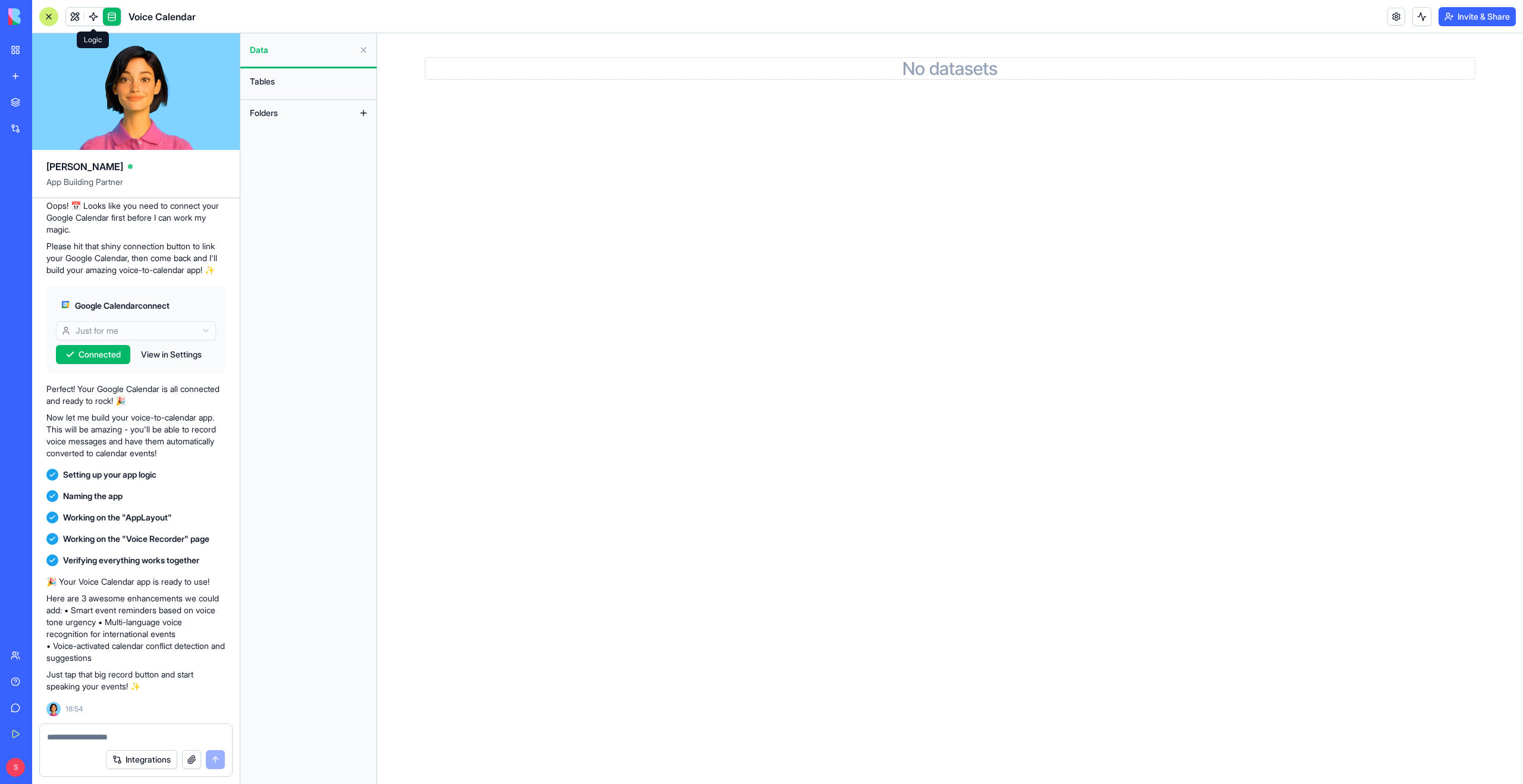
click at [91, 18] on link at bounding box center [93, 16] width 18 height 18
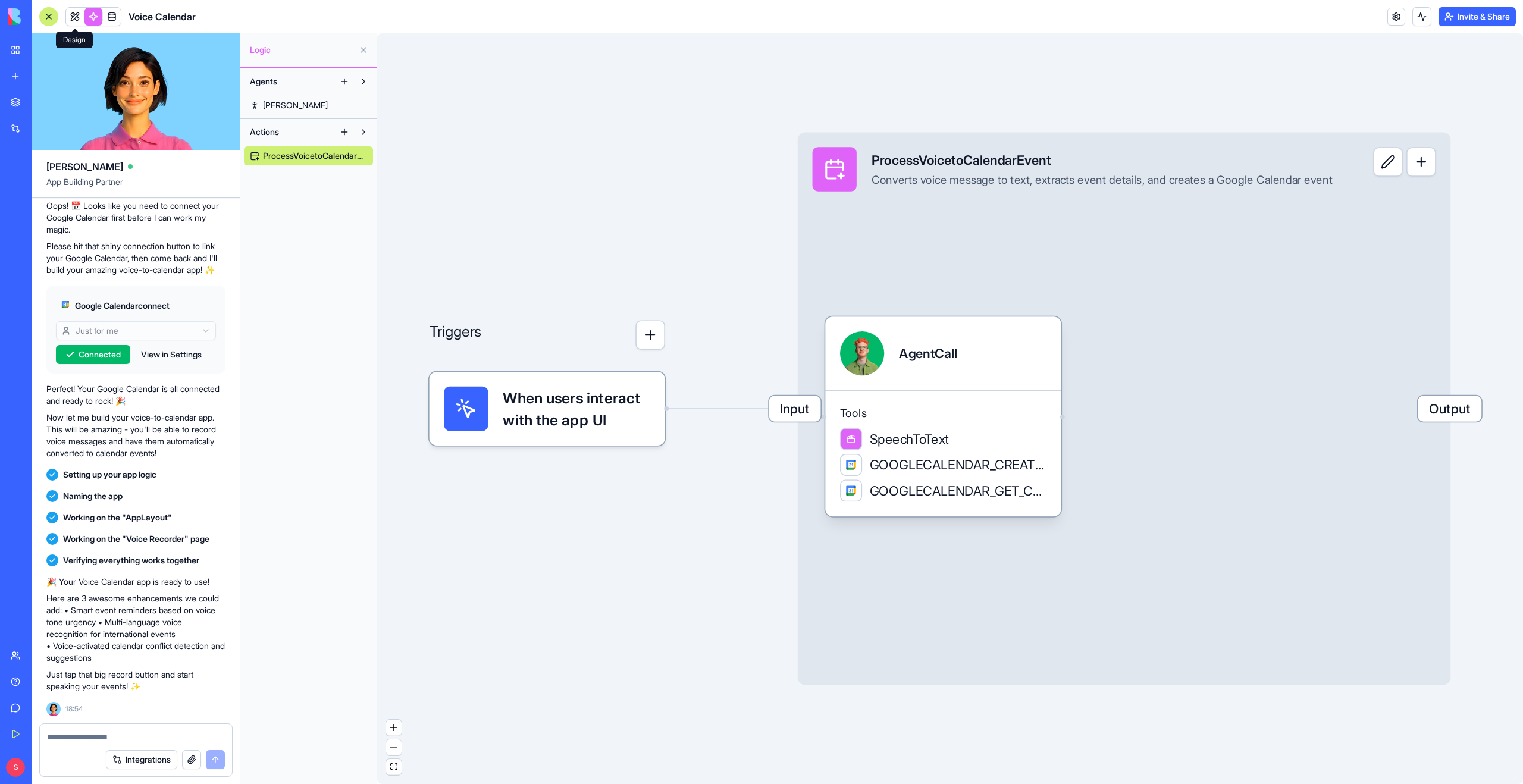
click at [74, 19] on link at bounding box center [75, 16] width 18 height 18
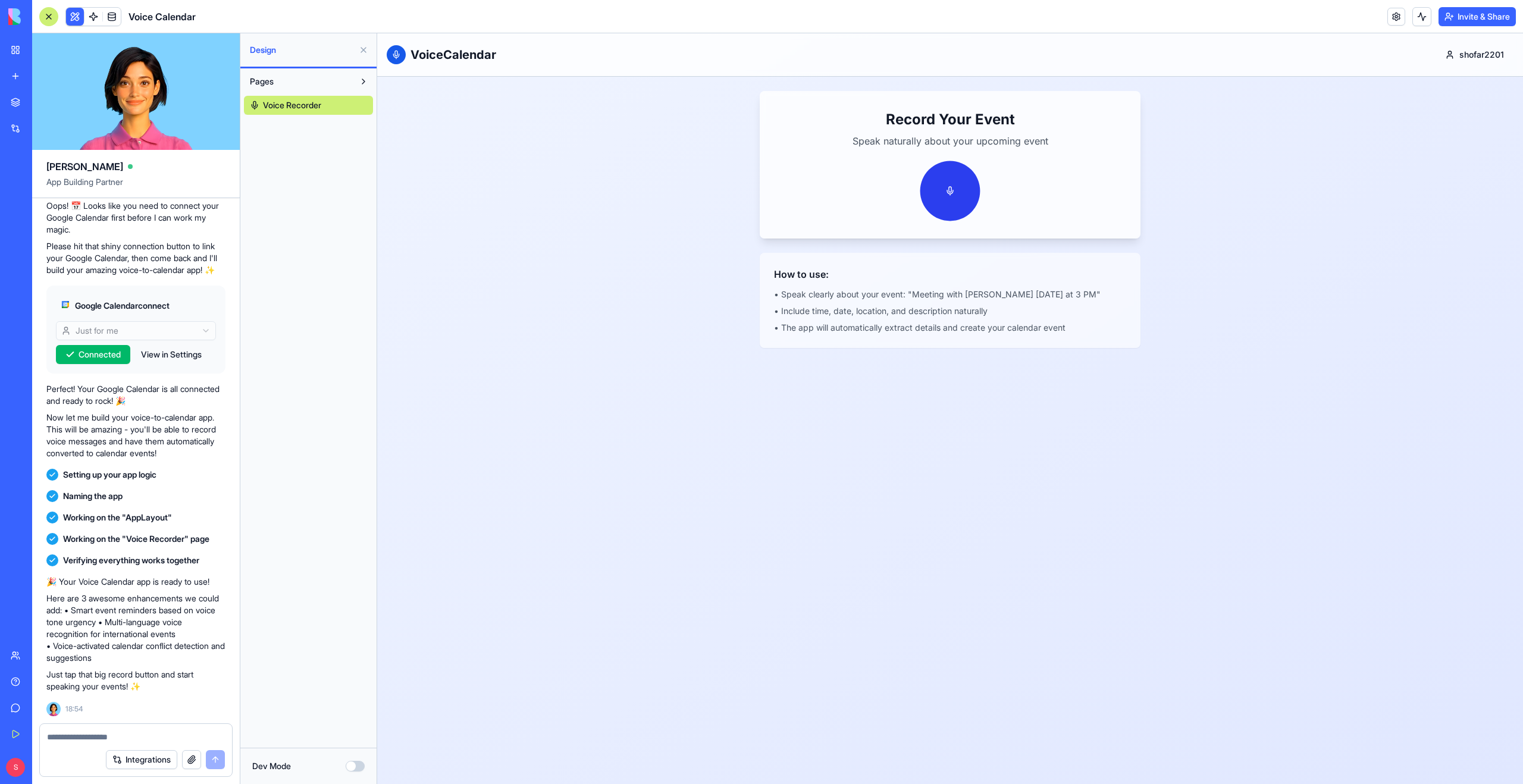
click at [953, 187] on button at bounding box center [950, 191] width 60 height 60
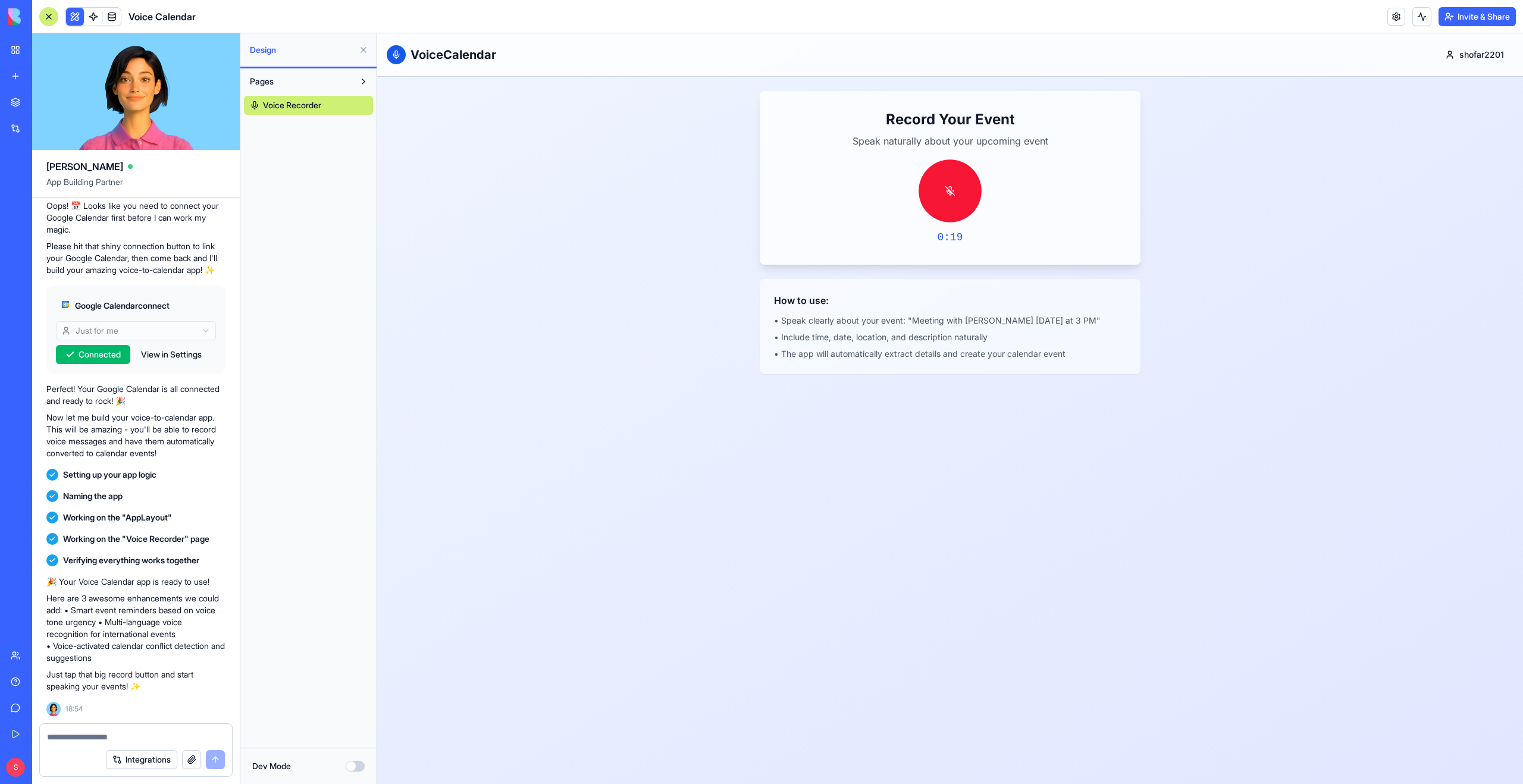
click at [953, 187] on button at bounding box center [950, 191] width 63 height 63
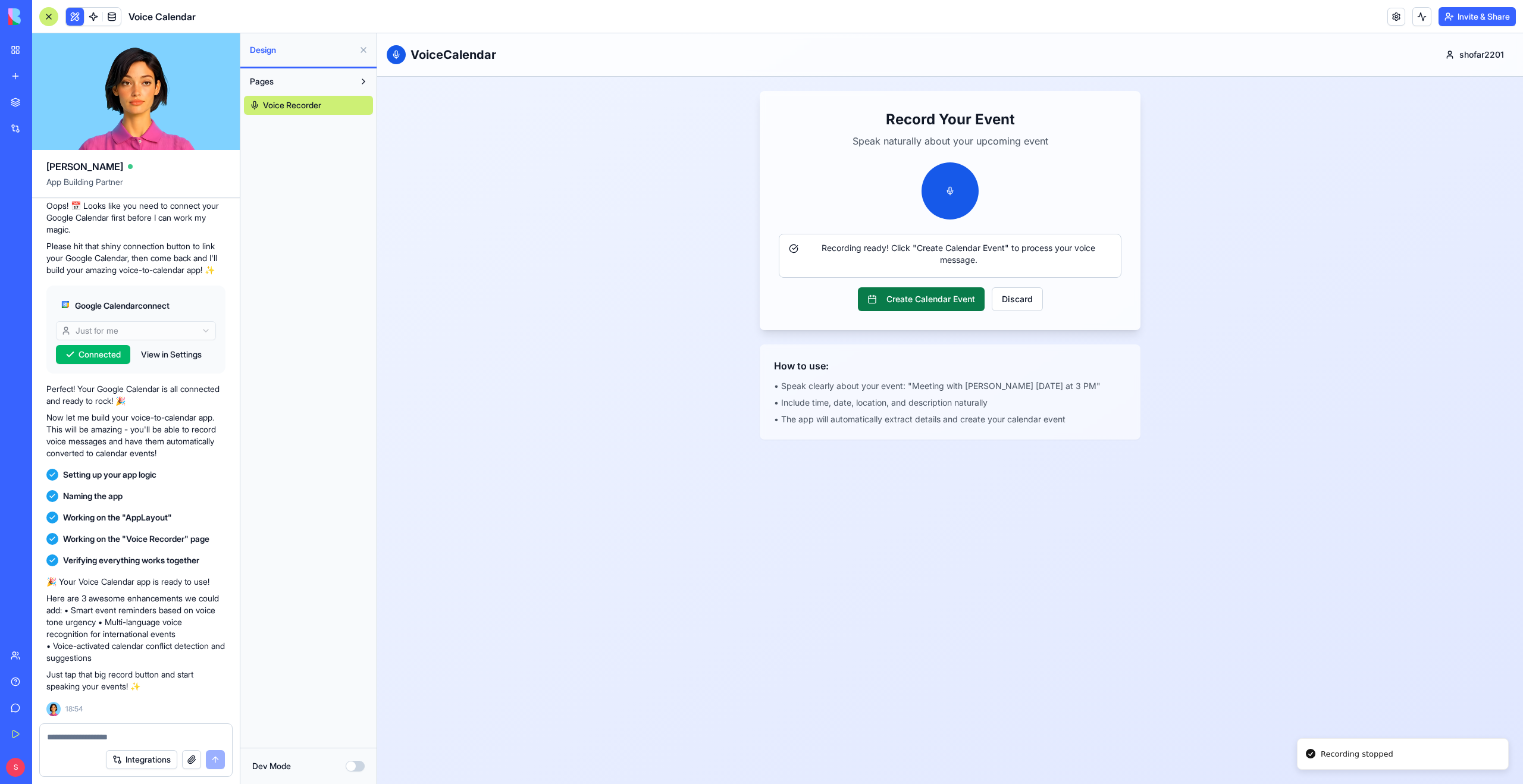
click at [936, 299] on button "Create Calendar Event" at bounding box center [921, 299] width 126 height 24
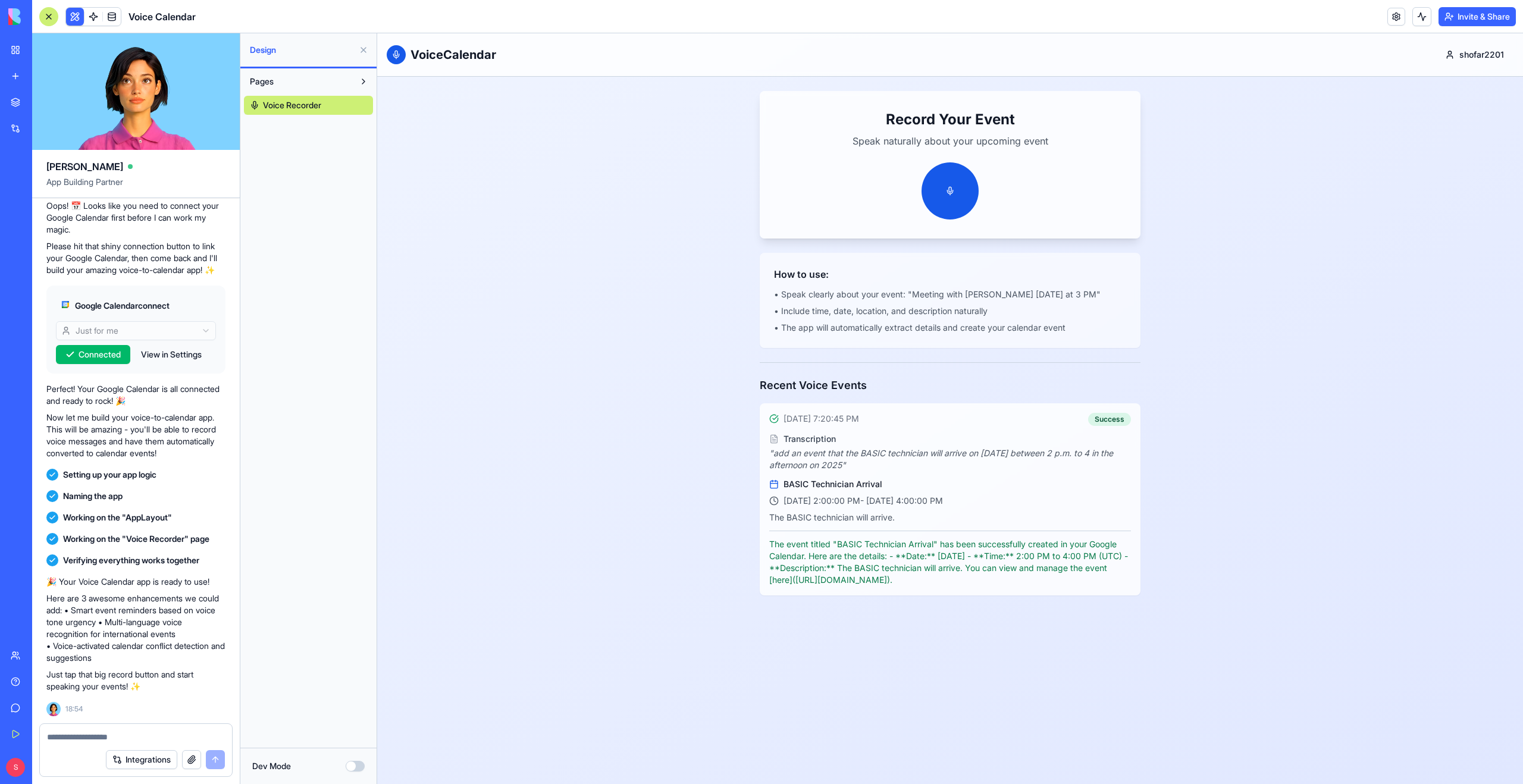
drag, startPoint x: 811, startPoint y: 579, endPoint x: 1071, endPoint y: 586, distance: 260.1
click at [1071, 586] on p "The event titled "BASIC Technician Arrival" has been successfully created in yo…" at bounding box center [950, 562] width 361 height 48
copy p "here]([URL][DOMAIN_NAME]"
click at [92, 12] on link at bounding box center [93, 16] width 18 height 18
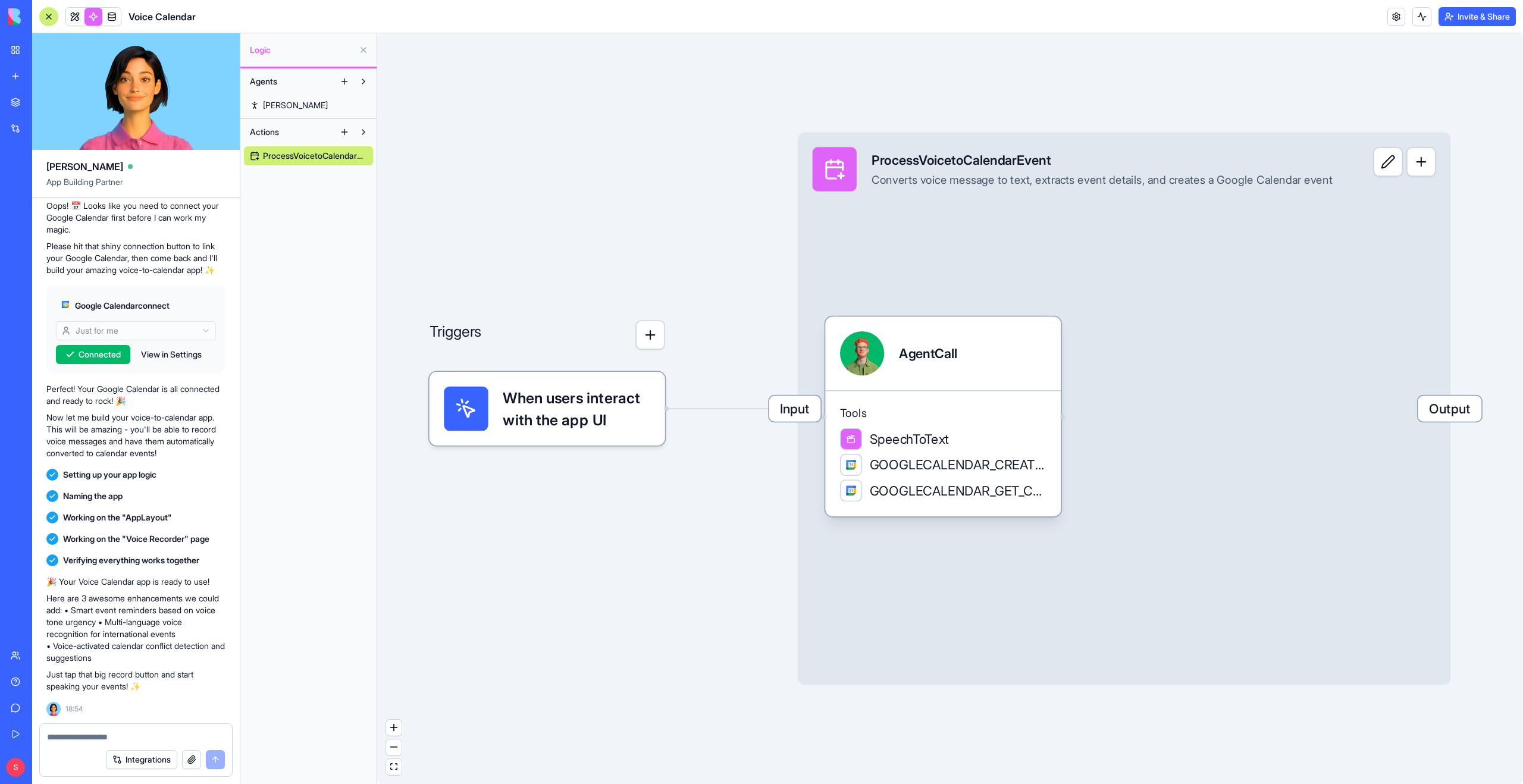
click at [345, 82] on button at bounding box center [344, 81] width 19 height 19
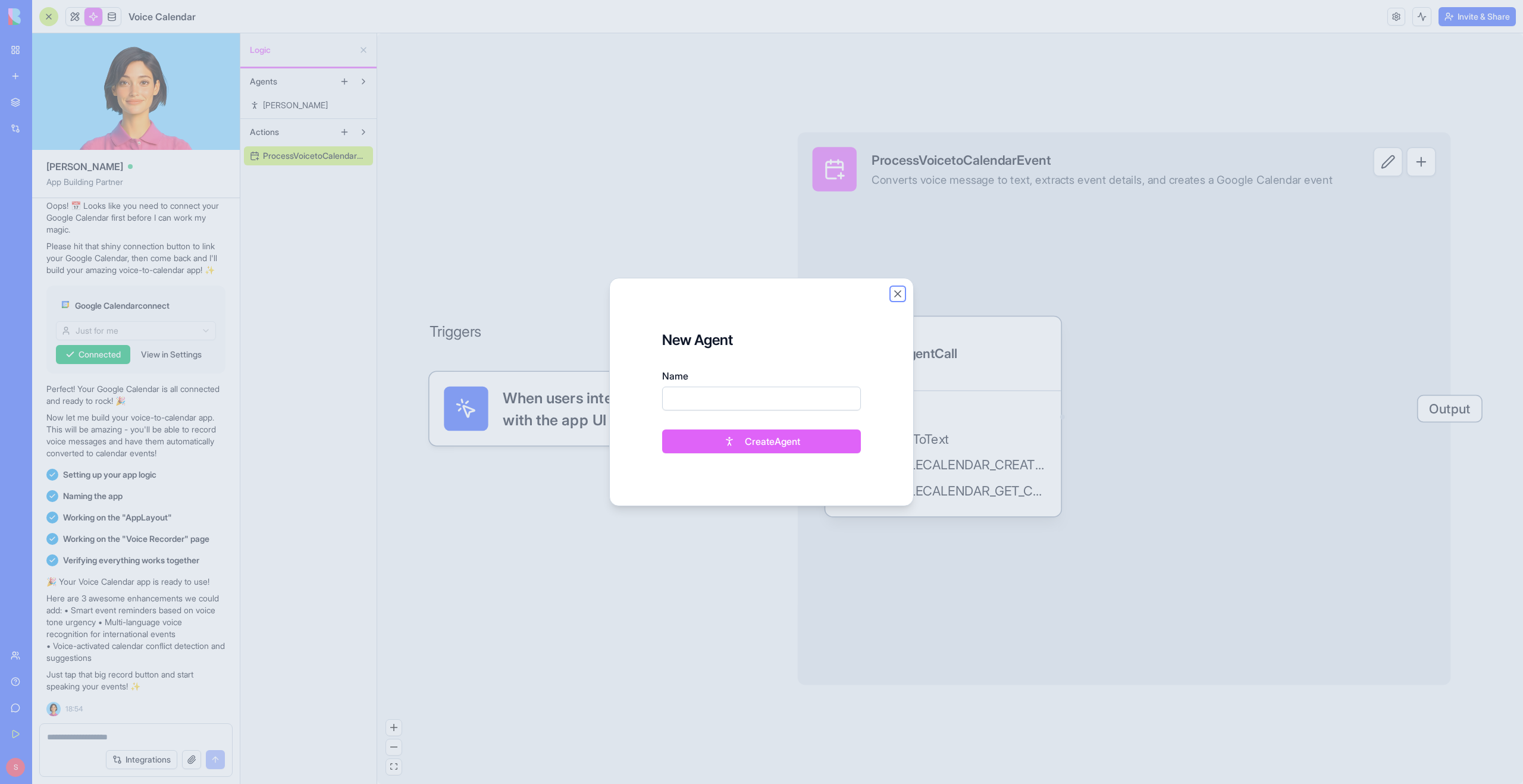
click at [896, 292] on button "Close" at bounding box center [898, 293] width 12 height 12
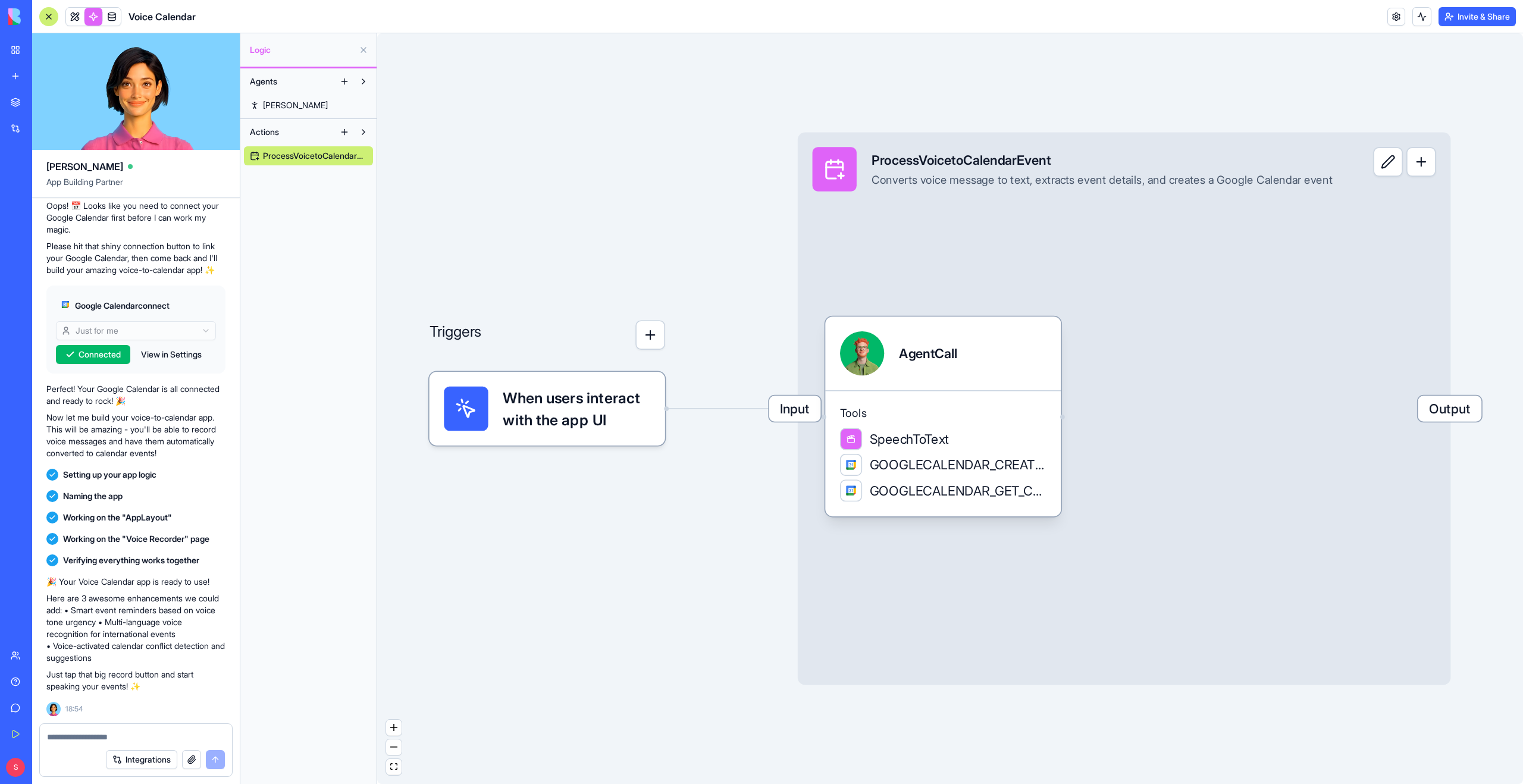
click at [271, 101] on span "[PERSON_NAME]" at bounding box center [295, 105] width 65 height 12
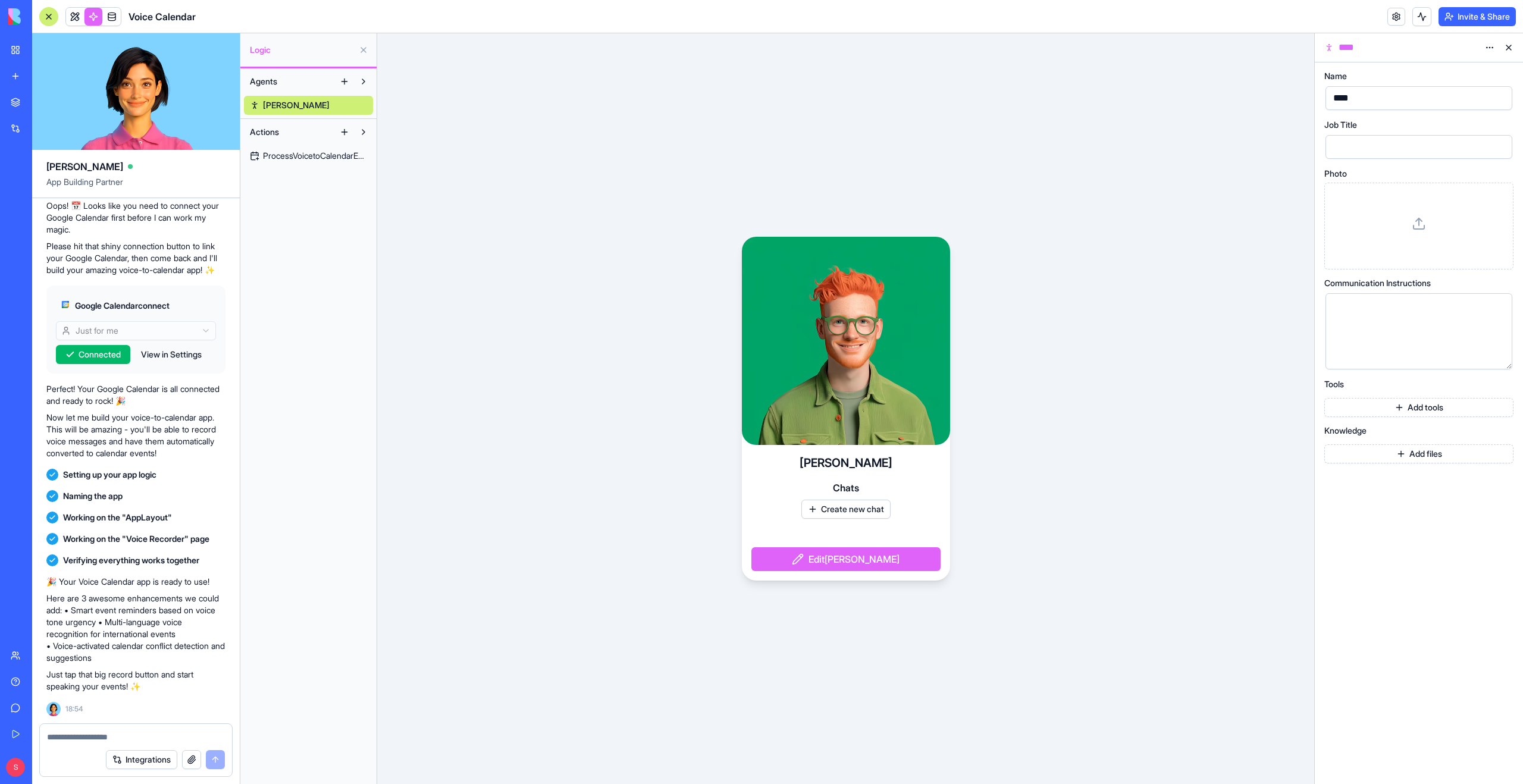
click at [274, 126] on span "Actions" at bounding box center [264, 131] width 29 height 12
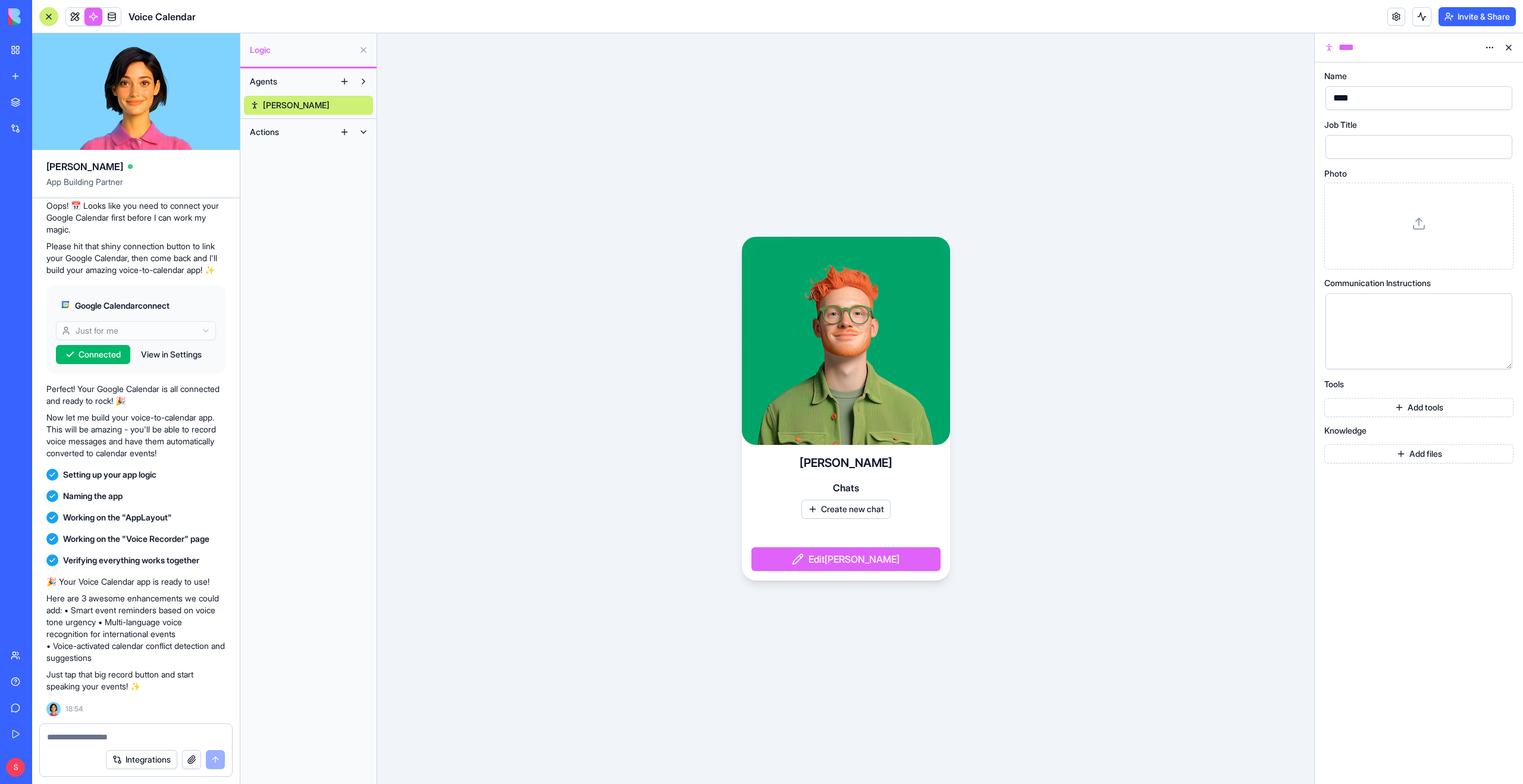
click at [274, 126] on span "Actions" at bounding box center [264, 131] width 29 height 12
click at [323, 154] on span "ProcessVoicetoCalendarEvent" at bounding box center [315, 156] width 104 height 12
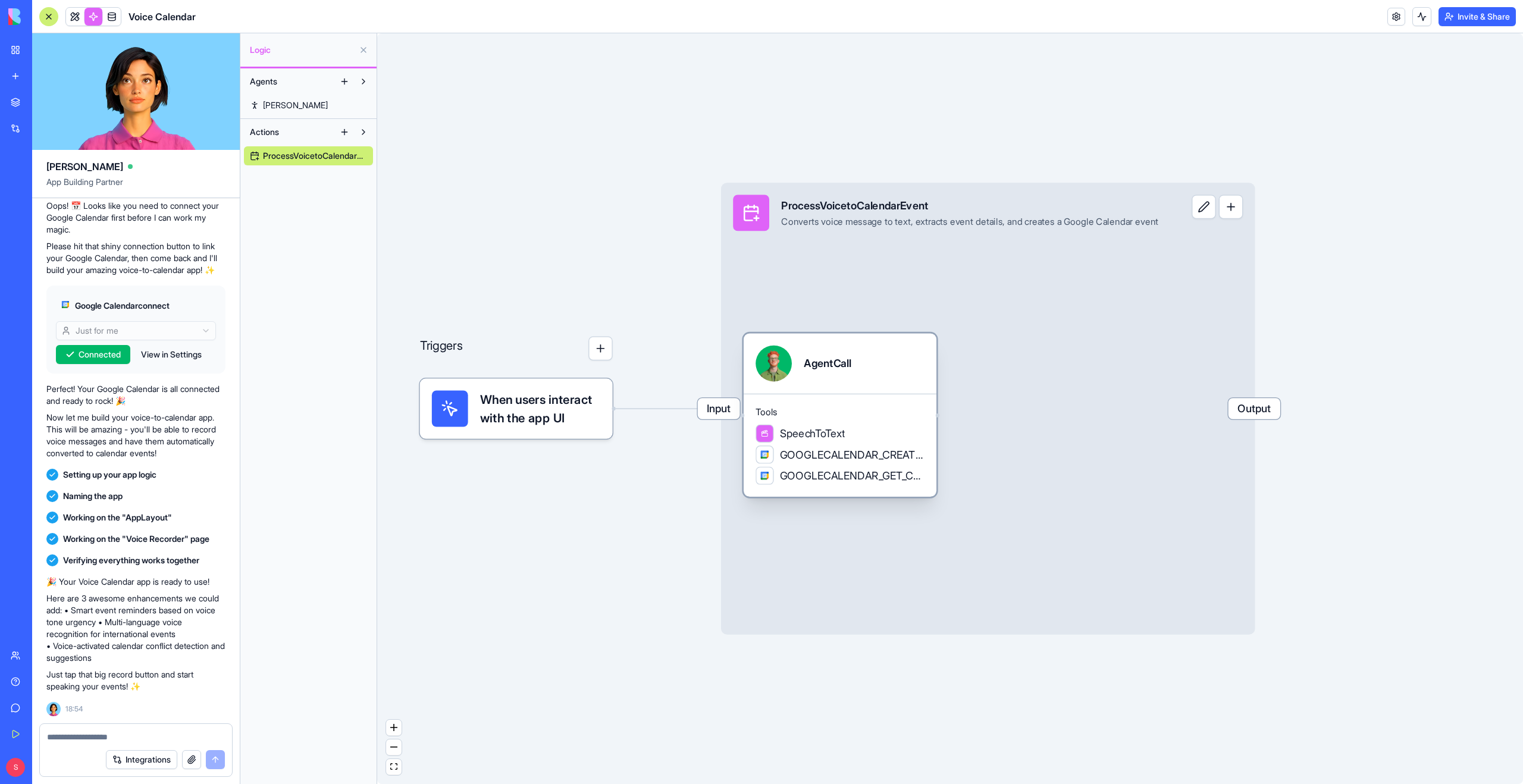
click at [803, 438] on span "SpeechToText" at bounding box center [812, 433] width 65 height 15
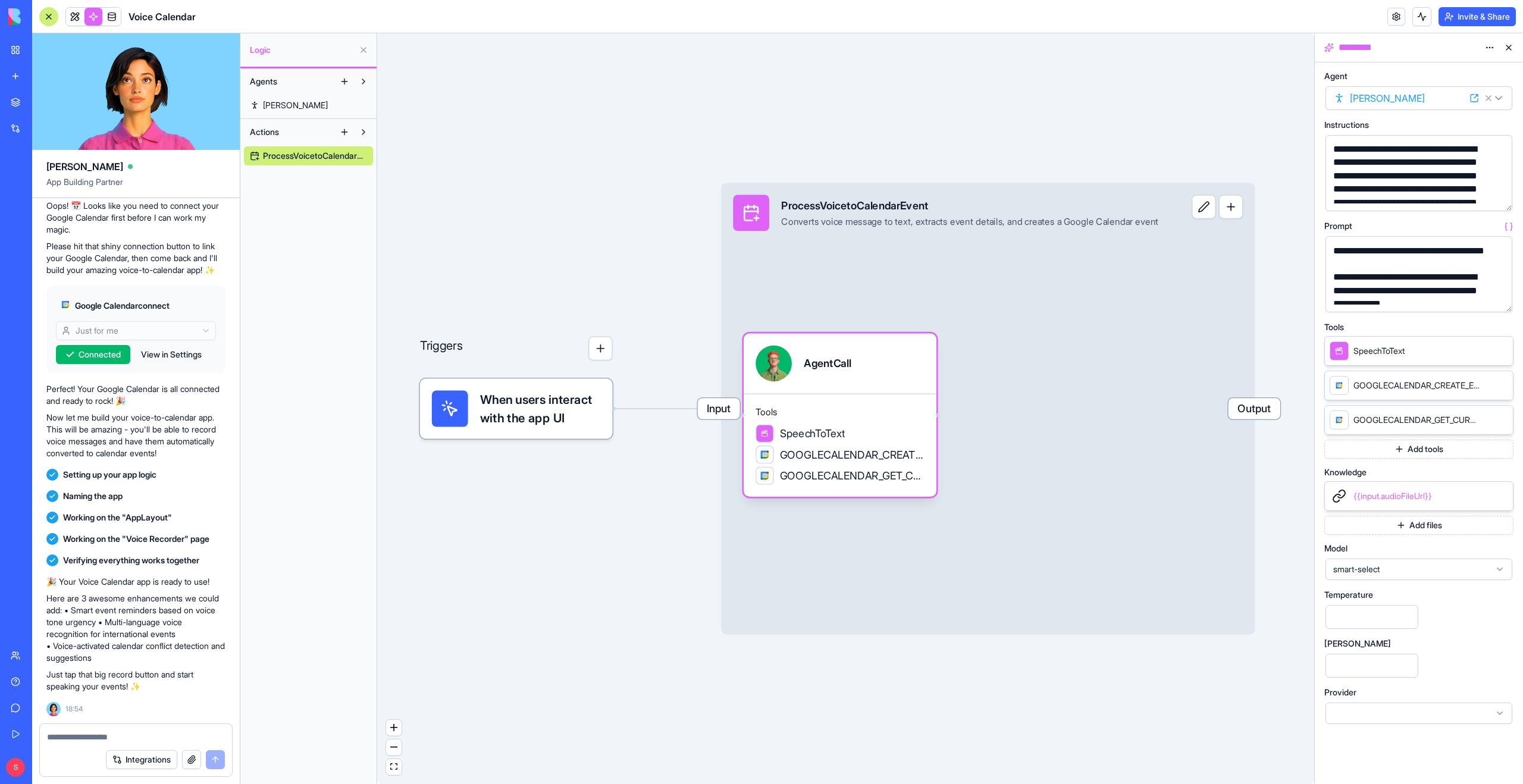
scroll to position [29, 0]
click at [875, 460] on span "GOOGLECALENDAR_CREATE_EVENT" at bounding box center [852, 455] width 144 height 15
click at [1395, 387] on span "GOOGLECALENDAR_CREATE_EVENT" at bounding box center [1416, 385] width 126 height 12
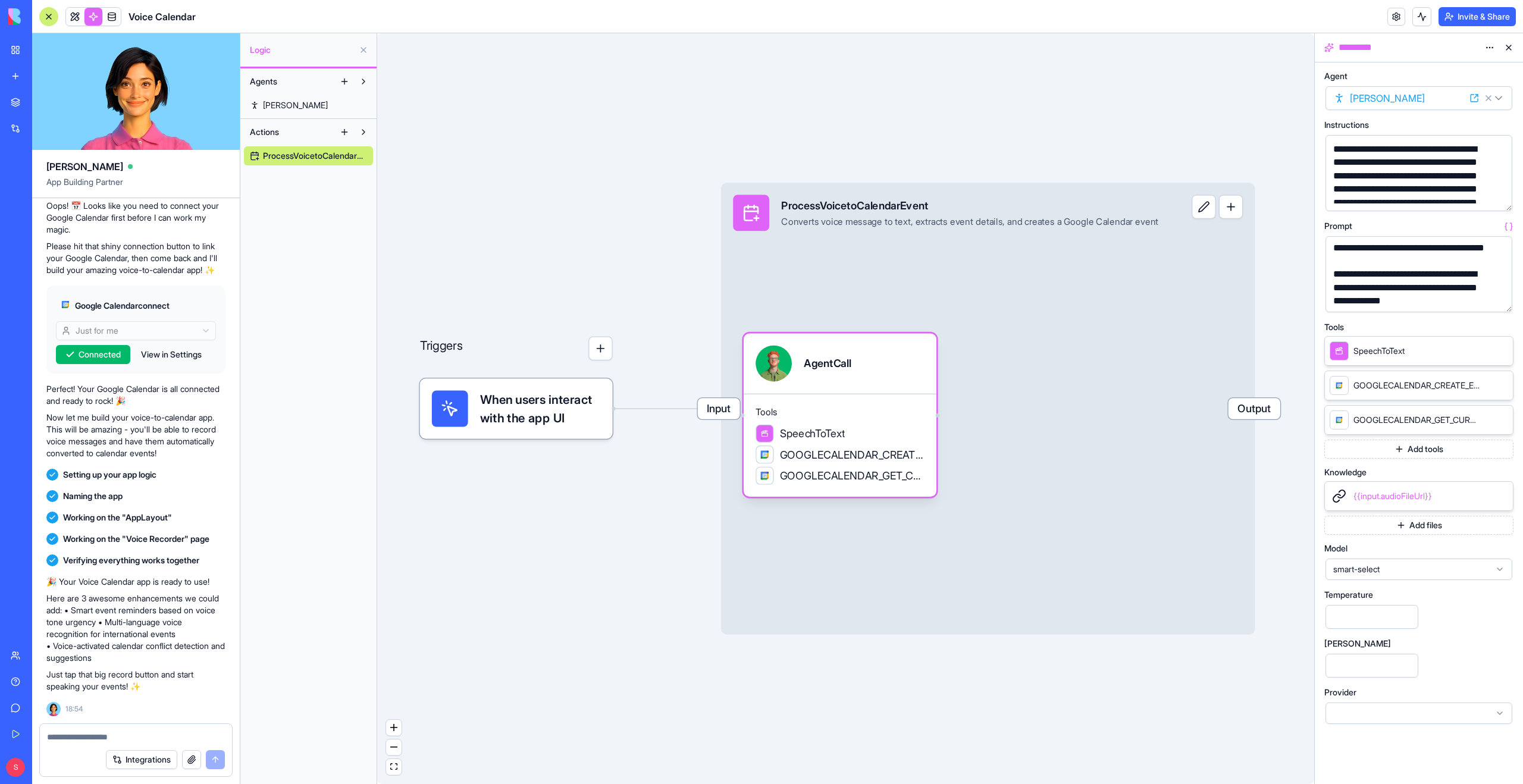
click at [1501, 570] on icon at bounding box center [1499, 569] width 9 height 9
click at [1463, 617] on div "gpt-5" at bounding box center [1419, 616] width 181 height 19
click at [519, 421] on span "When users interact with the app UI" at bounding box center [540, 408] width 121 height 37
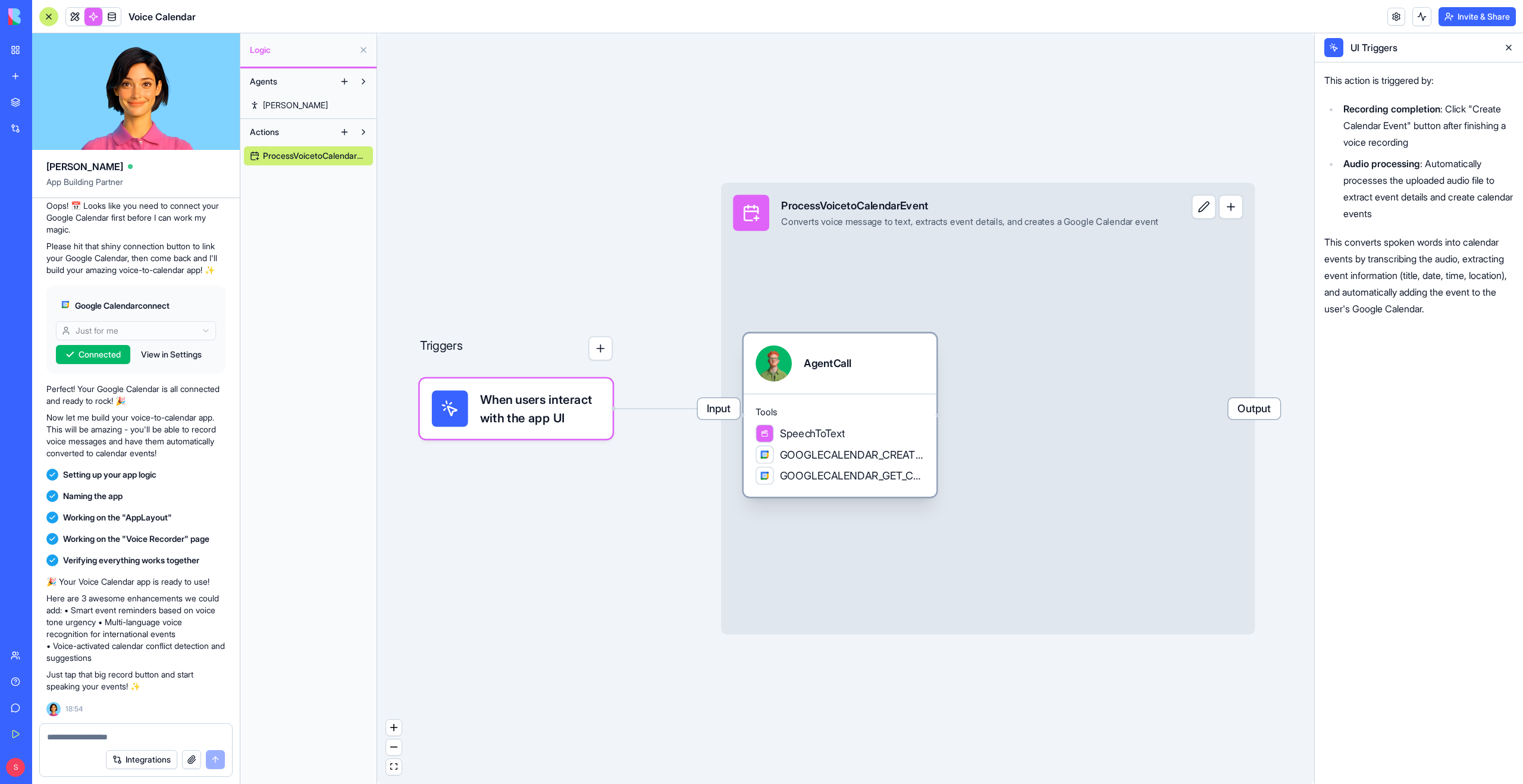
click at [810, 435] on span "SpeechToText" at bounding box center [812, 433] width 65 height 15
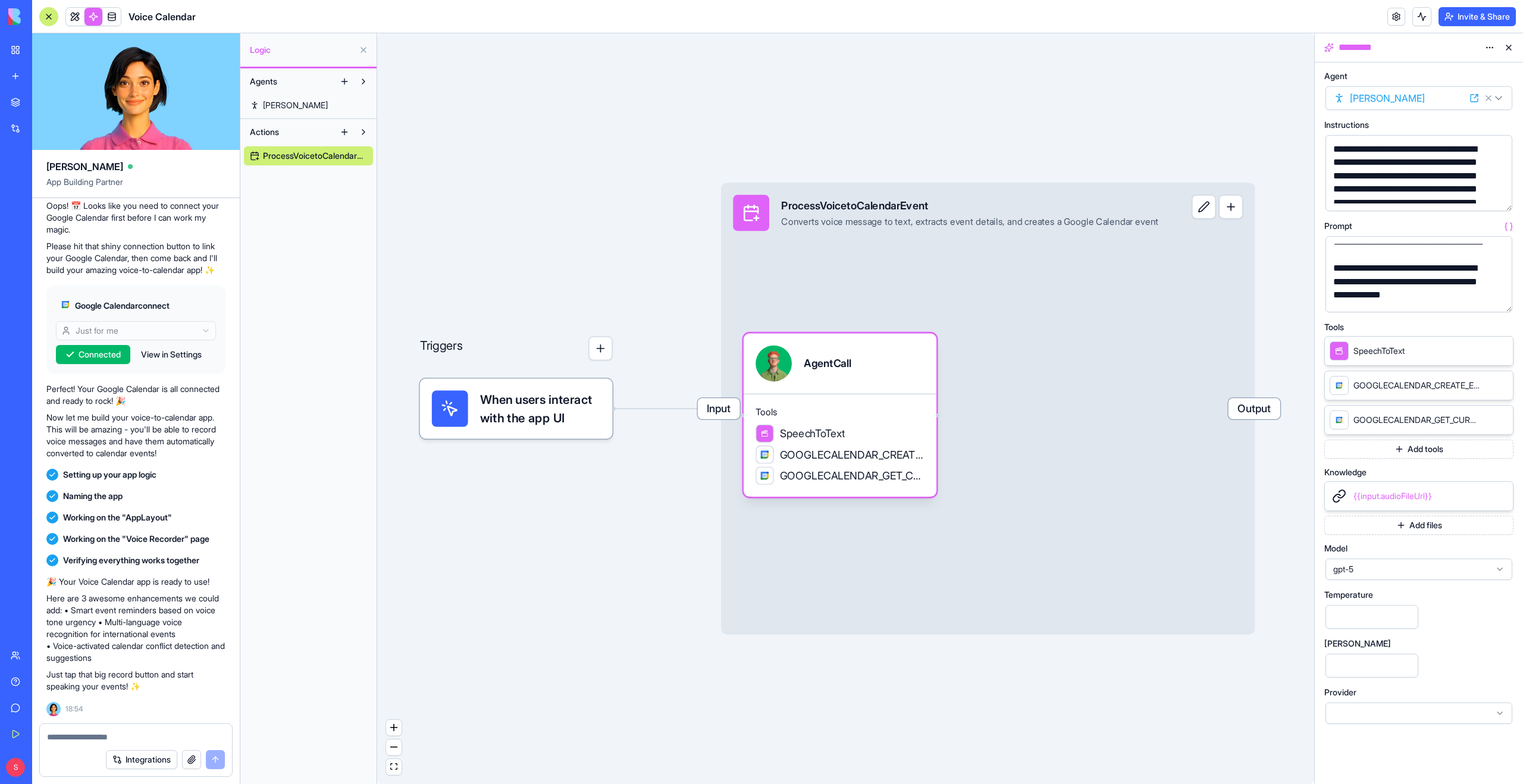
scroll to position [0, 0]
click at [74, 14] on link at bounding box center [75, 16] width 18 height 18
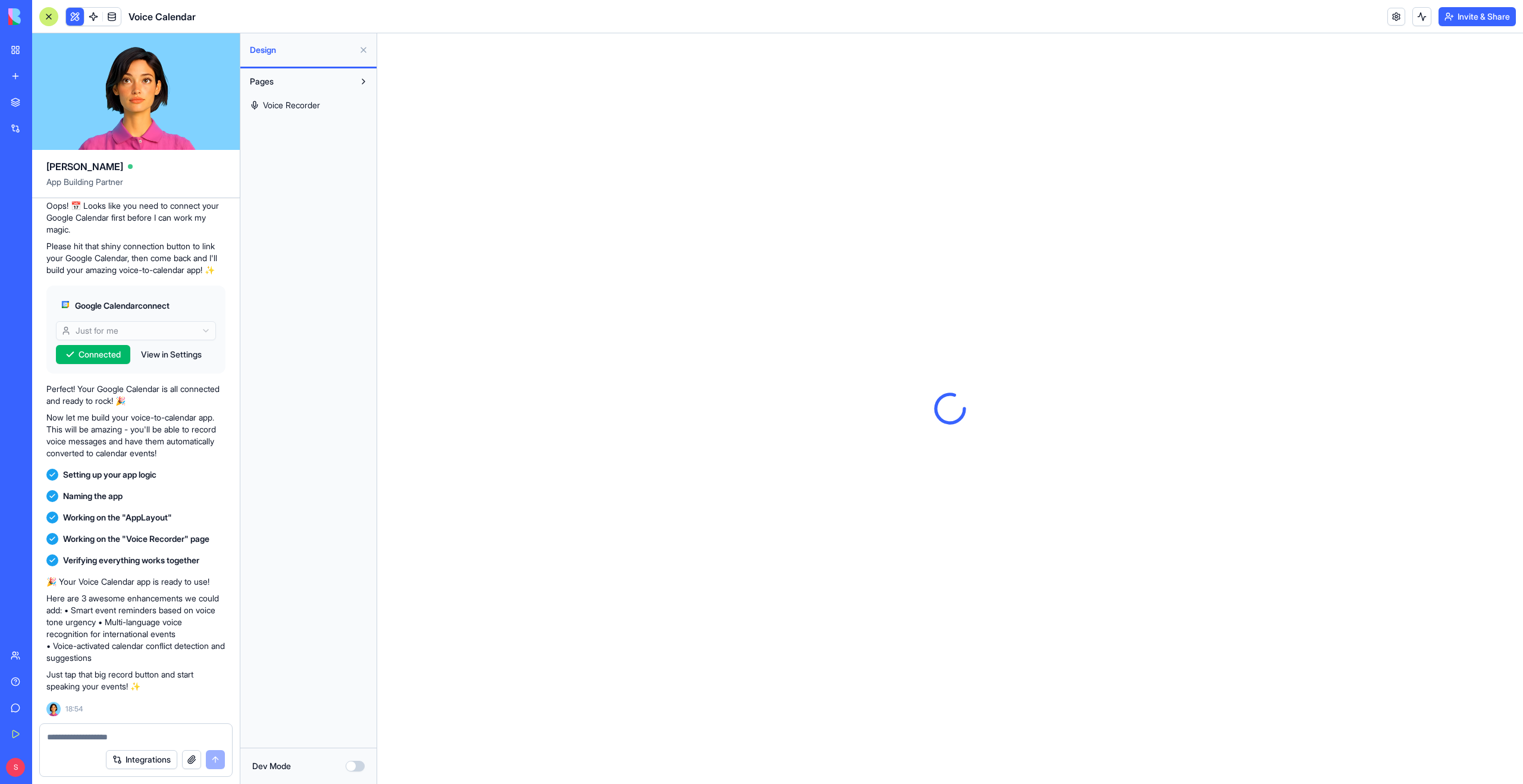
click at [278, 105] on span "Voice Recorder" at bounding box center [291, 105] width 57 height 12
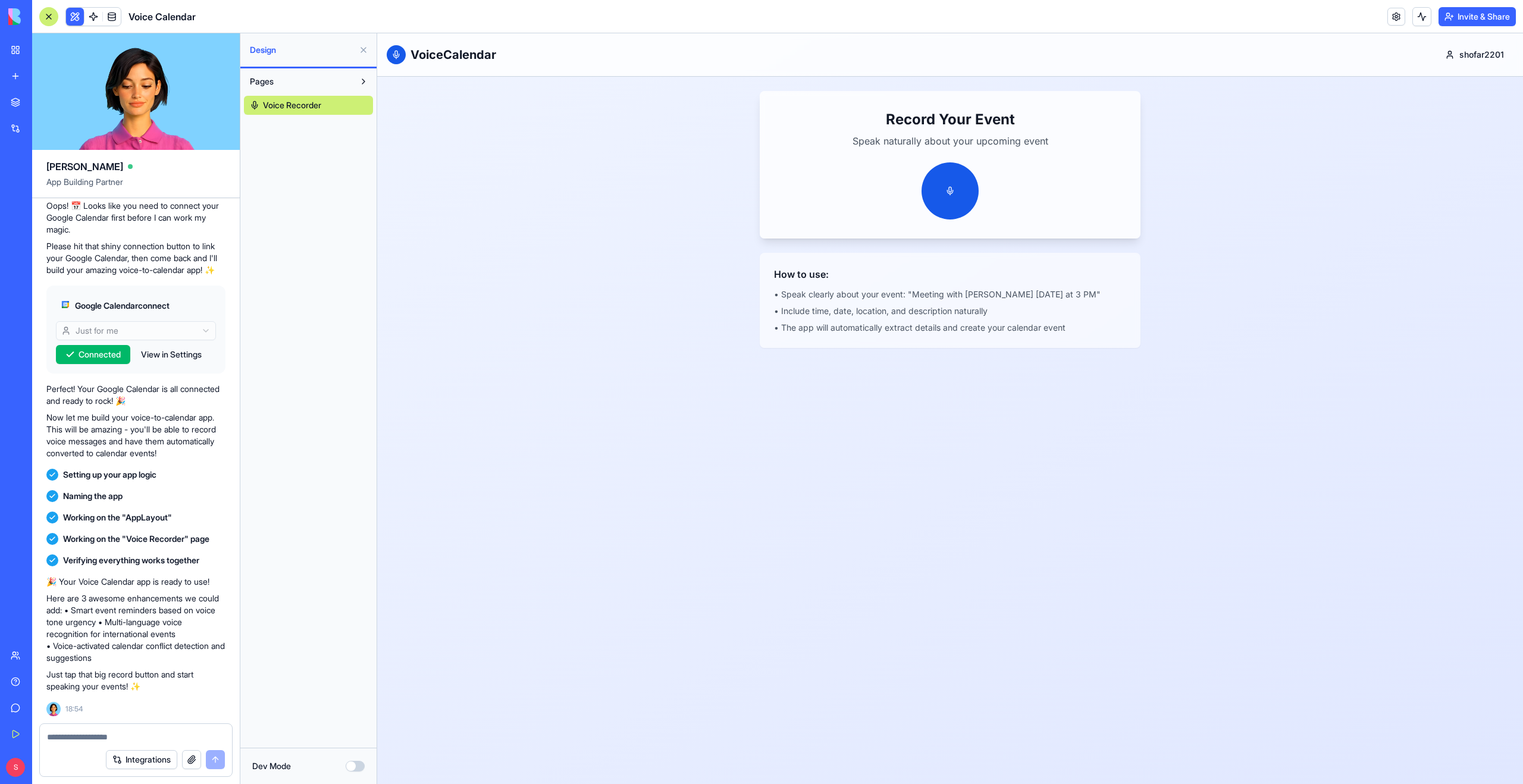
click at [365, 84] on button at bounding box center [363, 81] width 19 height 19
click at [1457, 57] on html "VoiceCalendar shofar2201 Record Your Event Speak naturally about your upcoming …" at bounding box center [950, 408] width 1146 height 751
click at [1433, 106] on div "Sign Out" at bounding box center [1485, 105] width 153 height 19
